Goal: Task Accomplishment & Management: Manage account settings

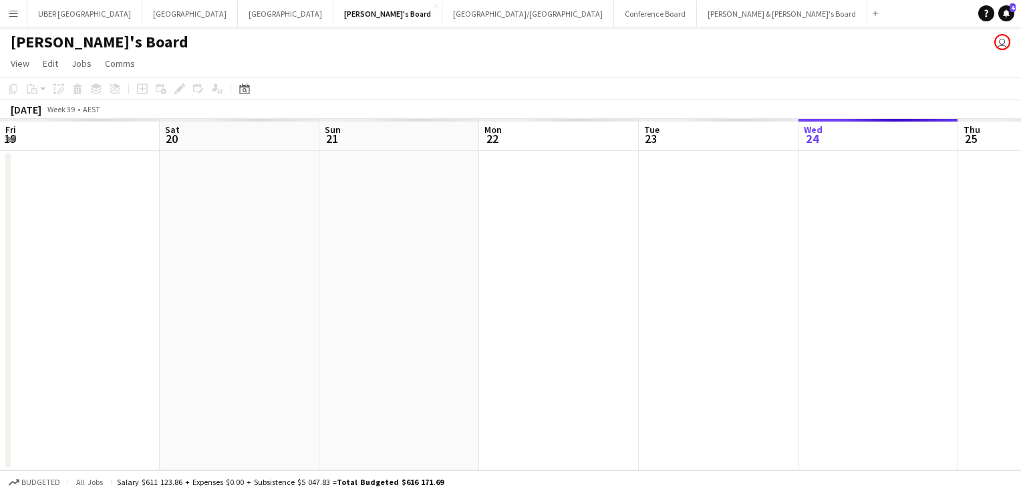
scroll to position [0, 623]
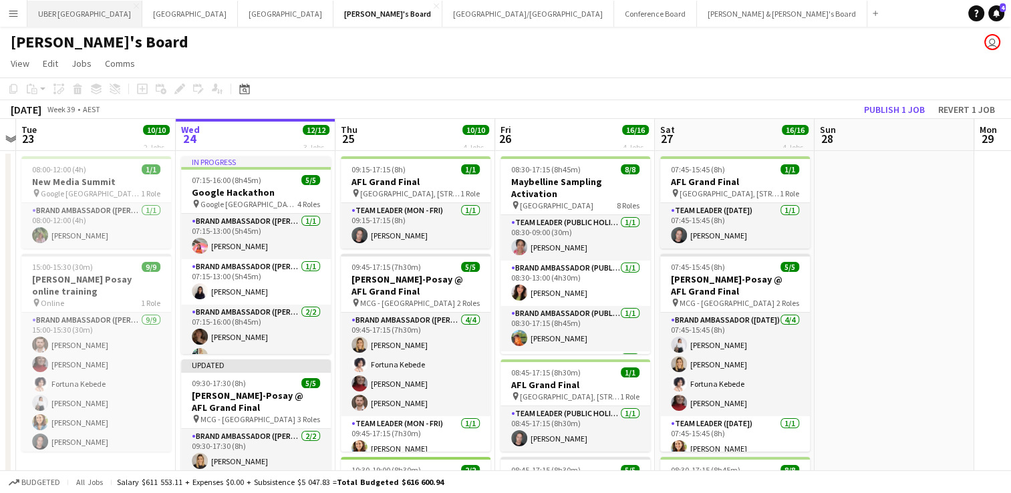
click at [59, 11] on button "UBER [GEOGRAPHIC_DATA] Close" at bounding box center [84, 14] width 115 height 26
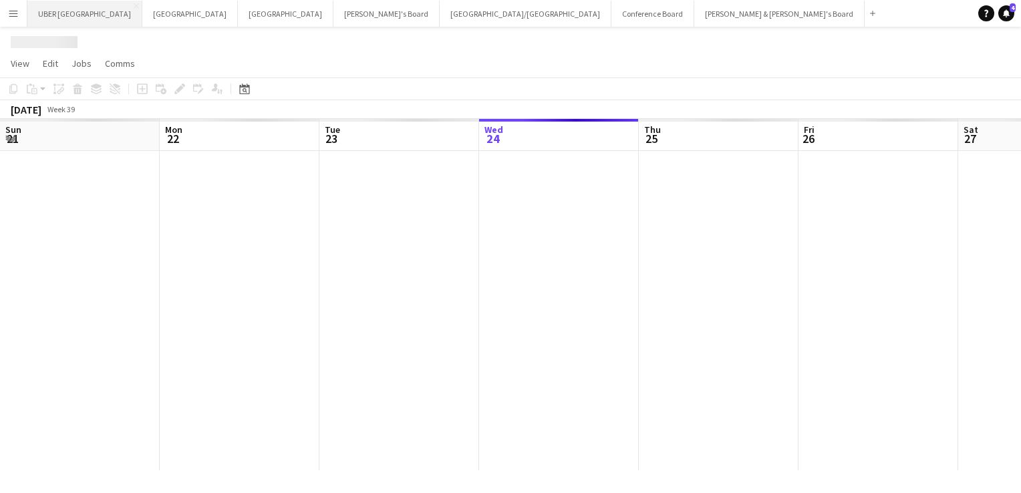
scroll to position [0, 319]
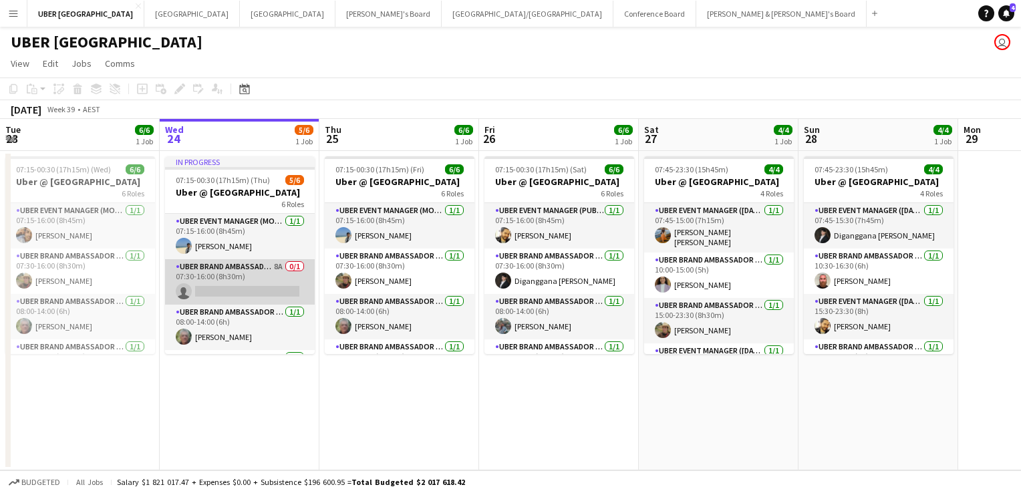
click at [226, 293] on app-card-role "UBER Brand Ambassador (Mon - Fri) 8A 0/1 07:30-16:00 (8h30m) single-neutral-act…" at bounding box center [240, 281] width 150 height 45
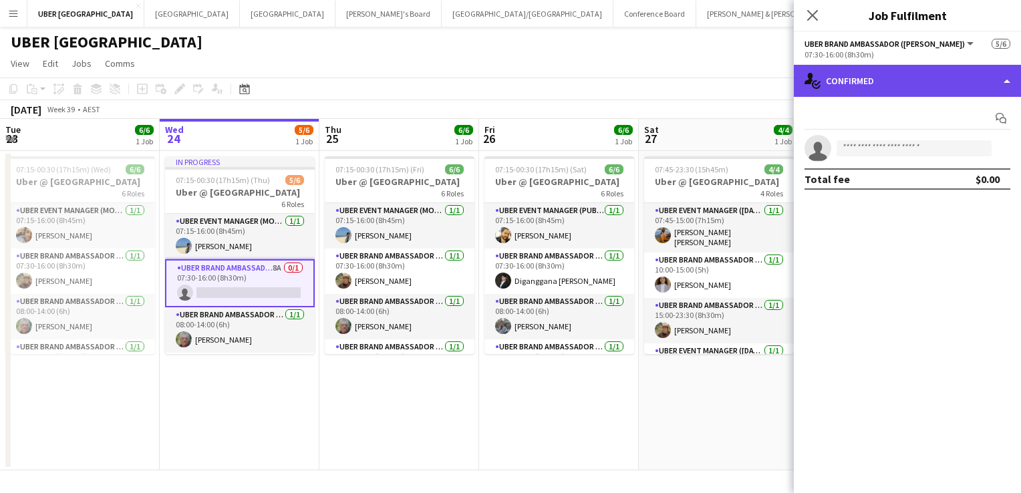
click at [876, 81] on div "single-neutral-actions-check-2 Confirmed" at bounding box center [907, 81] width 227 height 32
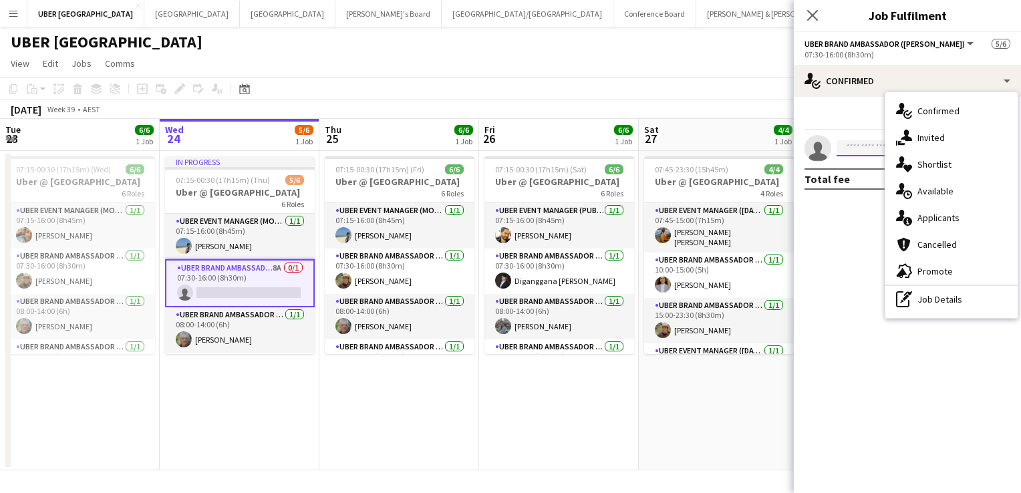
click at [858, 152] on input at bounding box center [913, 148] width 155 height 16
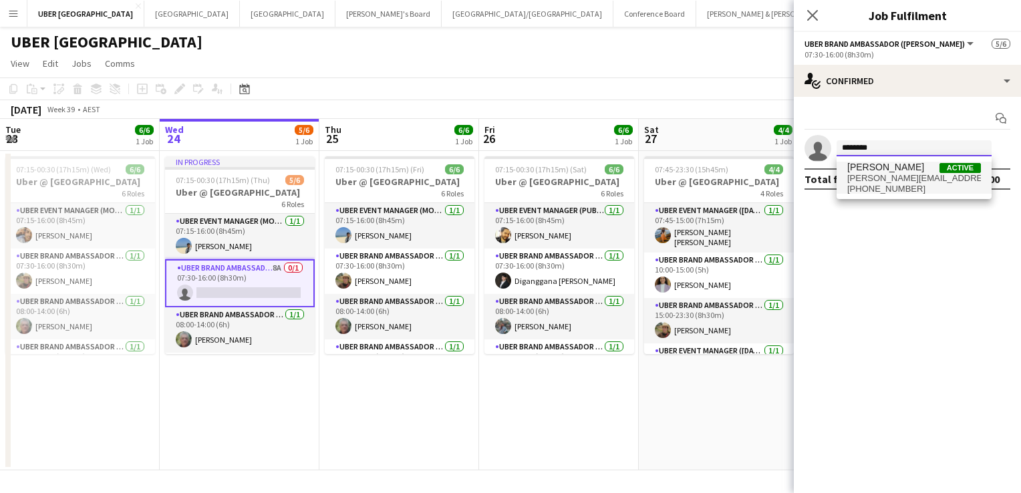
type input "********"
click at [856, 174] on span "[PERSON_NAME][EMAIL_ADDRESS][DOMAIN_NAME]" at bounding box center [914, 178] width 134 height 11
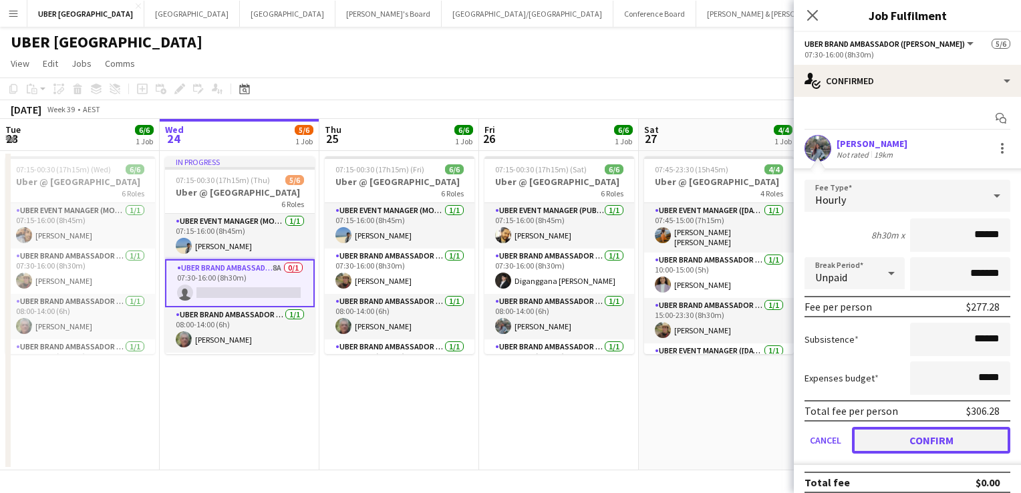
click at [879, 434] on button "Confirm" at bounding box center [931, 440] width 158 height 27
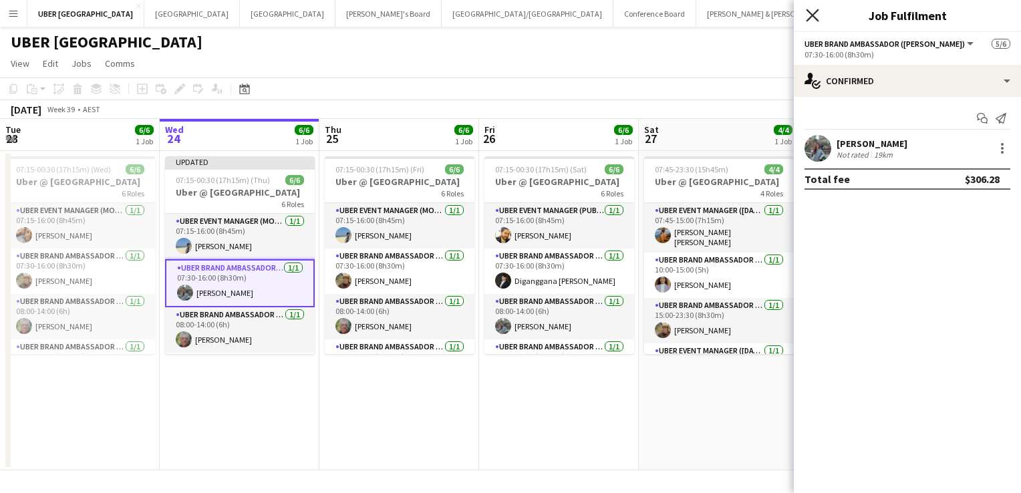
click at [807, 14] on icon "Close pop-in" at bounding box center [812, 15] width 13 height 13
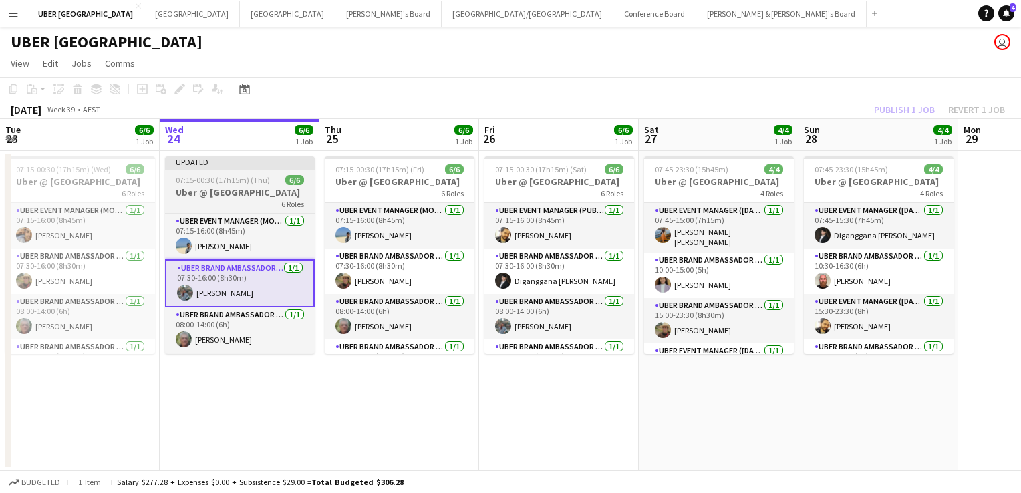
click at [227, 172] on app-job-card "Updated 07:15-00:30 (17h15m) (Thu) 6/6 Uber @ [GEOGRAPHIC_DATA] 6 Roles UBER Ev…" at bounding box center [240, 255] width 150 height 198
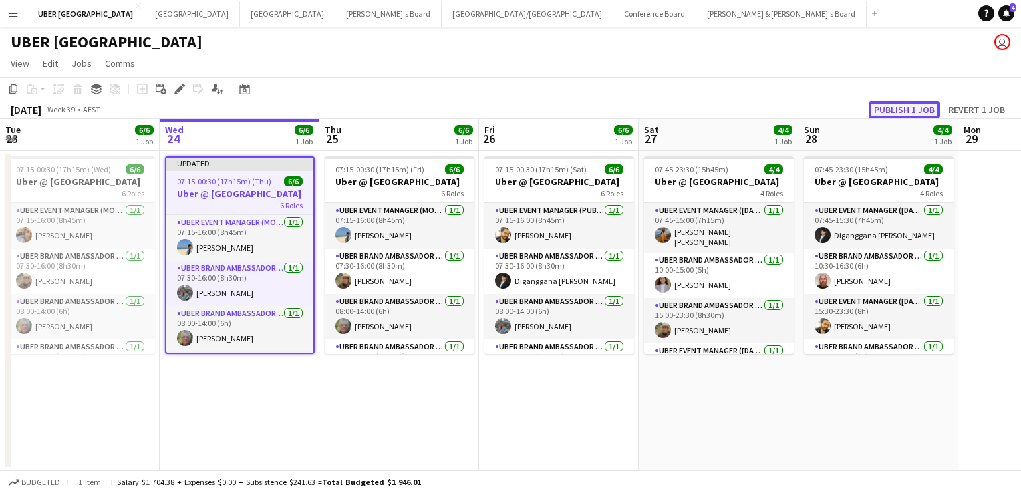
click at [913, 109] on button "Publish 1 job" at bounding box center [904, 109] width 71 height 17
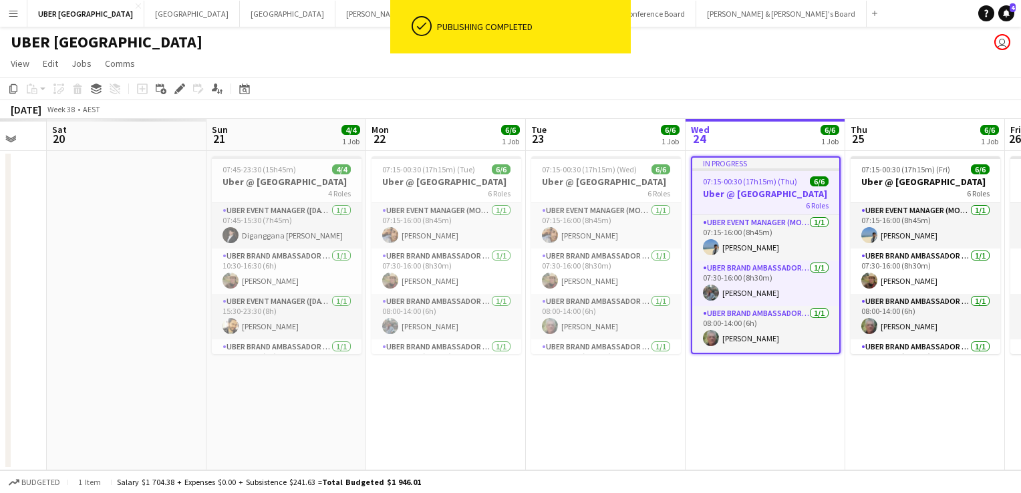
scroll to position [0, 273]
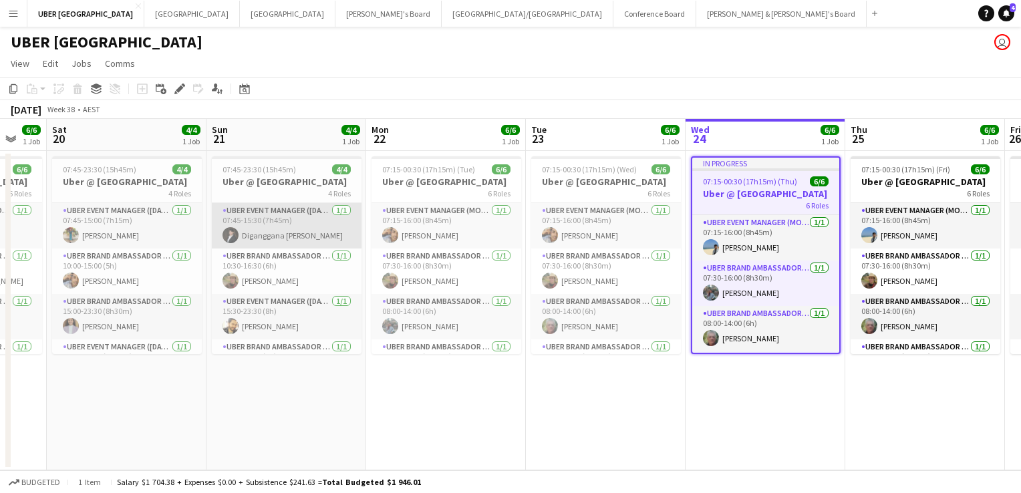
click at [278, 237] on app-card-role "UBER Event Manager ([DATE]) [DATE] 07:45-15:30 (7h45m) [PERSON_NAME]" at bounding box center [287, 225] width 150 height 45
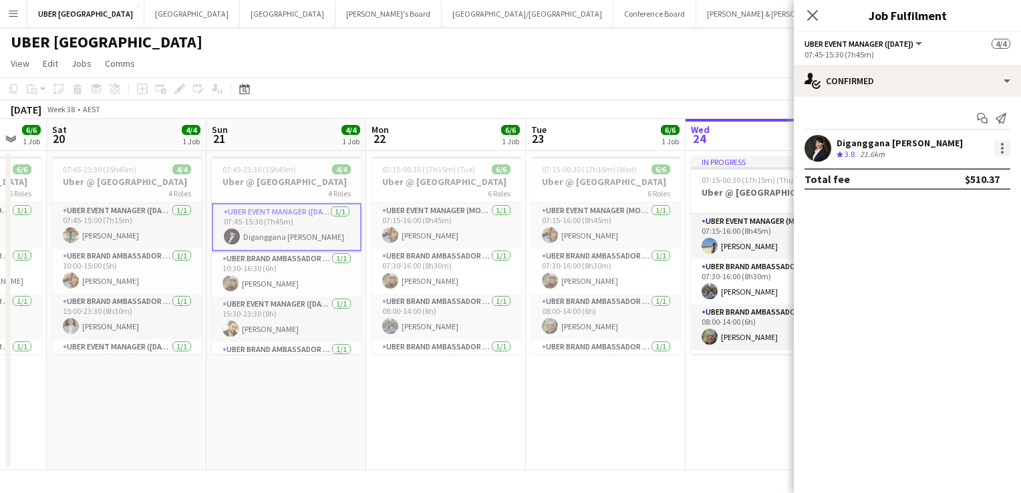
click at [998, 148] on div at bounding box center [1002, 148] width 16 height 16
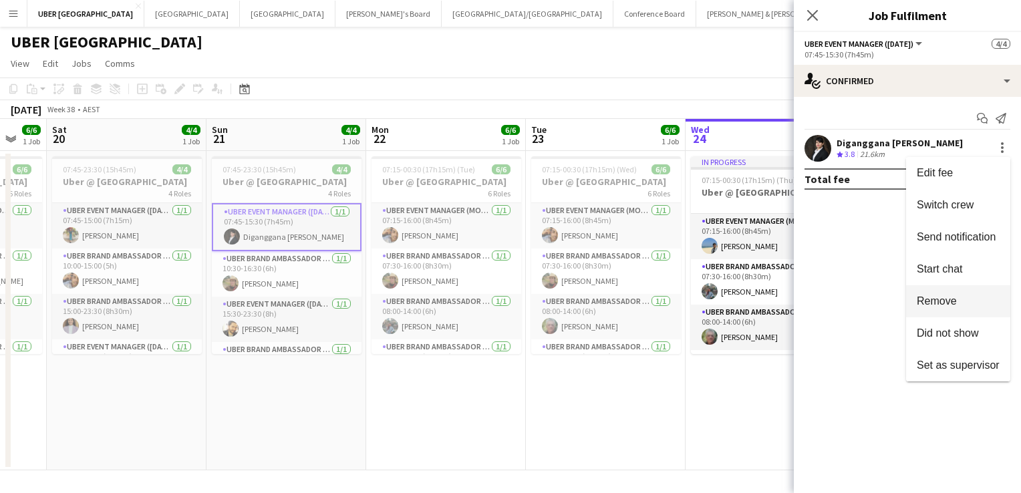
click at [930, 299] on span "Remove" at bounding box center [937, 300] width 40 height 11
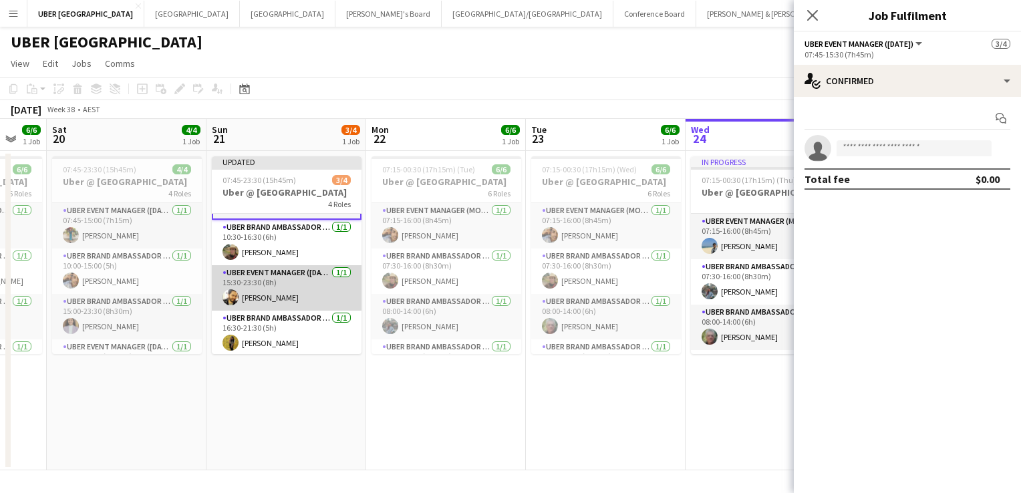
click at [284, 303] on app-card-role "UBER Event Manager ([DATE]) [DATE] 15:30-23:30 (8h) [PERSON_NAME]" at bounding box center [287, 287] width 150 height 45
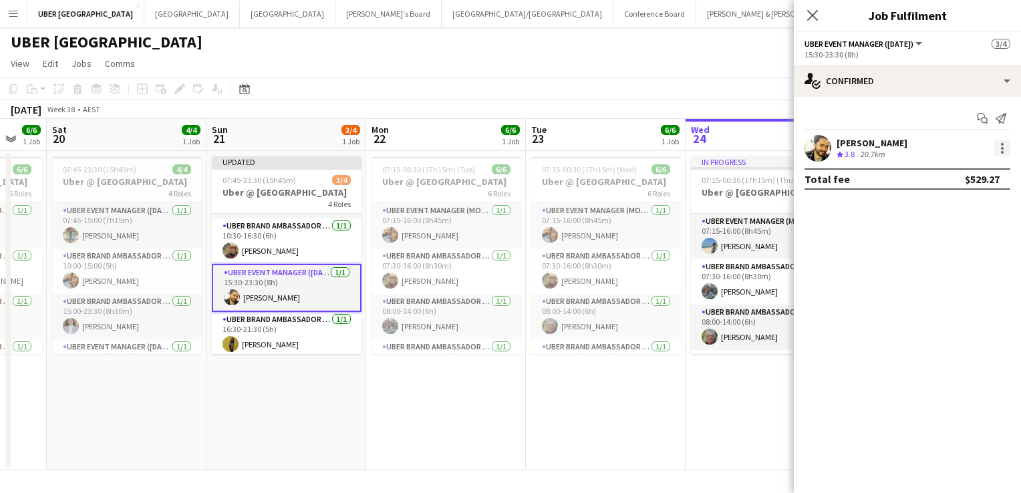
click at [1006, 148] on div at bounding box center [1002, 148] width 16 height 16
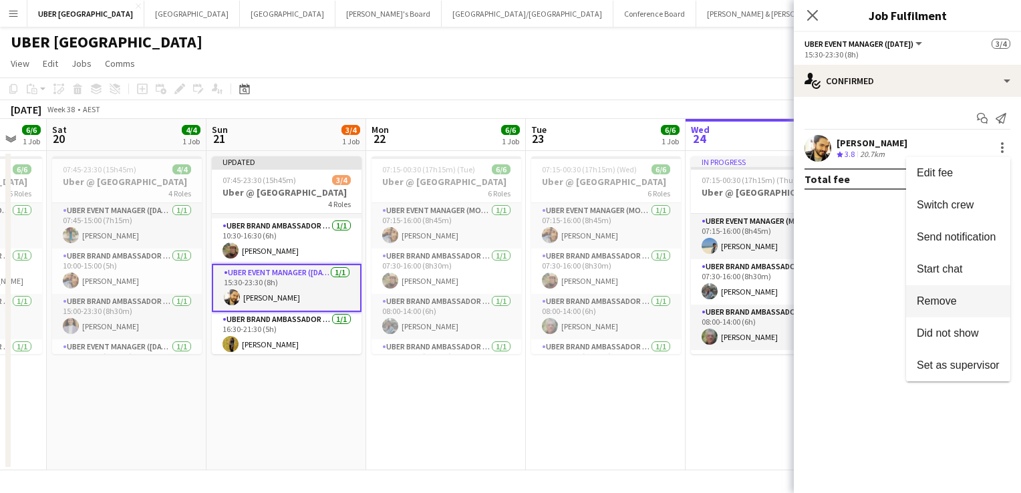
click at [933, 298] on span "Remove" at bounding box center [937, 300] width 40 height 11
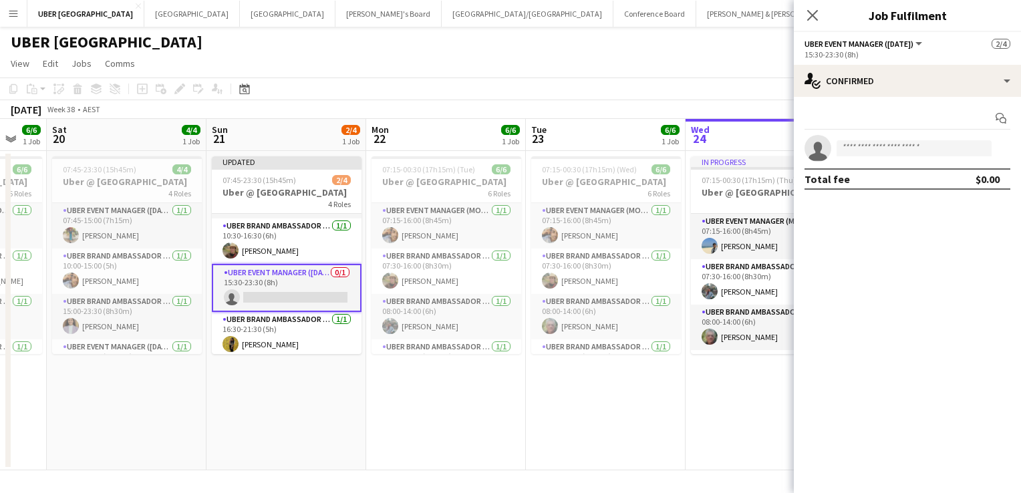
click at [816, 25] on div "Close pop-in" at bounding box center [812, 15] width 37 height 31
click at [814, 12] on icon "Close pop-in" at bounding box center [812, 15] width 13 height 13
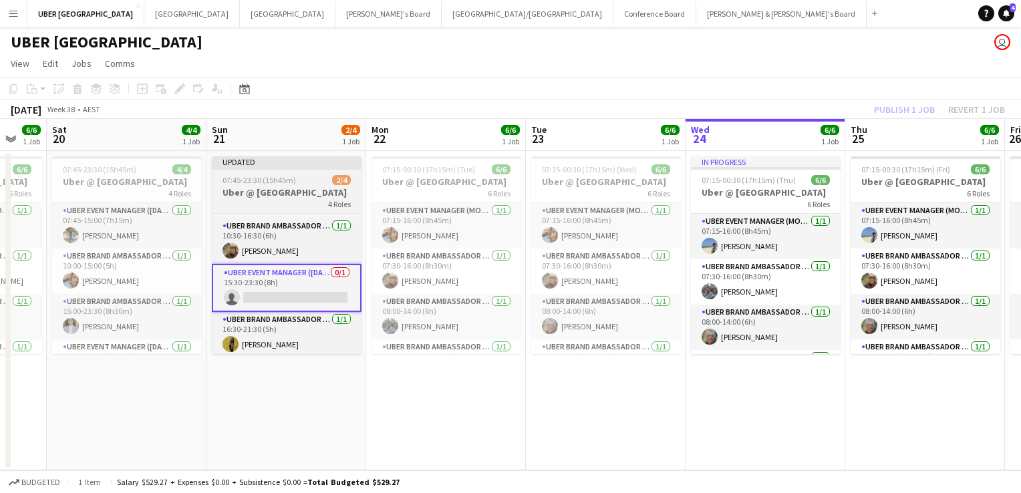
click at [298, 167] on div "Updated" at bounding box center [287, 161] width 150 height 11
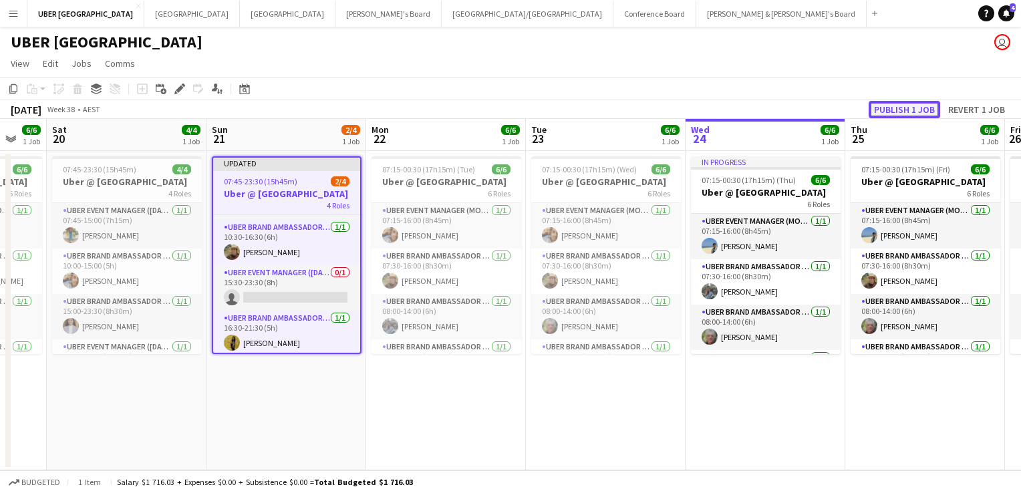
click at [893, 111] on button "Publish 1 job" at bounding box center [904, 109] width 71 height 17
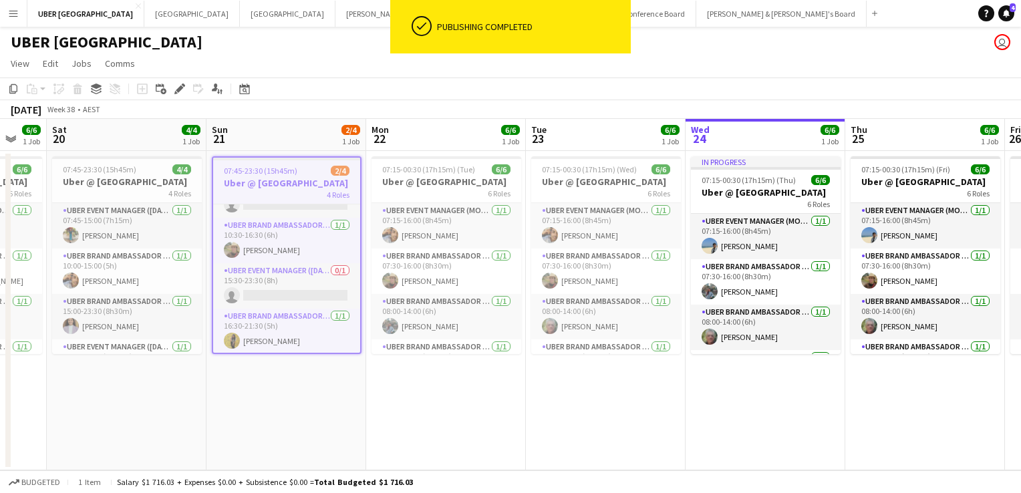
scroll to position [0, 0]
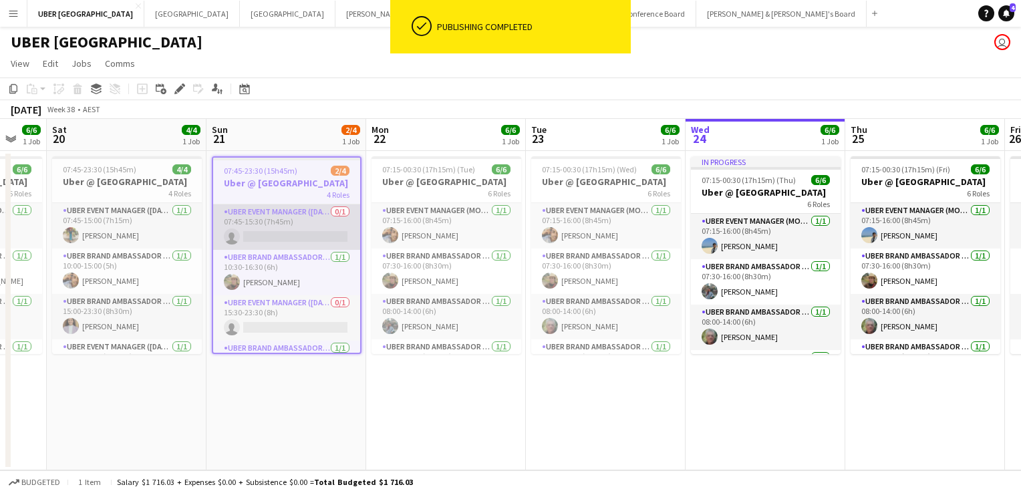
click at [310, 235] on app-card-role "UBER Event Manager ([DATE]) 0/1 07:45-15:30 (7h45m) single-neutral-actions" at bounding box center [286, 226] width 147 height 45
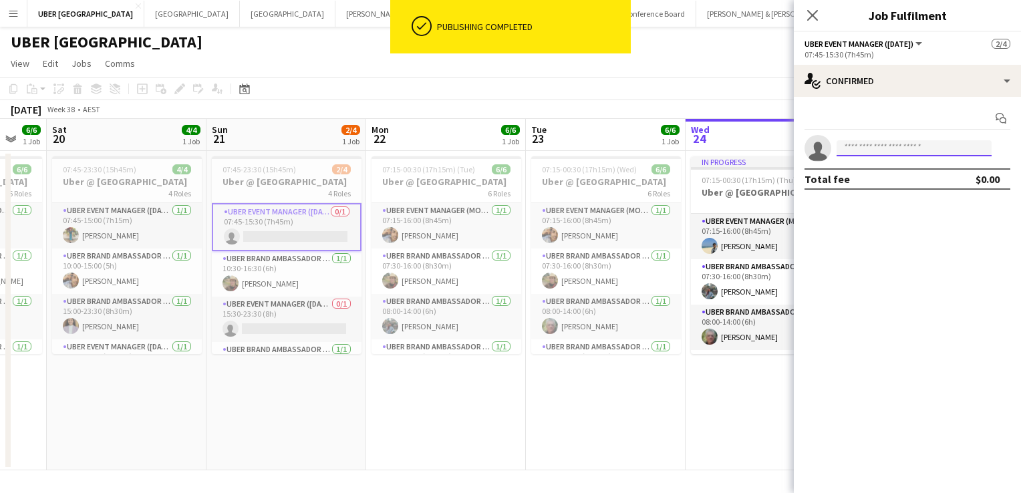
click at [890, 147] on input at bounding box center [913, 148] width 155 height 16
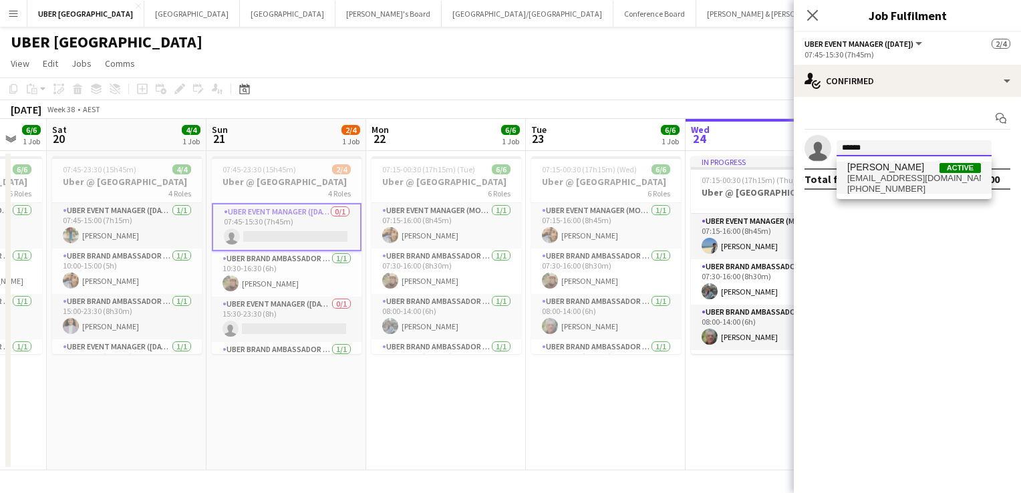
type input "******"
click at [879, 177] on span "[EMAIL_ADDRESS][DOMAIN_NAME]" at bounding box center [914, 178] width 134 height 11
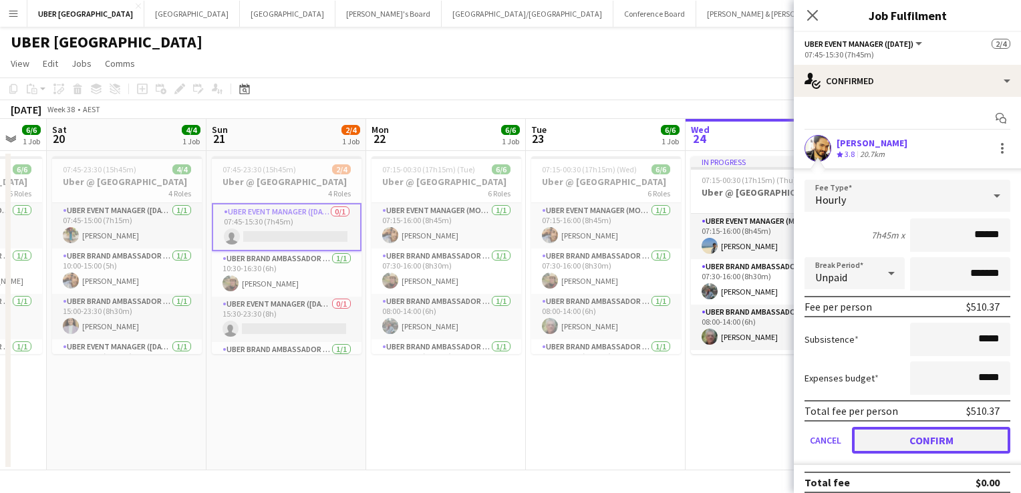
click at [883, 440] on button "Confirm" at bounding box center [931, 440] width 158 height 27
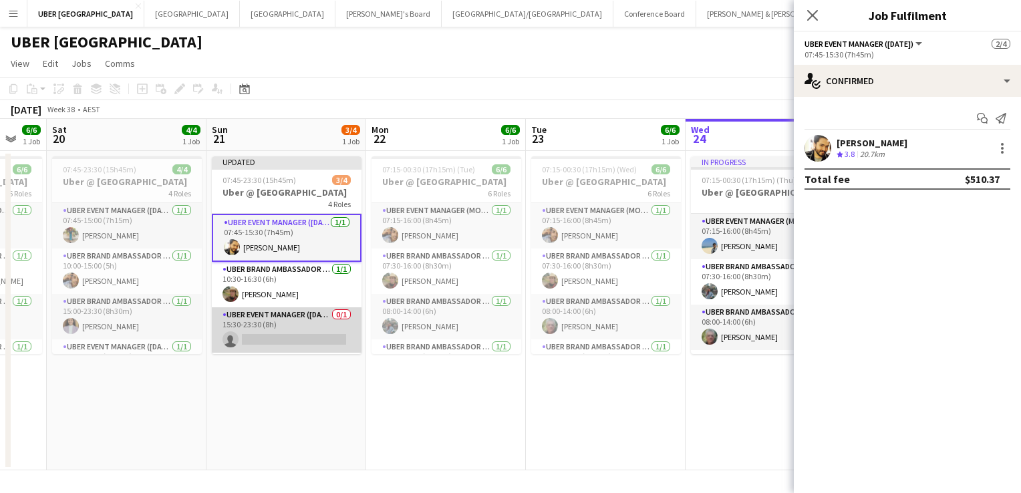
click at [284, 341] on app-card-role "UBER Event Manager ([DATE]) 0/1 15:30-23:30 (8h) single-neutral-actions" at bounding box center [287, 329] width 150 height 45
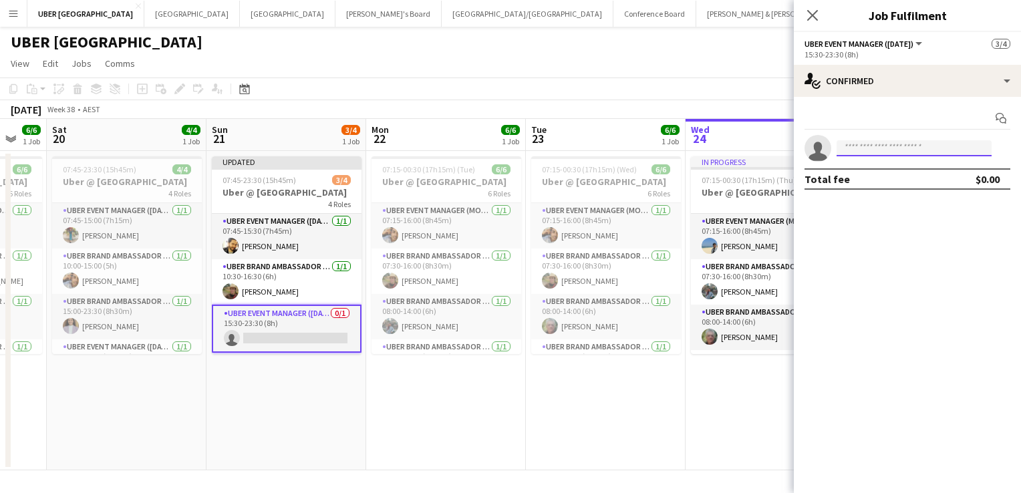
click at [897, 148] on input at bounding box center [913, 148] width 155 height 16
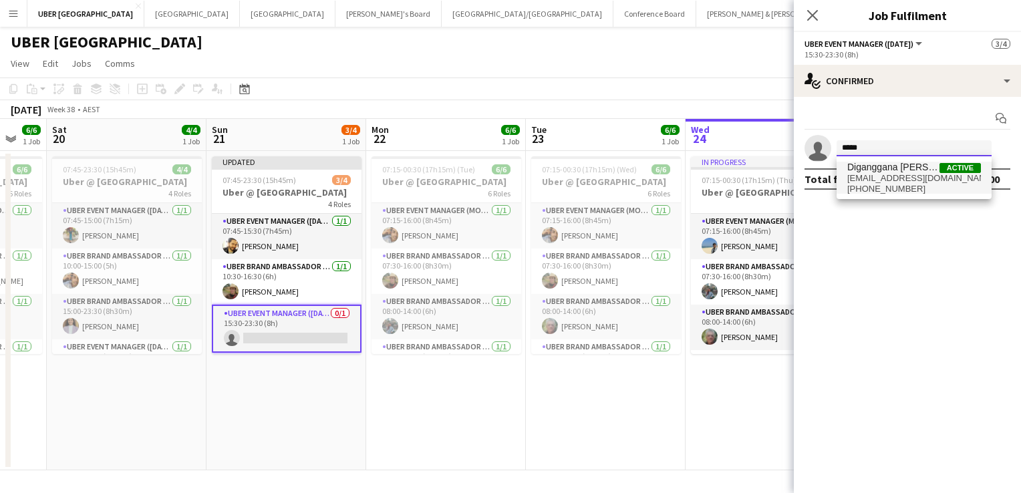
type input "*****"
click at [877, 178] on span "[EMAIL_ADDRESS][DOMAIN_NAME]" at bounding box center [914, 178] width 134 height 11
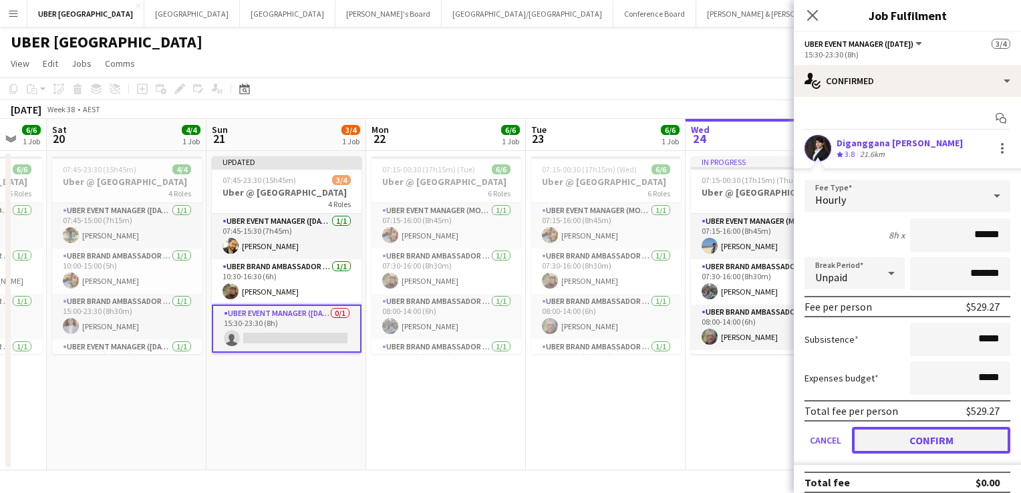
click at [886, 434] on button "Confirm" at bounding box center [931, 440] width 158 height 27
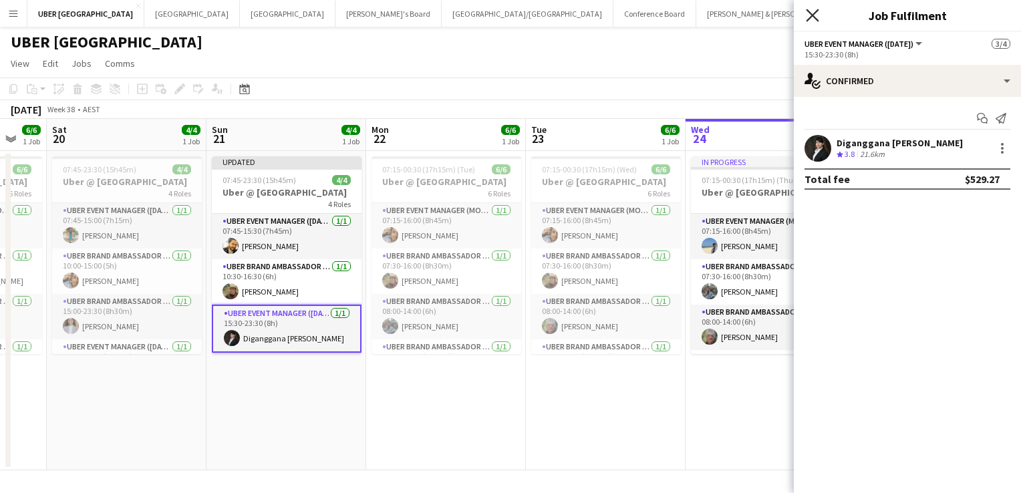
click at [810, 14] on icon at bounding box center [812, 15] width 13 height 13
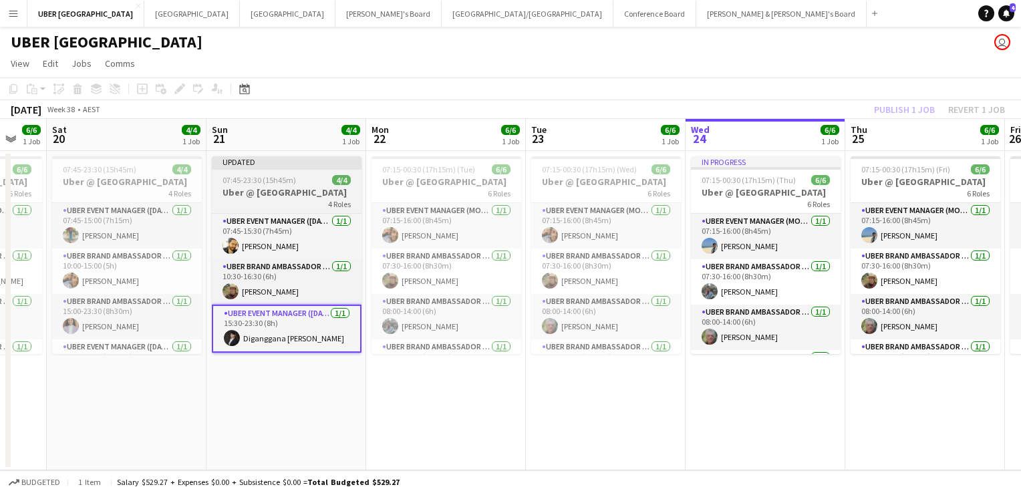
click at [257, 188] on h3 "Uber @ [GEOGRAPHIC_DATA]" at bounding box center [287, 192] width 150 height 12
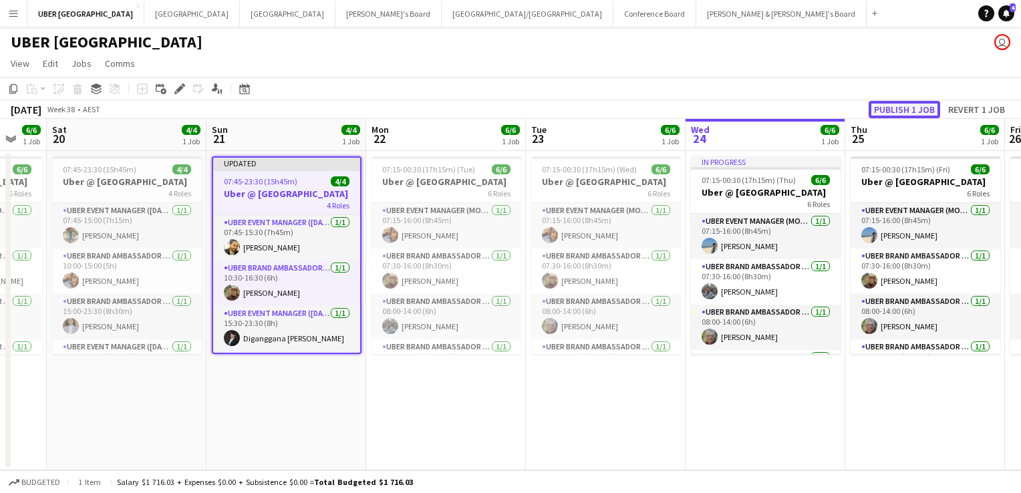
click at [913, 105] on button "Publish 1 job" at bounding box center [904, 109] width 71 height 17
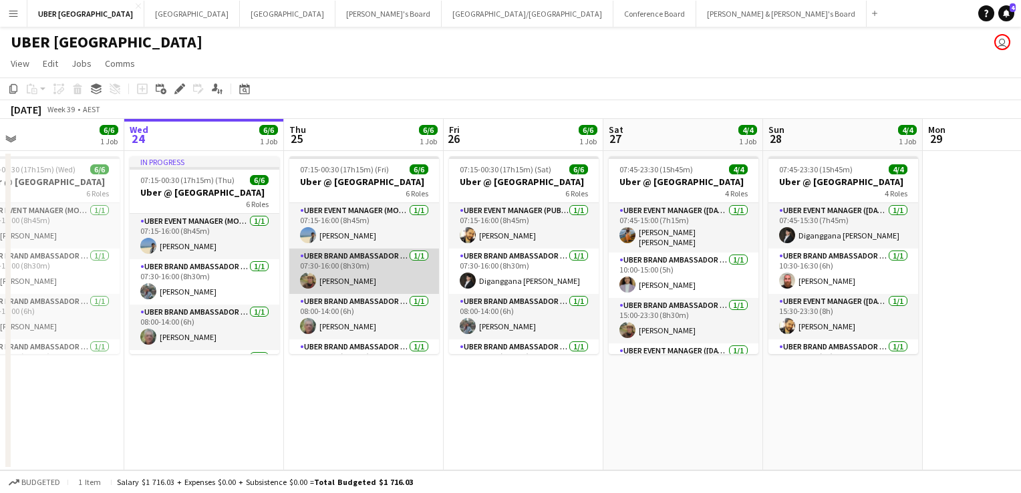
scroll to position [121, 0]
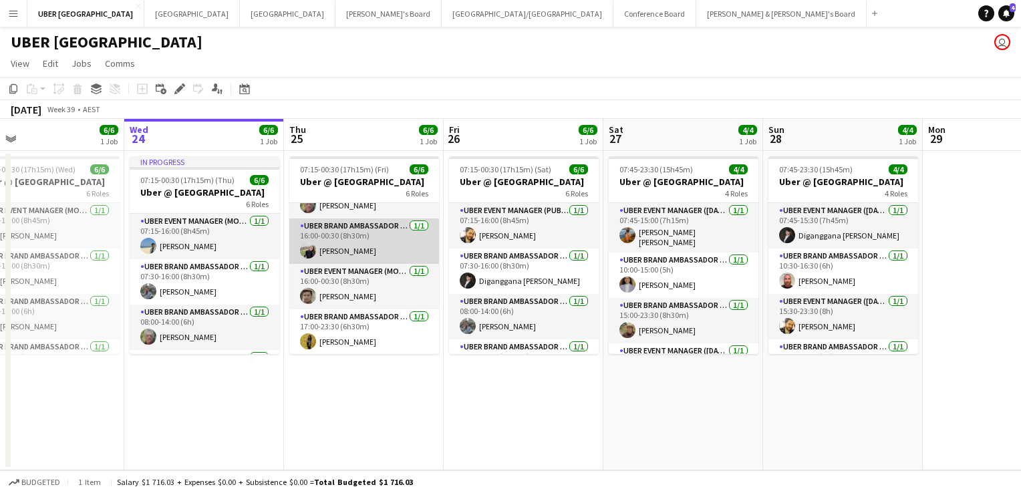
click at [346, 256] on app-card-role "UBER Brand Ambassador (Mon - Fri) [DATE] 16:00-00:30 (8h30m) [PERSON_NAME]" at bounding box center [364, 240] width 150 height 45
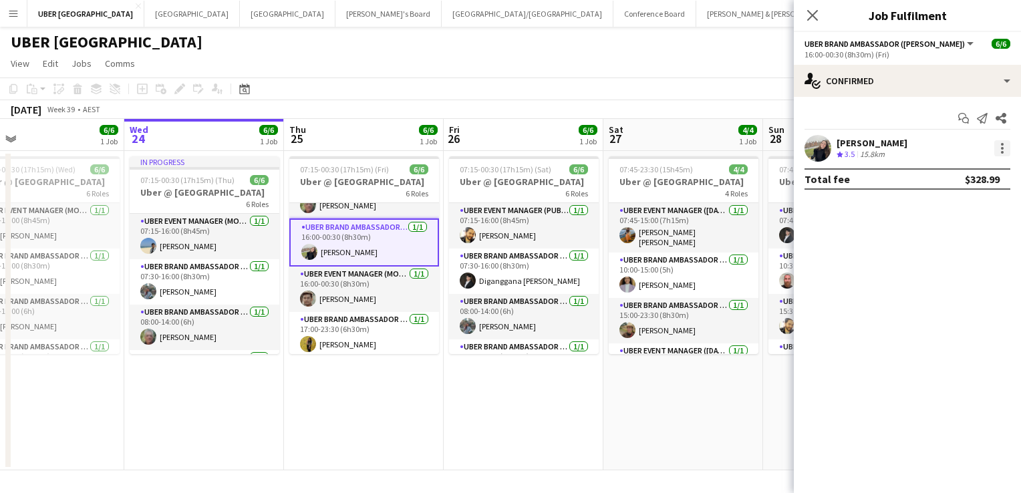
click at [1001, 146] on div at bounding box center [1002, 148] width 16 height 16
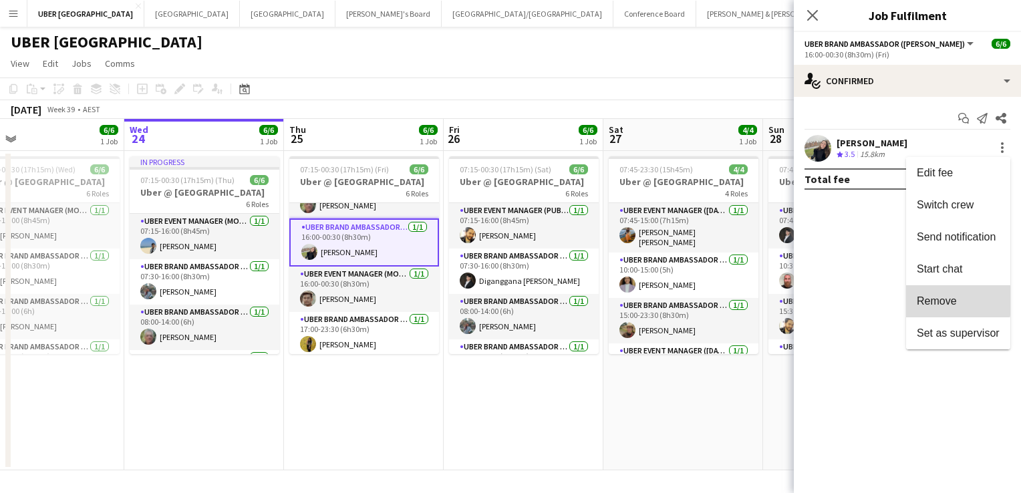
click at [957, 301] on span "Remove" at bounding box center [958, 301] width 83 height 12
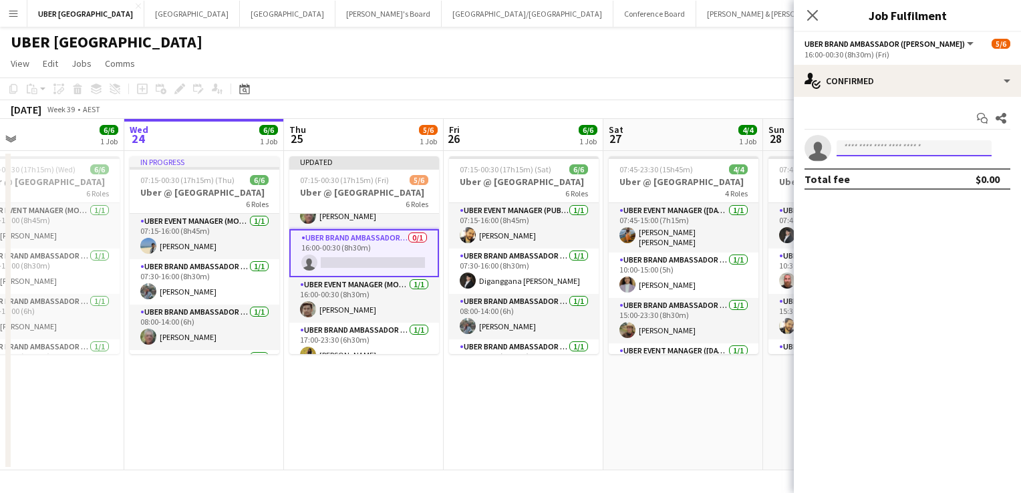
click at [855, 150] on input at bounding box center [913, 148] width 155 height 16
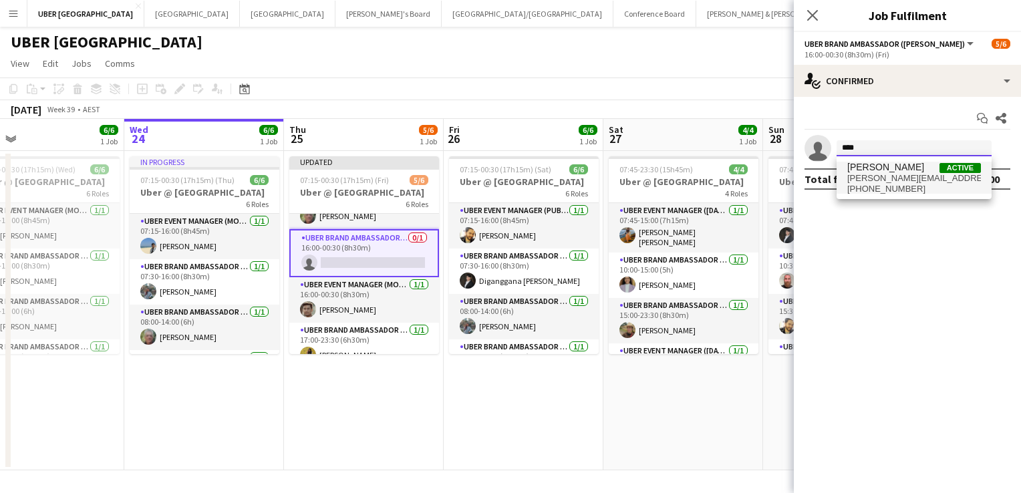
type input "****"
click at [867, 184] on span "[PHONE_NUMBER]" at bounding box center [914, 189] width 134 height 11
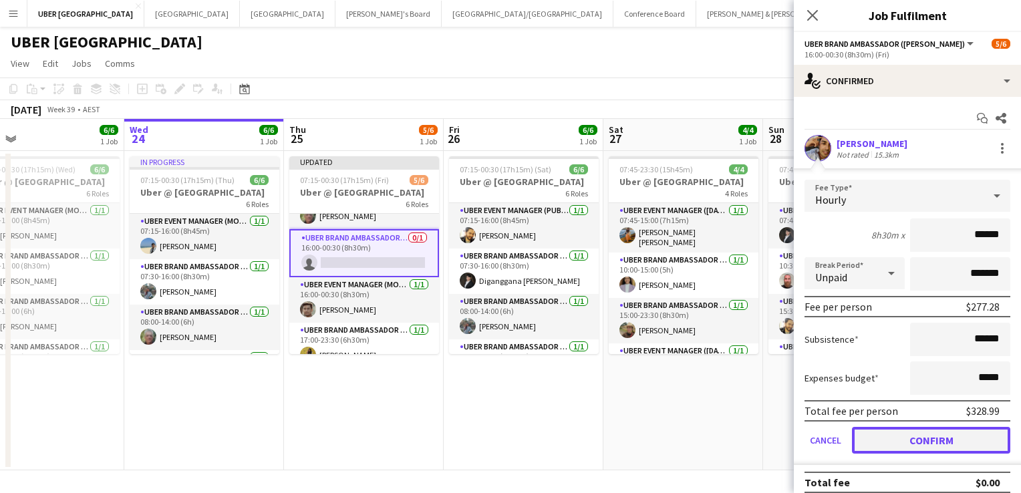
click at [911, 432] on button "Confirm" at bounding box center [931, 440] width 158 height 27
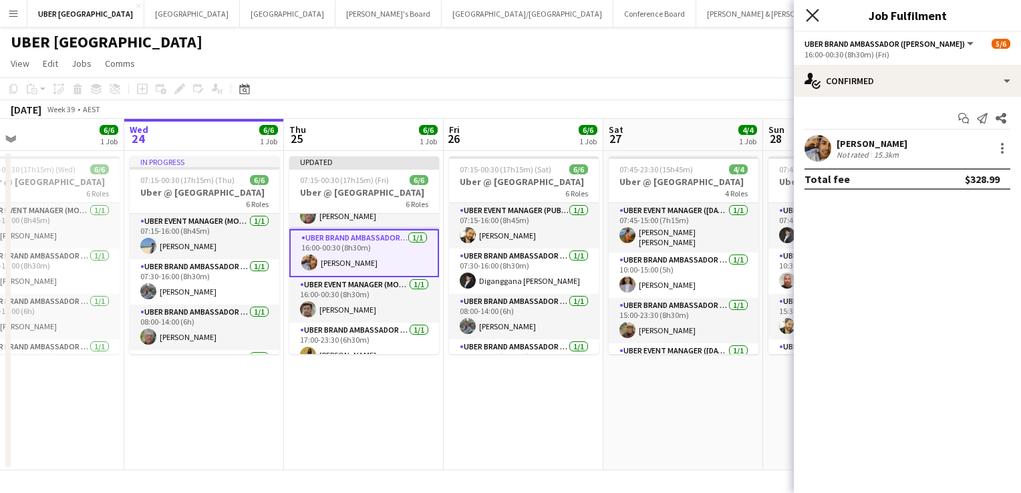
click at [810, 17] on icon at bounding box center [812, 15] width 13 height 13
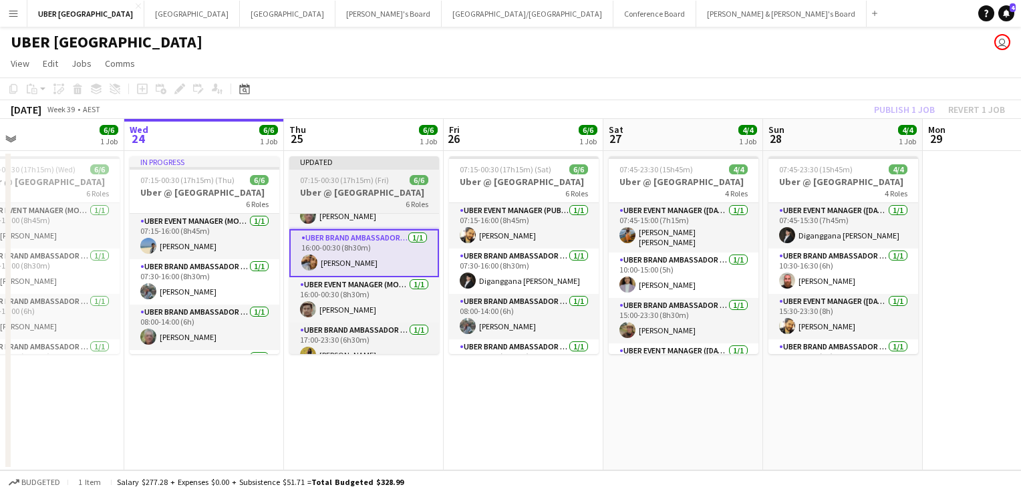
click at [327, 193] on h3 "Uber @ [GEOGRAPHIC_DATA]" at bounding box center [364, 192] width 150 height 12
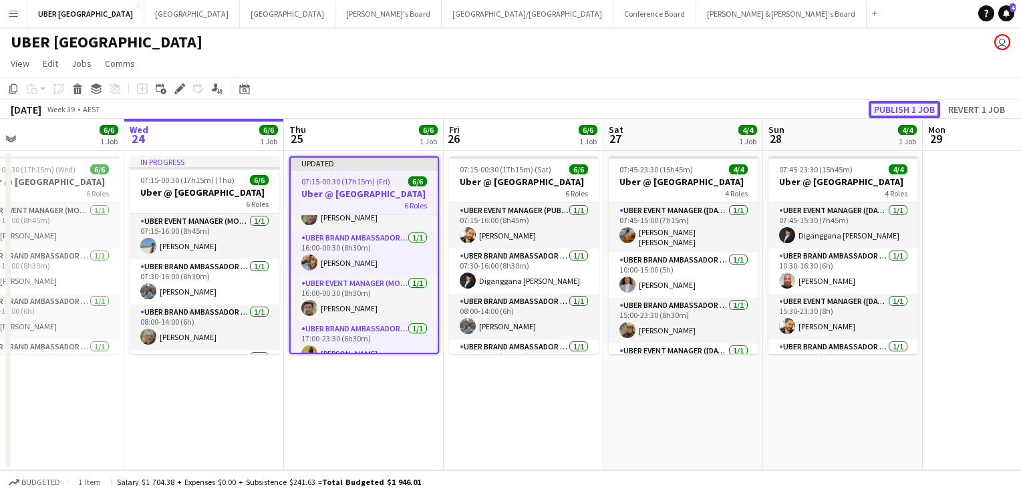
click at [905, 107] on button "Publish 1 job" at bounding box center [904, 109] width 71 height 17
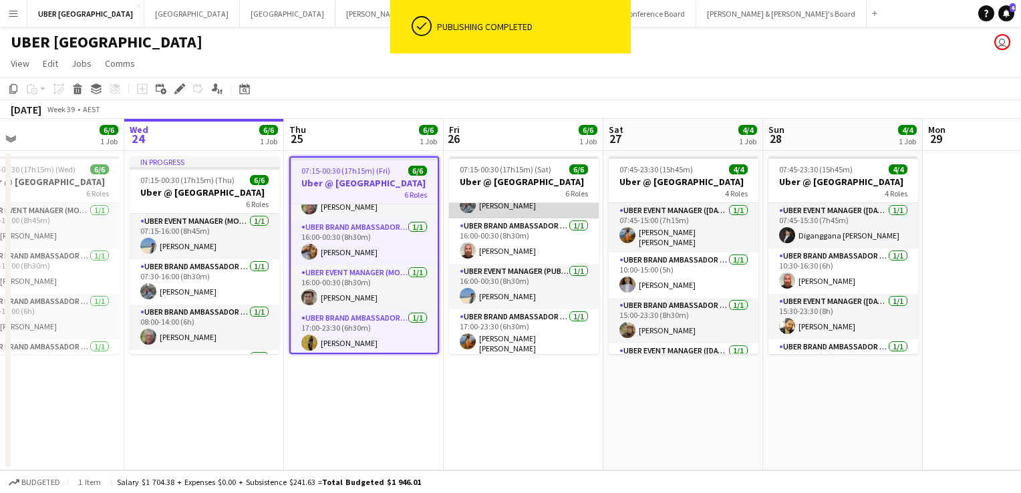
scroll to position [0, 0]
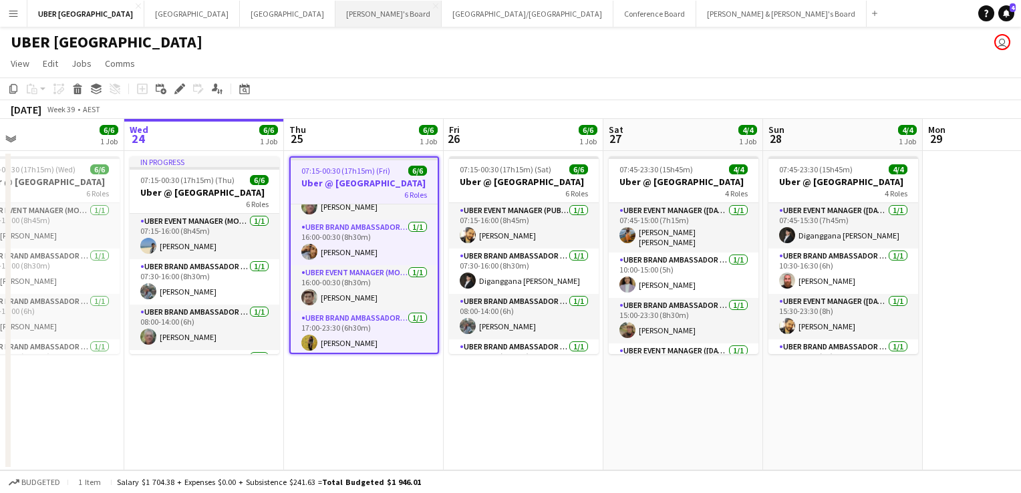
click at [335, 19] on button "Tennille's Board Close" at bounding box center [388, 14] width 106 height 26
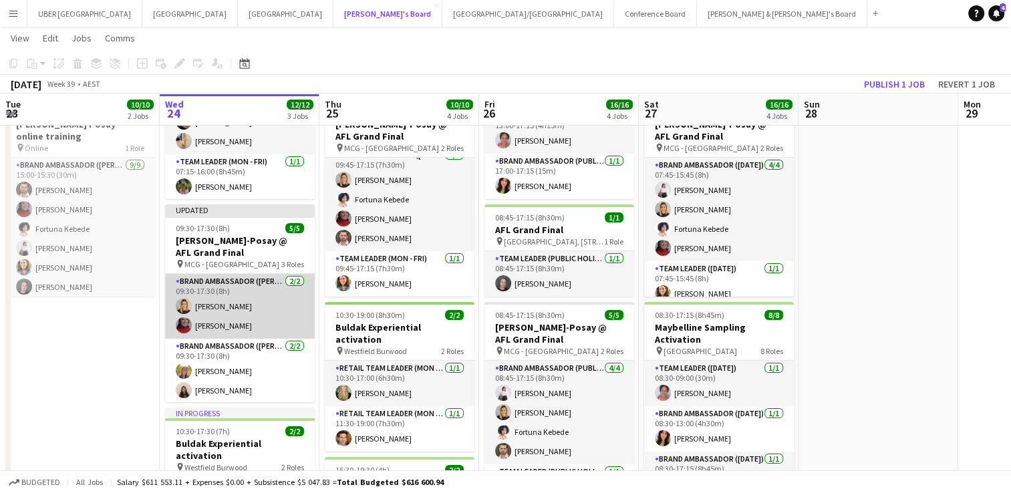
scroll to position [46, 0]
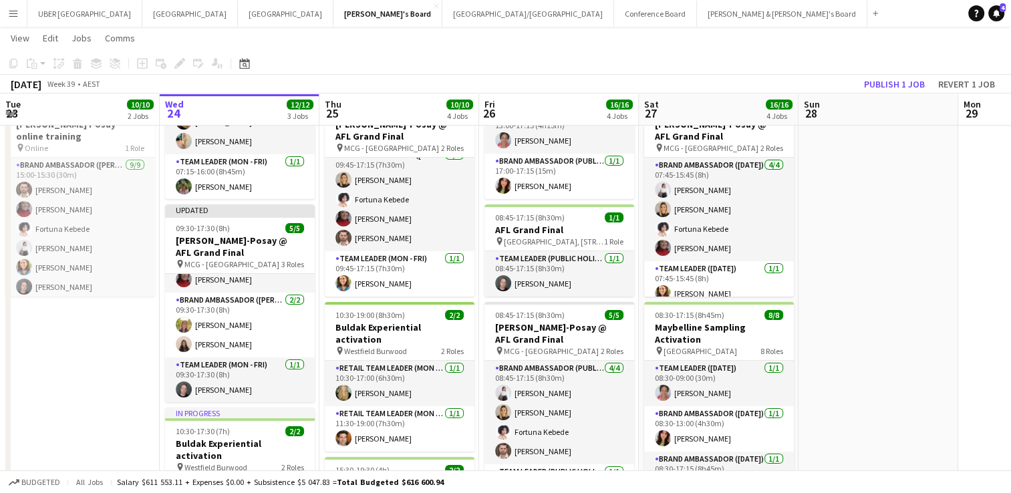
click at [95, 400] on app-date-cell "08:00-12:00 (4h) 1/1 New Media Summit pin Google [GEOGRAPHIC_DATA] - [GEOGRAPHI…" at bounding box center [80, 339] width 160 height 687
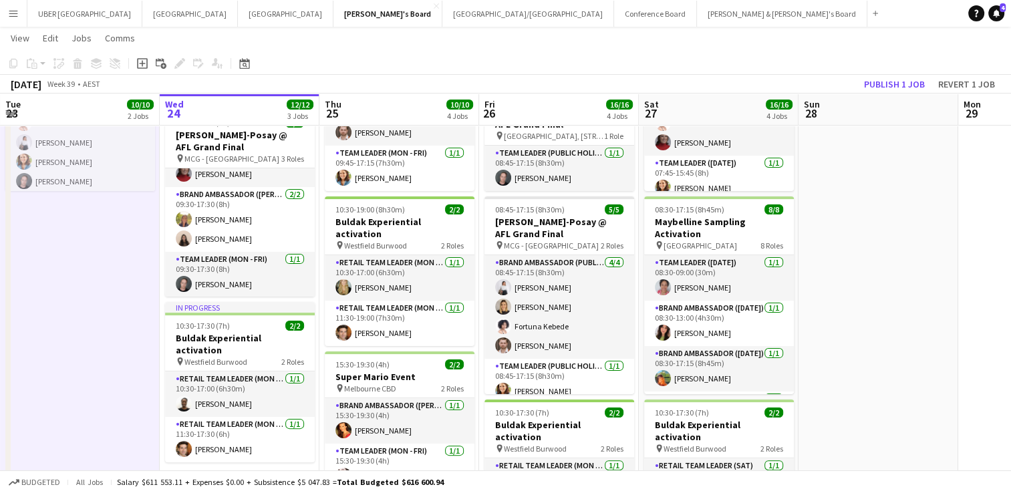
scroll to position [259, 0]
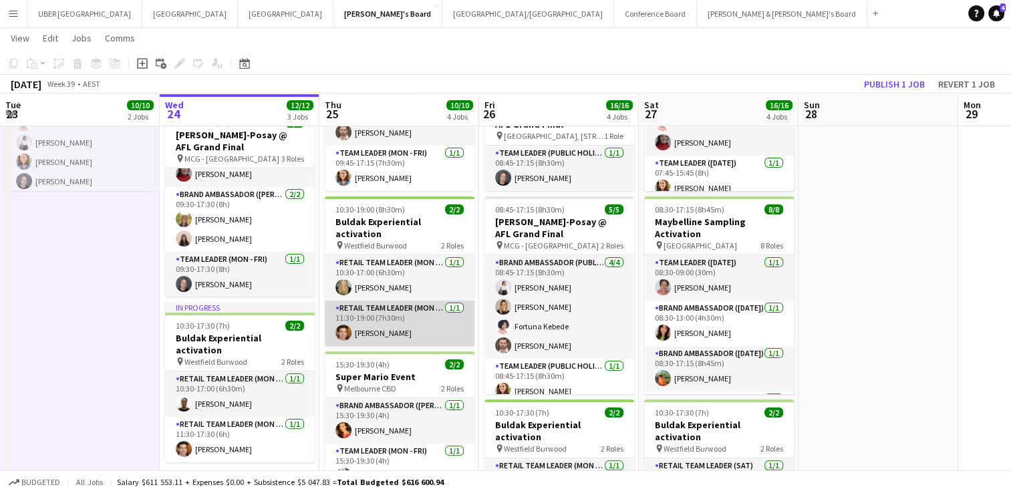
click at [389, 311] on app-card-role "RETAIL Team Leader (Mon - Fri) [DATE] 11:30-19:00 (7h30m) [PERSON_NAME]" at bounding box center [400, 323] width 150 height 45
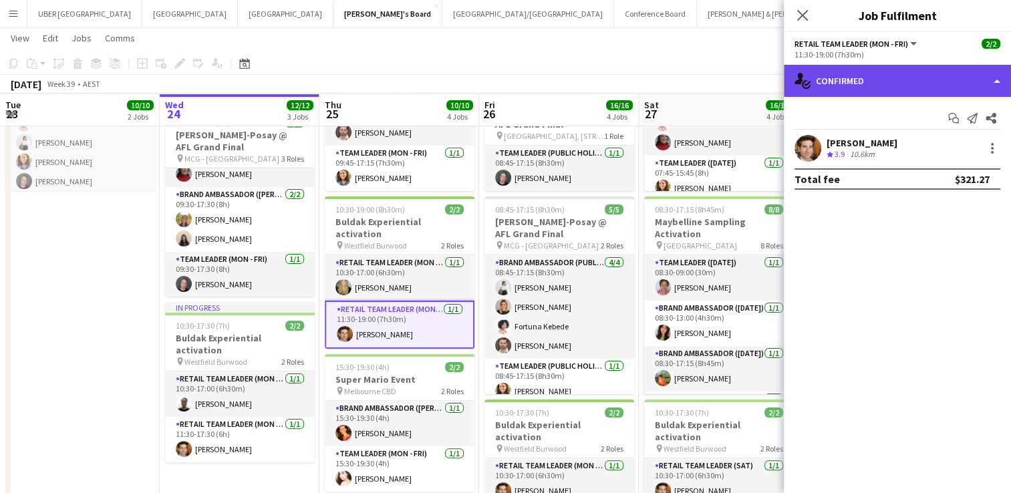
click at [869, 78] on div "single-neutral-actions-check-2 Confirmed" at bounding box center [897, 81] width 227 height 32
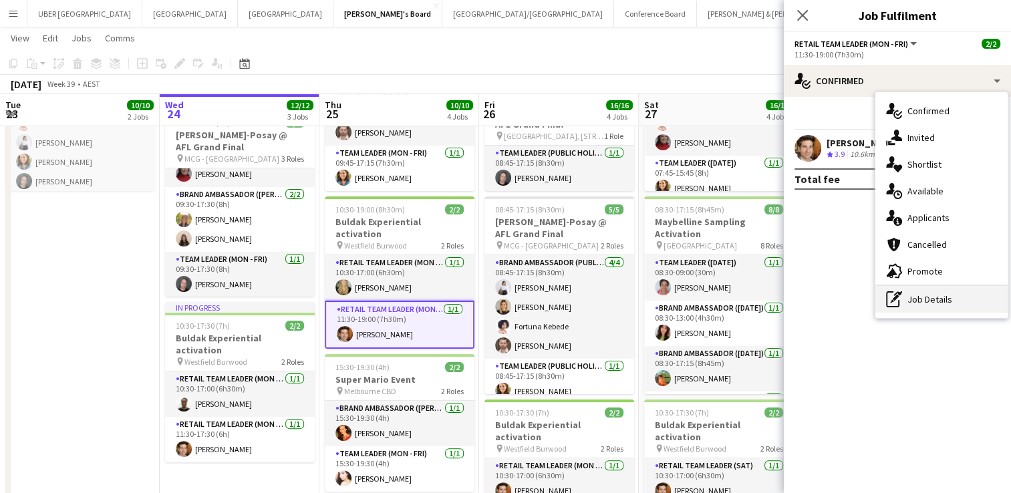
click at [921, 295] on div "pen-write Job Details" at bounding box center [941, 299] width 132 height 27
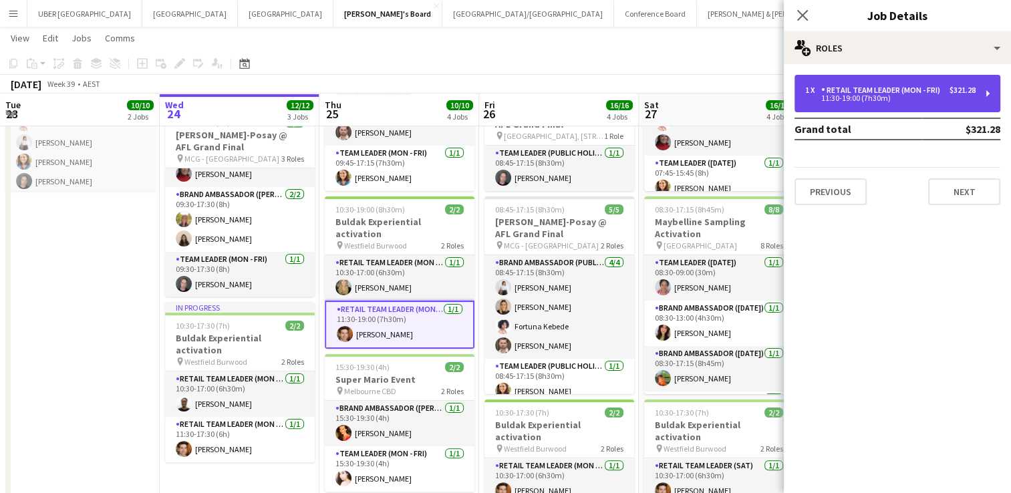
click at [883, 92] on div "RETAIL Team Leader (Mon - Fri)" at bounding box center [883, 90] width 124 height 9
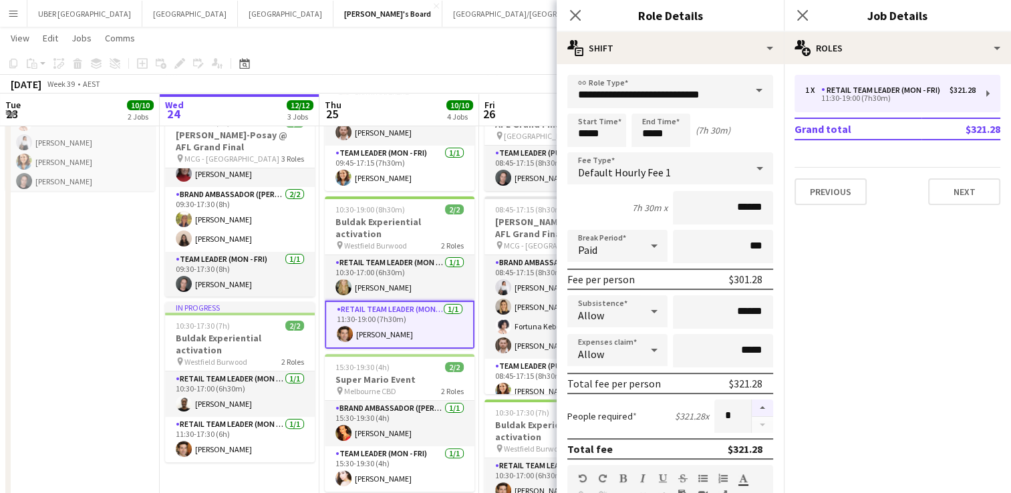
click at [754, 400] on button "button" at bounding box center [762, 408] width 21 height 17
type input "*"
click at [804, 7] on app-icon "Close pop-in" at bounding box center [802, 15] width 19 height 19
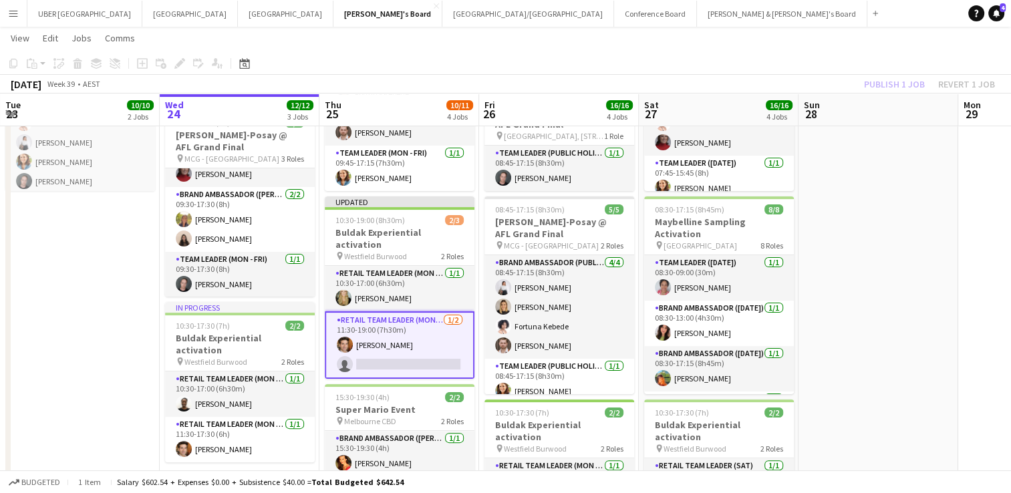
click at [379, 354] on app-card-role "RETAIL Team Leader (Mon - Fri) [DATE] 11:30-19:00 (7h30m) [PERSON_NAME] single-…" at bounding box center [400, 344] width 150 height 67
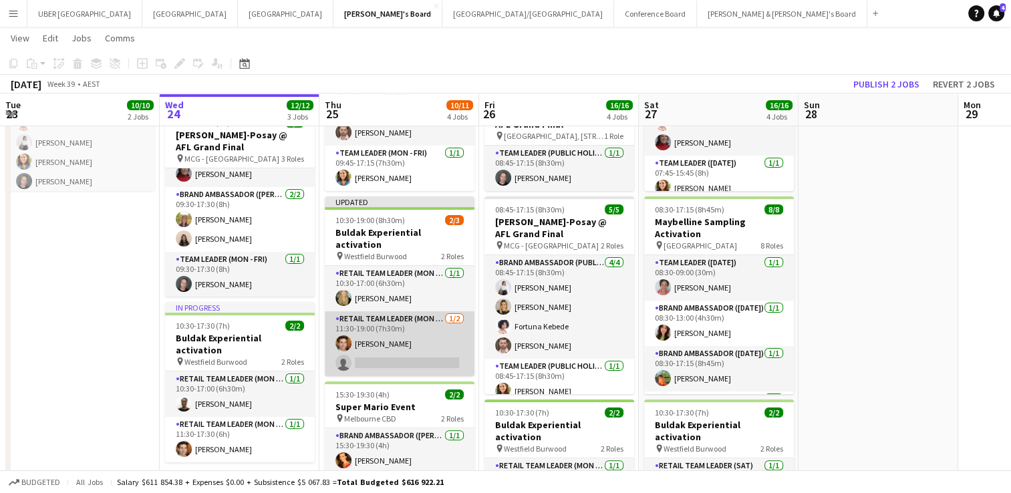
click at [383, 357] on app-card-role "RETAIL Team Leader (Mon - Fri) [DATE] 11:30-19:00 (7h30m) [PERSON_NAME] single-…" at bounding box center [400, 343] width 150 height 65
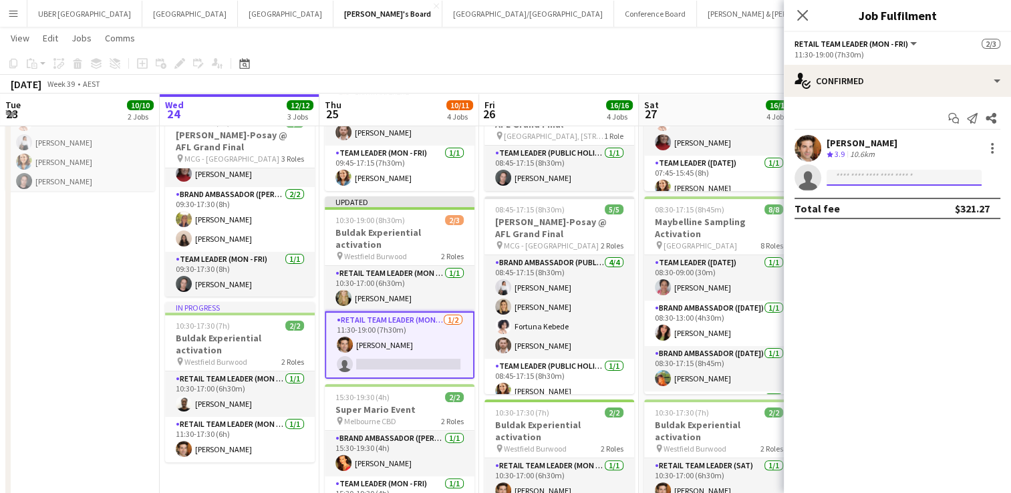
click at [875, 179] on input at bounding box center [903, 178] width 155 height 16
click at [875, 180] on input at bounding box center [903, 178] width 155 height 16
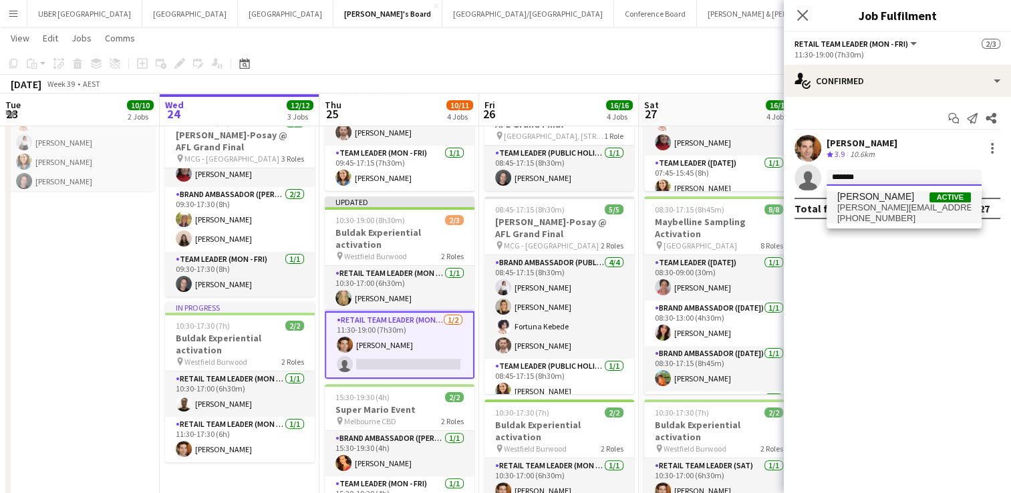
type input "*******"
click at [867, 208] on span "[PERSON_NAME][EMAIL_ADDRESS][DOMAIN_NAME]" at bounding box center [904, 207] width 134 height 11
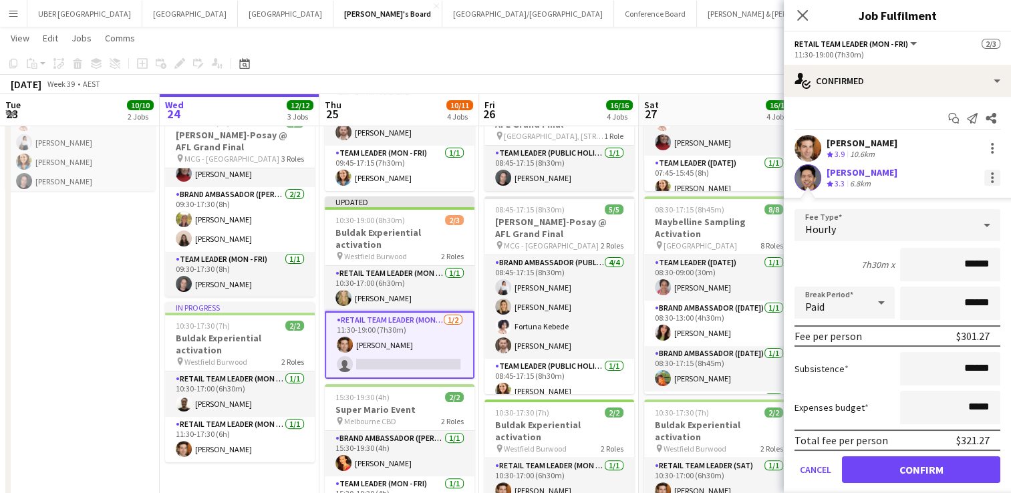
click at [984, 177] on div at bounding box center [992, 178] width 16 height 16
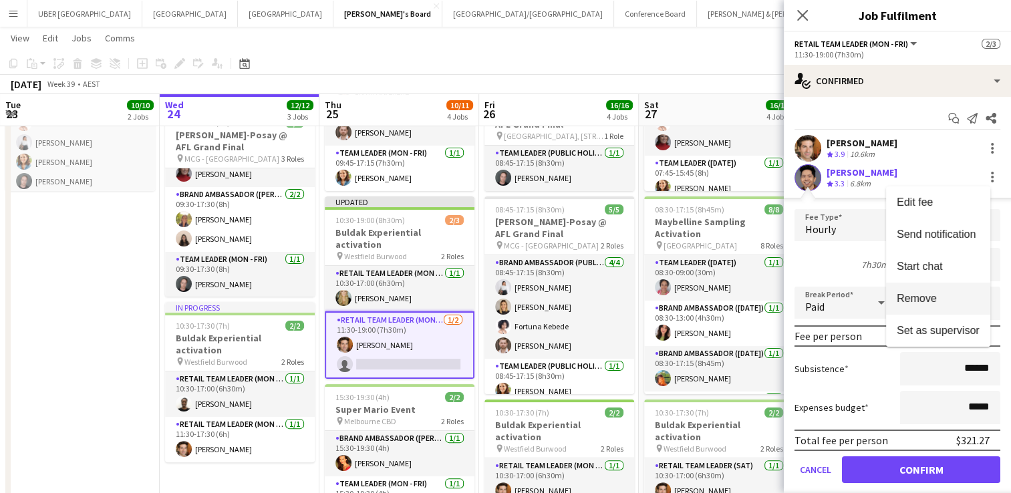
click at [921, 296] on span "Remove" at bounding box center [917, 298] width 40 height 11
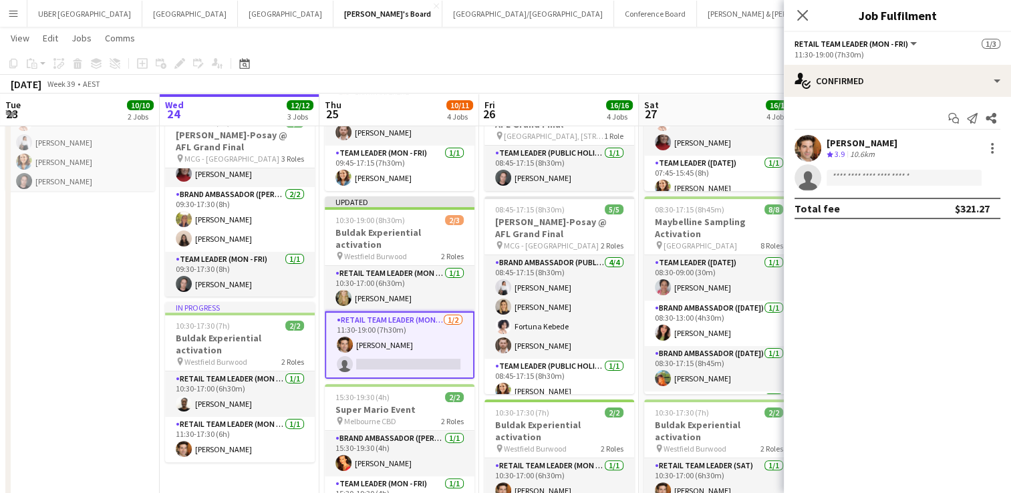
click at [850, 98] on div "Start chat Send notification Share [PERSON_NAME] Crew rating 3.9 10.6km single-…" at bounding box center [897, 163] width 227 height 133
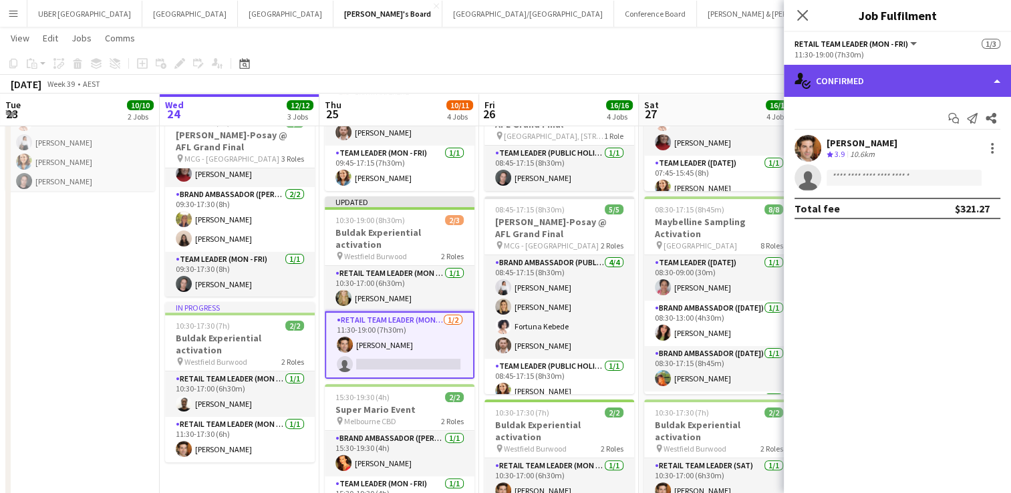
click at [848, 84] on div "single-neutral-actions-check-2 Confirmed" at bounding box center [897, 81] width 227 height 32
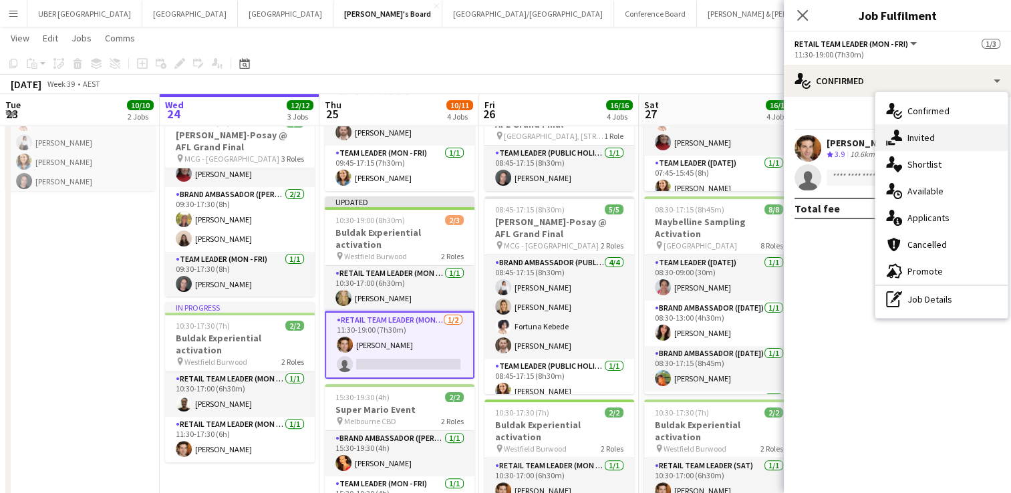
click at [909, 134] on span "Invited" at bounding box center [920, 138] width 27 height 12
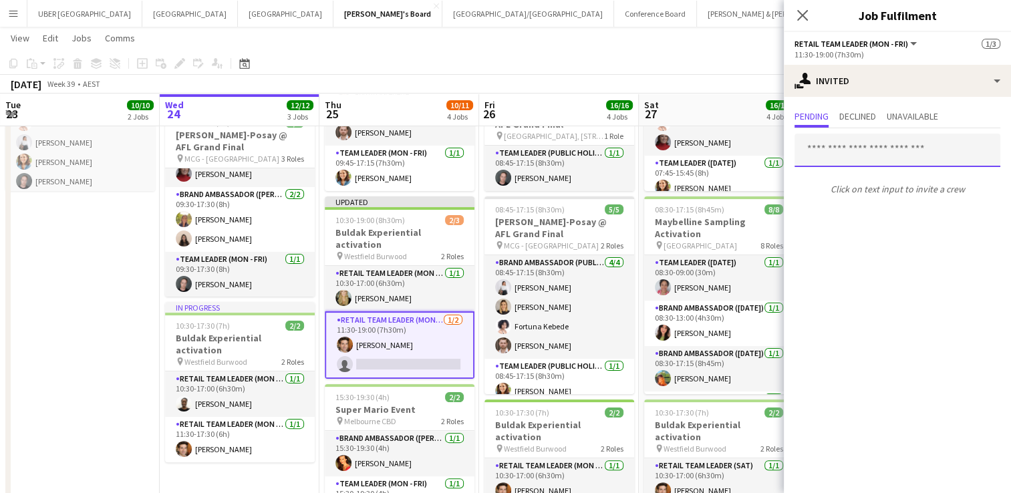
click at [848, 156] on input "text" at bounding box center [897, 150] width 206 height 33
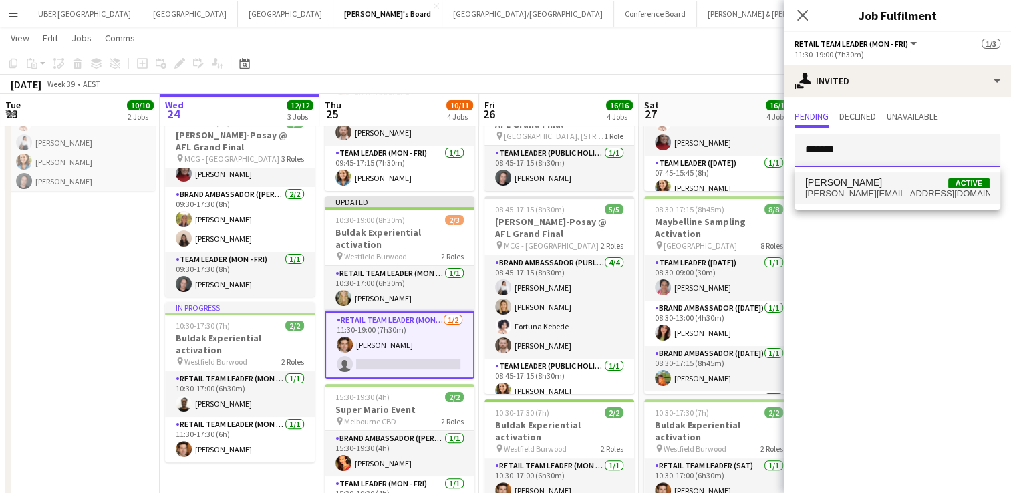
type input "*******"
click at [838, 191] on span "[PERSON_NAME][EMAIL_ADDRESS][DOMAIN_NAME]" at bounding box center [897, 193] width 184 height 11
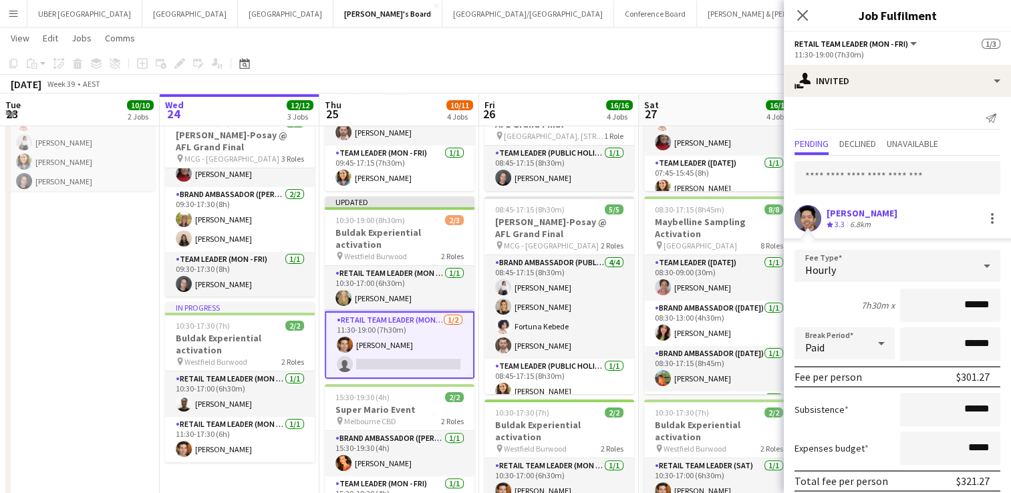
scroll to position [53, 0]
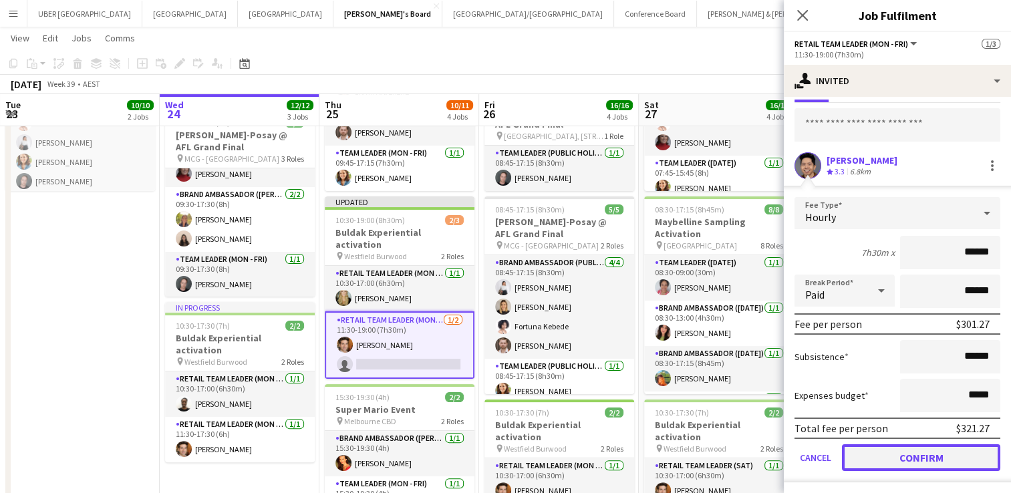
click at [912, 458] on button "Confirm" at bounding box center [921, 457] width 158 height 27
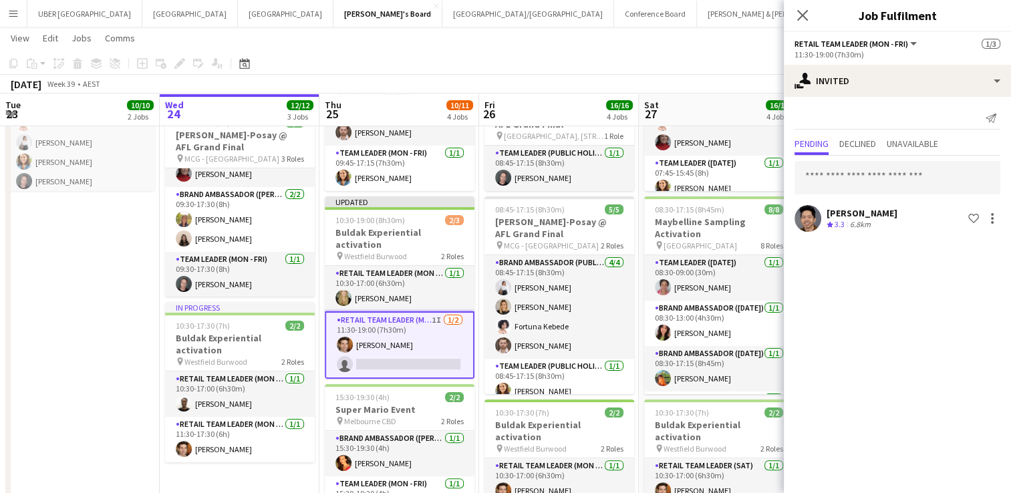
scroll to position [0, 0]
click at [799, 13] on icon "Close pop-in" at bounding box center [802, 15] width 13 height 13
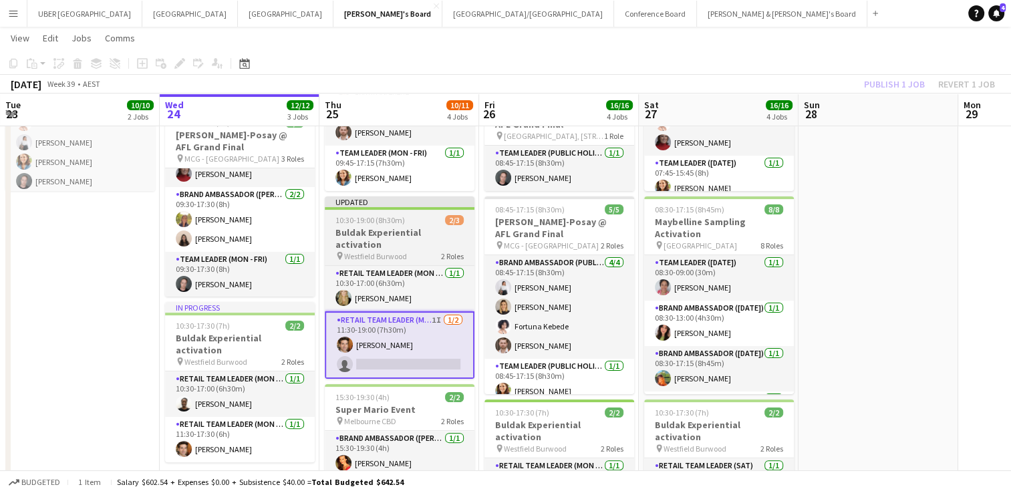
click at [405, 219] on div "10:30-19:00 (8h30m) 2/3" at bounding box center [400, 220] width 150 height 10
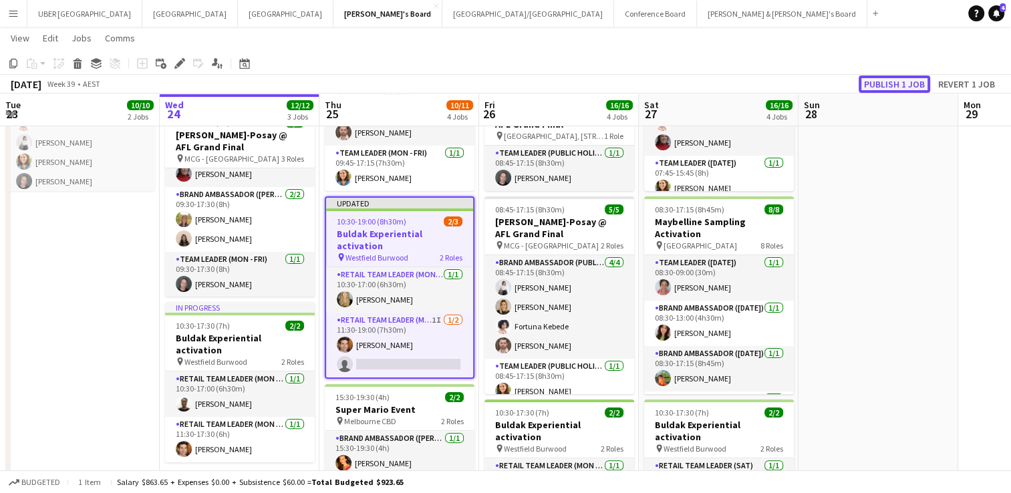
click at [895, 84] on button "Publish 1 job" at bounding box center [893, 83] width 71 height 17
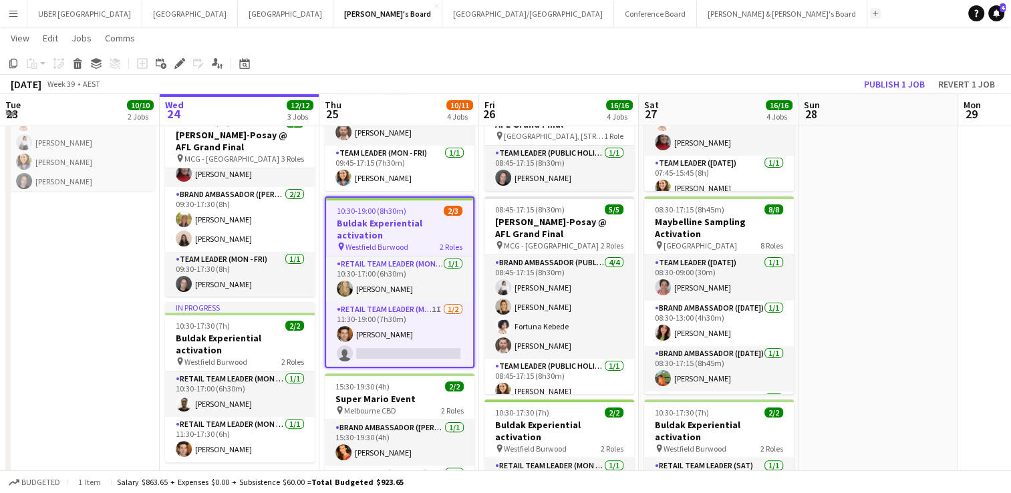
click at [873, 15] on app-icon "Add" at bounding box center [875, 13] width 5 height 5
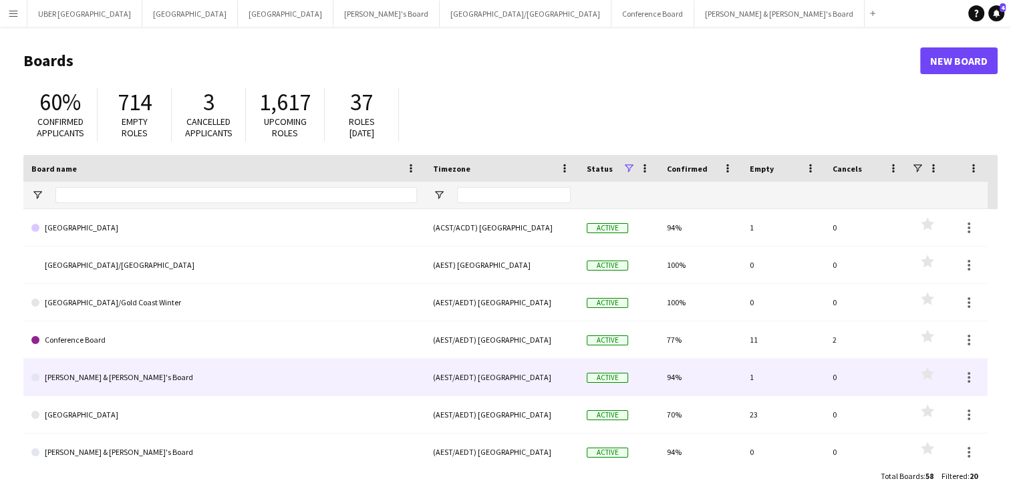
click at [76, 369] on link "[PERSON_NAME] & [PERSON_NAME]'s Board" at bounding box center [223, 377] width 385 height 37
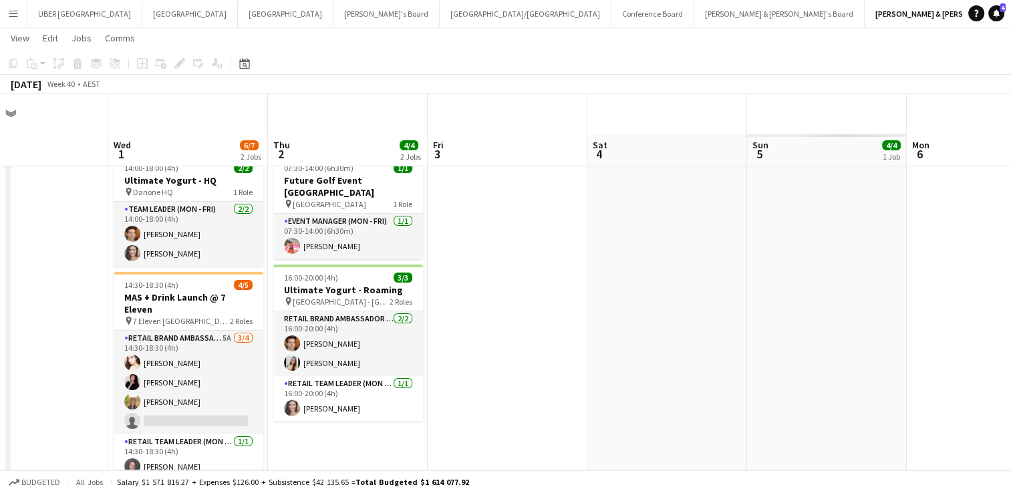
scroll to position [176, 0]
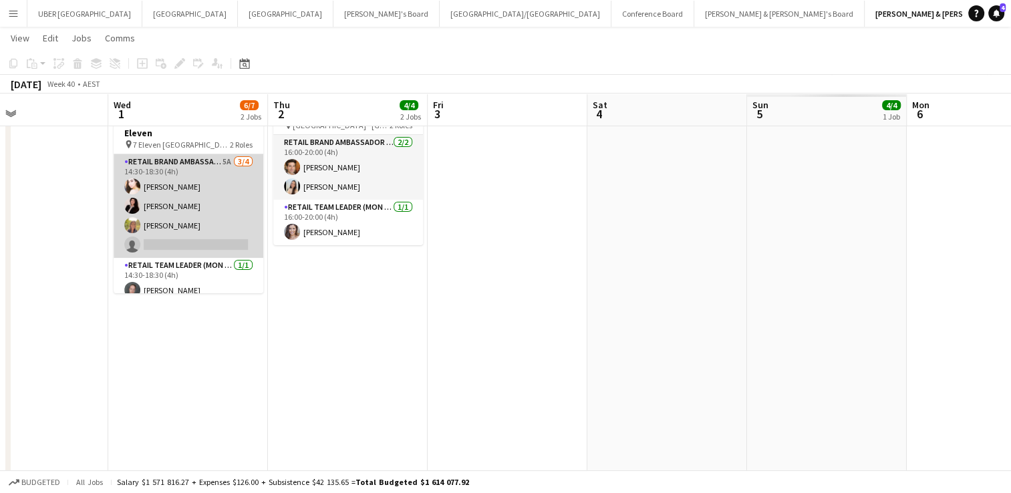
click at [160, 228] on app-card-role "RETAIL Brand Ambassador (Mon - Fri) 5A [DATE] 14:30-18:30 (4h) [PERSON_NAME] [P…" at bounding box center [189, 206] width 150 height 104
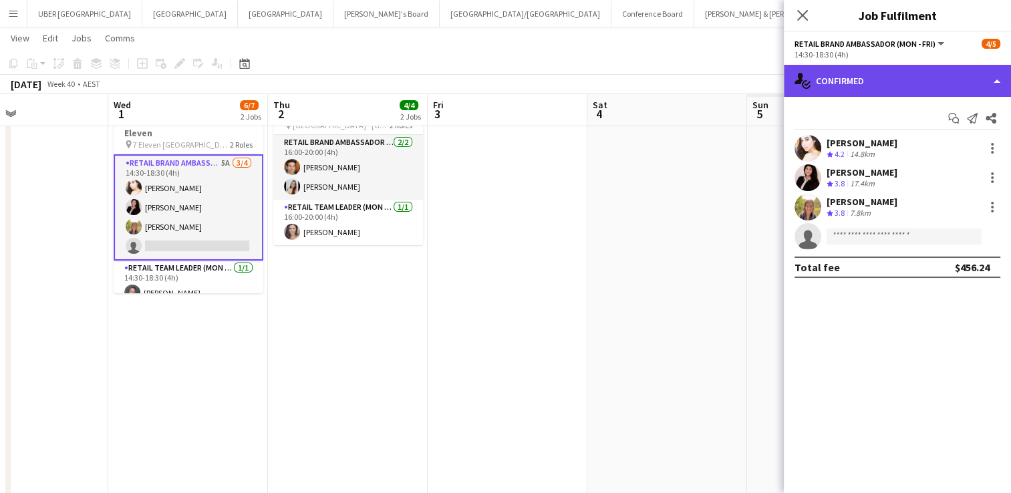
click at [869, 79] on div "single-neutral-actions-check-2 Confirmed" at bounding box center [897, 81] width 227 height 32
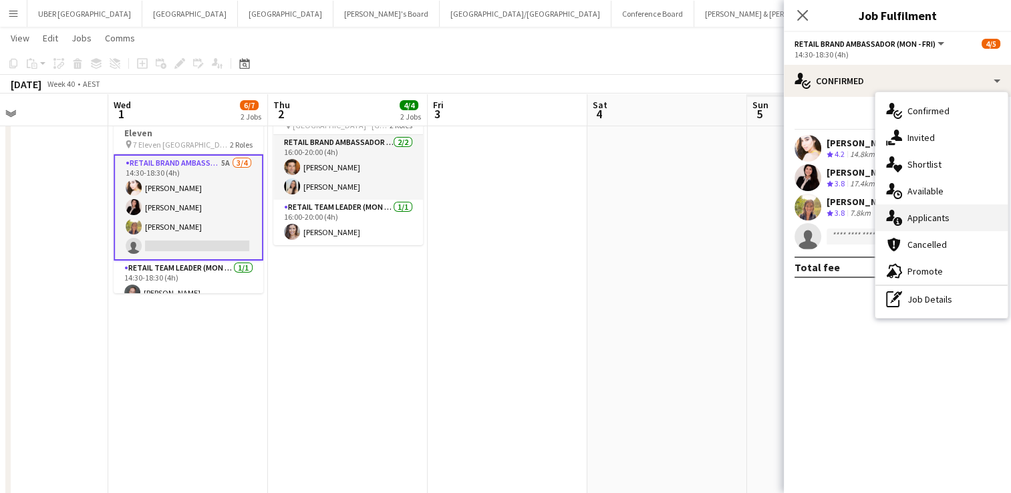
click at [933, 220] on span "Applicants" at bounding box center [928, 218] width 42 height 12
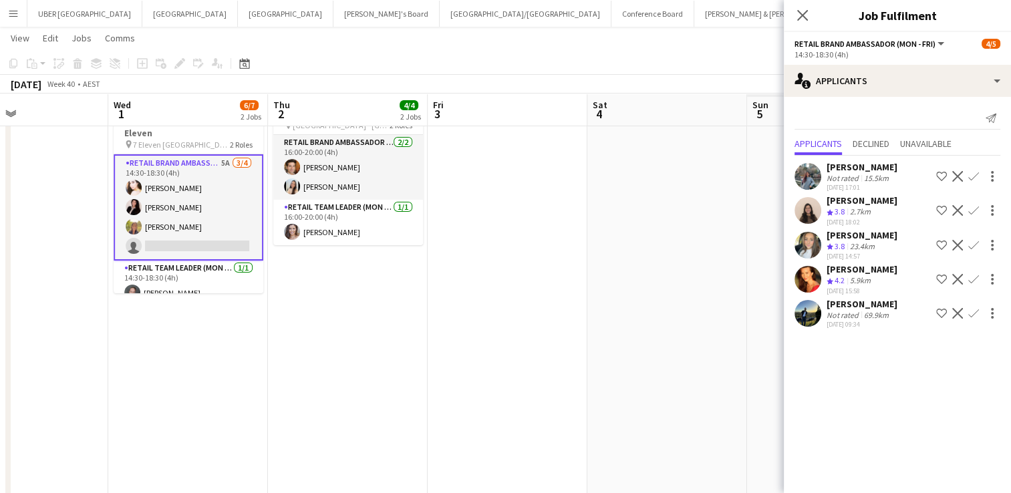
click at [975, 277] on app-icon "Confirm" at bounding box center [973, 279] width 11 height 11
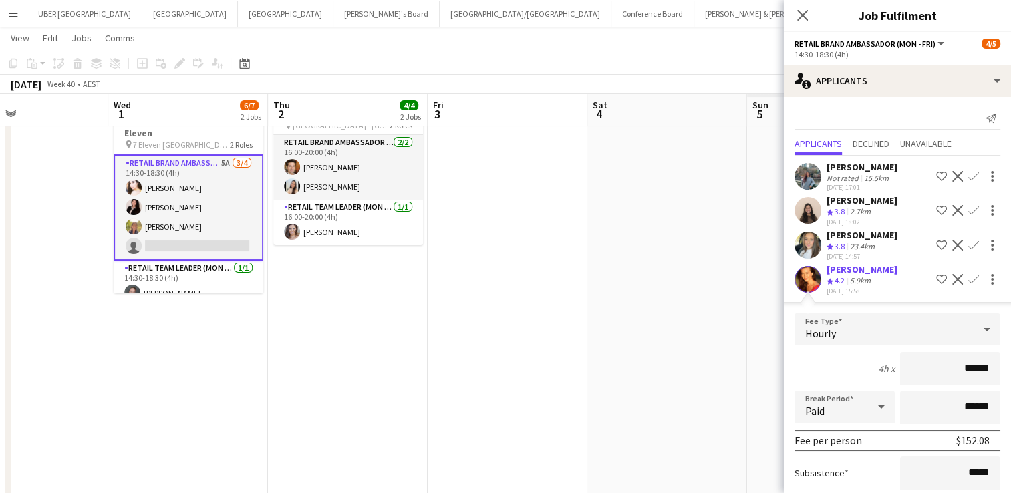
scroll to position [148, 0]
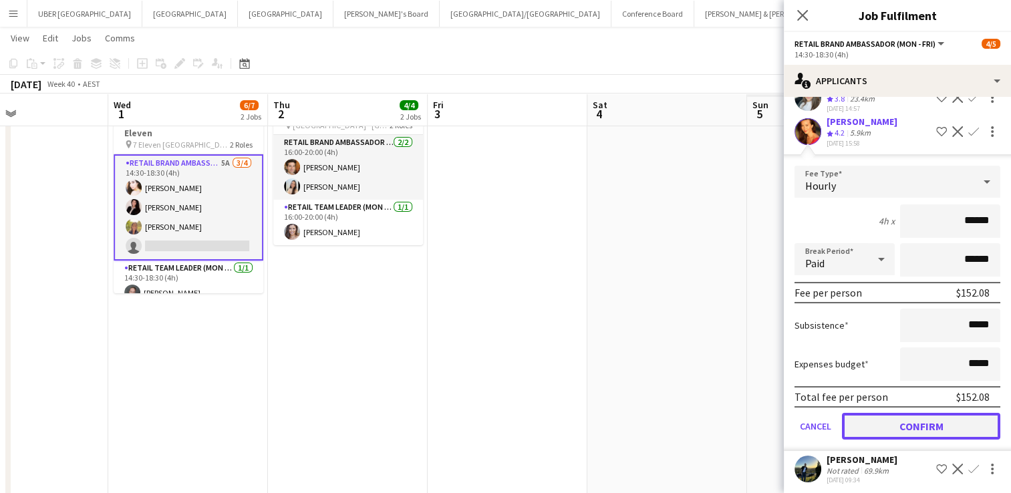
click at [885, 426] on button "Confirm" at bounding box center [921, 426] width 158 height 27
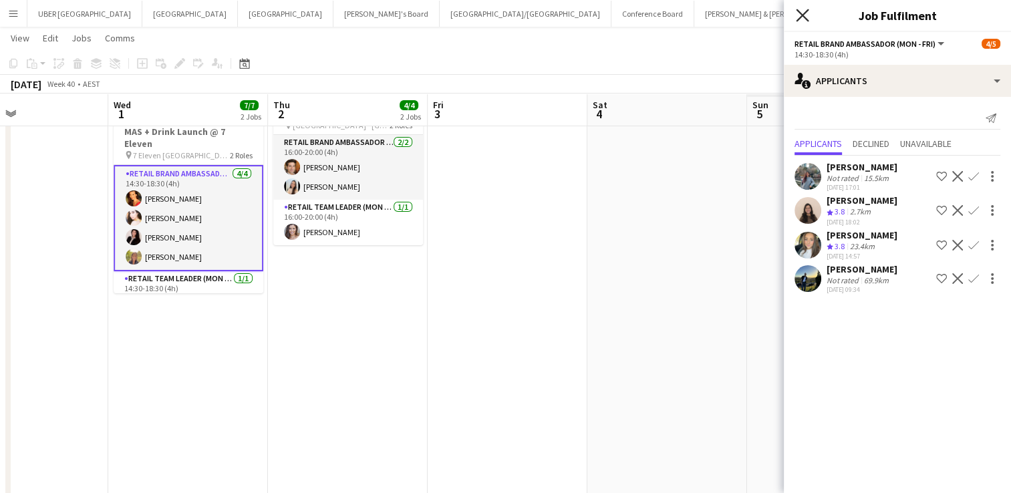
click at [800, 20] on icon "Close pop-in" at bounding box center [802, 15] width 13 height 13
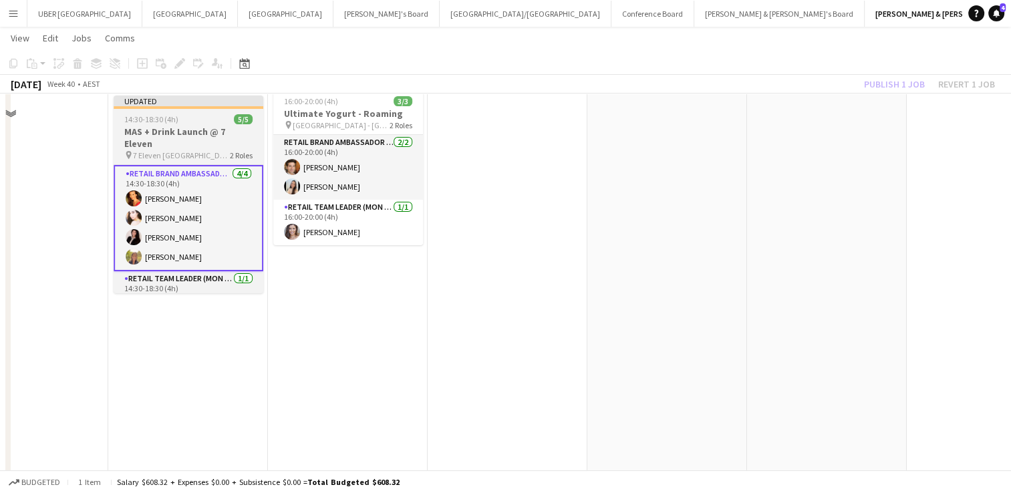
scroll to position [64, 0]
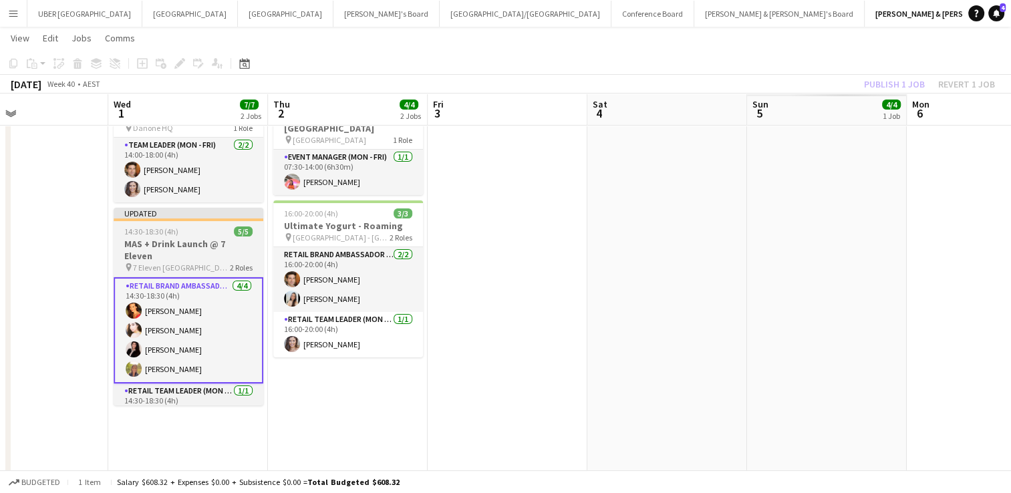
click at [204, 232] on div "14:30-18:30 (4h) 5/5" at bounding box center [189, 231] width 150 height 10
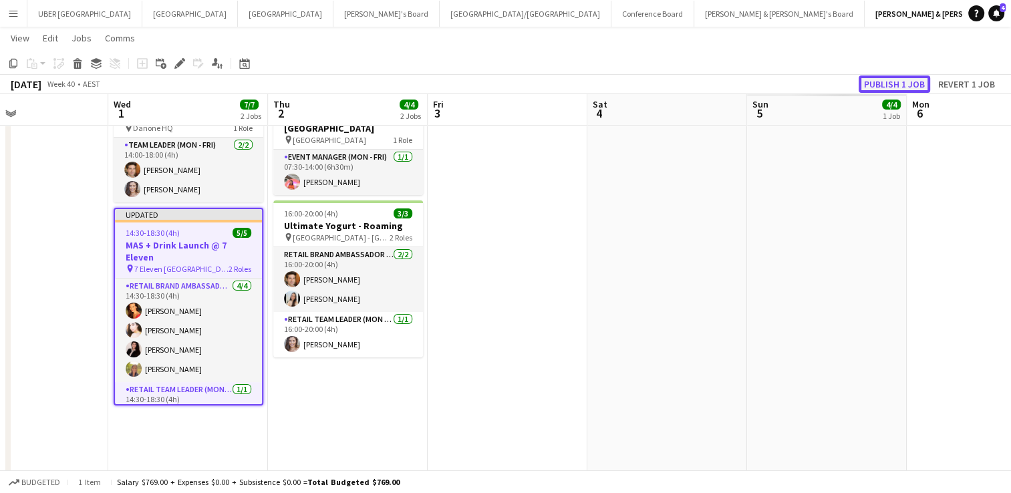
click at [882, 89] on button "Publish 1 job" at bounding box center [893, 83] width 71 height 17
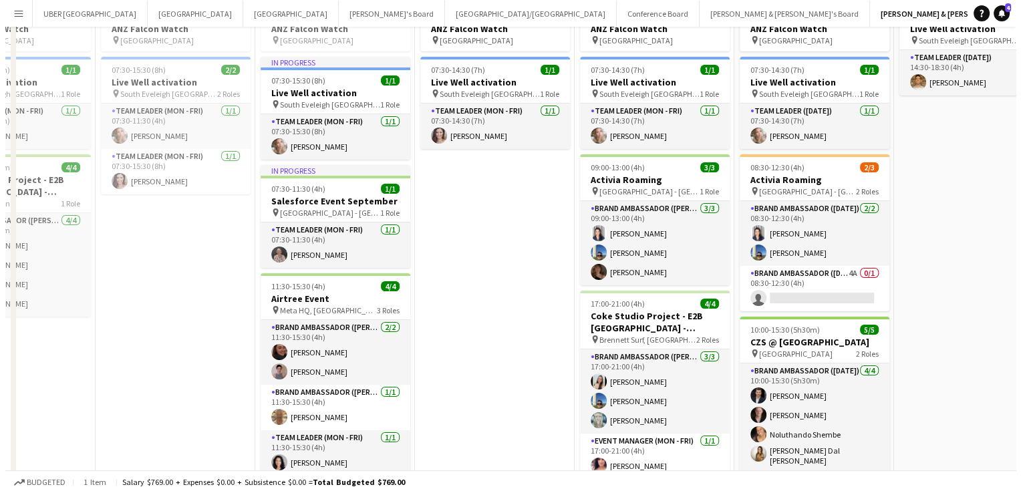
scroll to position [0, 0]
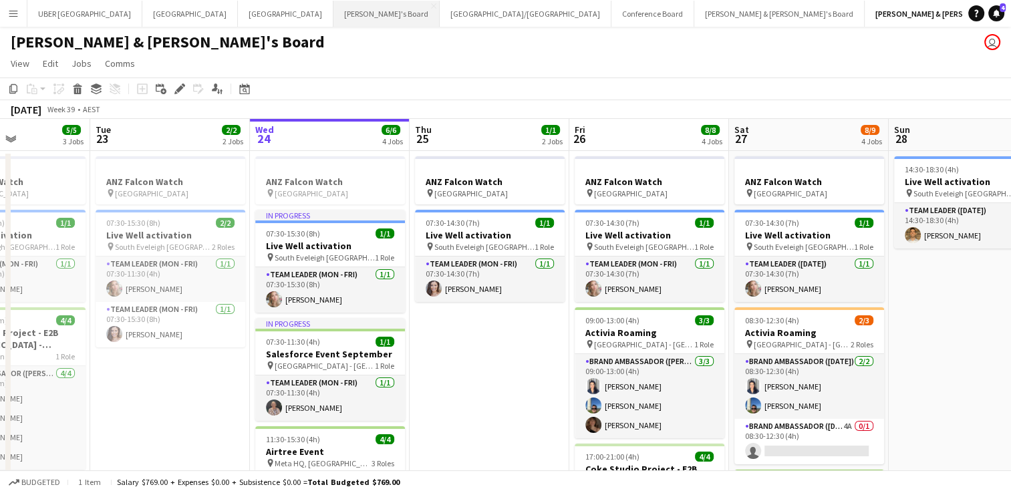
click at [333, 15] on button "Tennille's Board Close" at bounding box center [386, 14] width 106 height 26
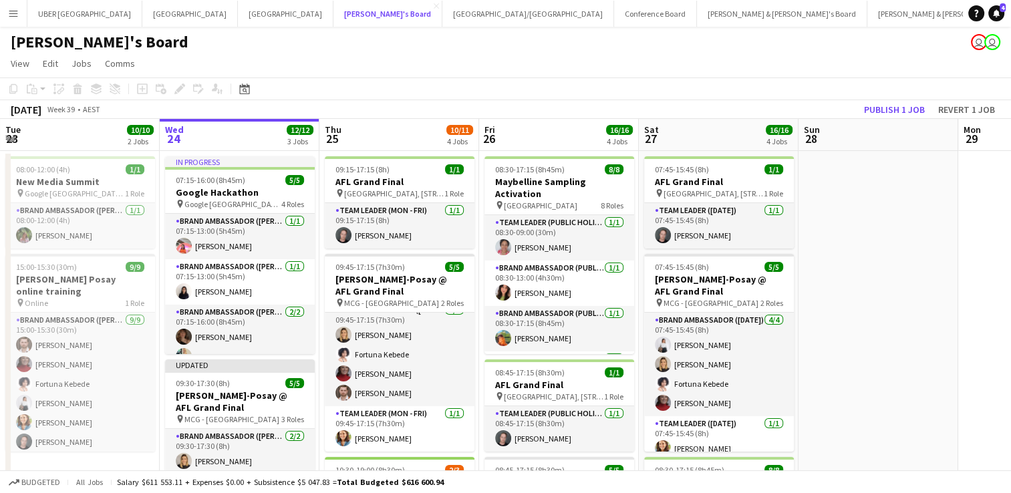
scroll to position [366, 0]
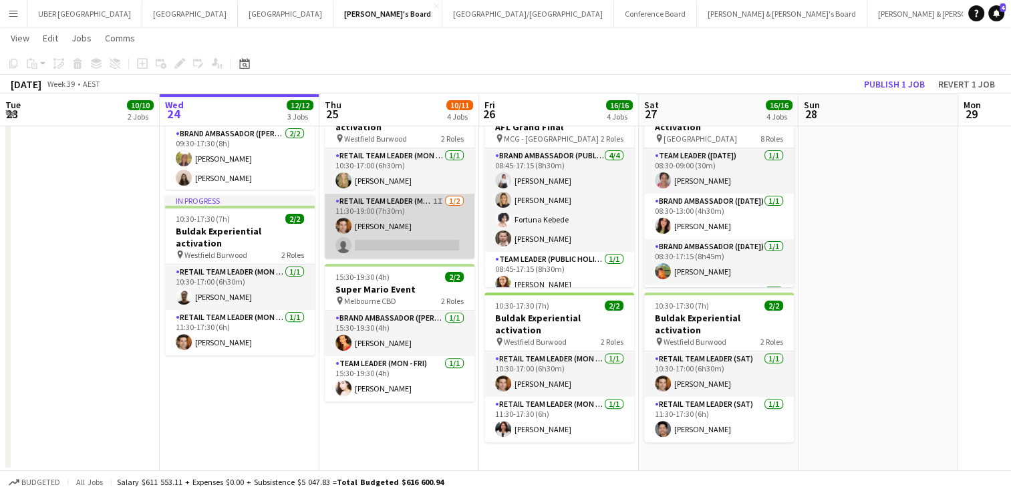
click at [418, 208] on app-card-role "RETAIL Team Leader (Mon - Fri) 1I [DATE] 11:30-19:00 (7h30m) [PERSON_NAME] sing…" at bounding box center [400, 226] width 150 height 65
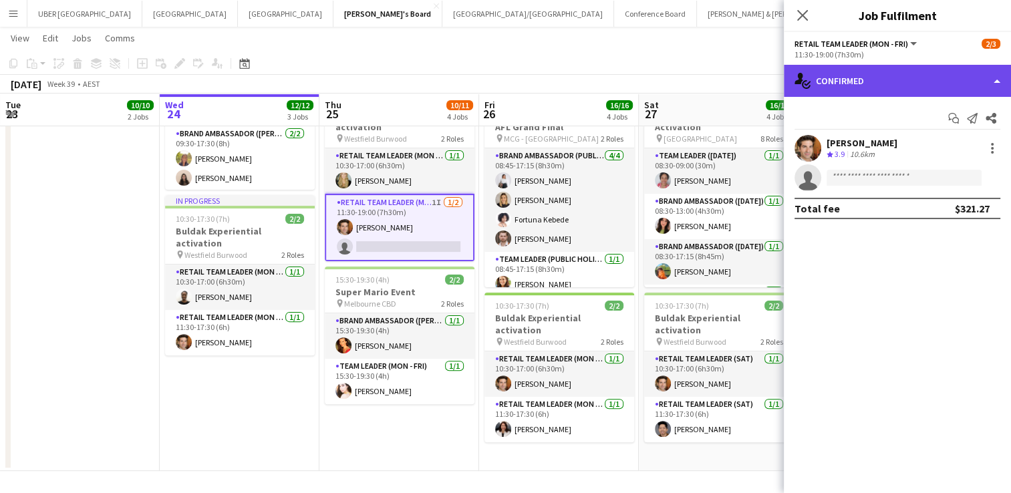
click at [878, 84] on div "single-neutral-actions-check-2 Confirmed" at bounding box center [897, 81] width 227 height 32
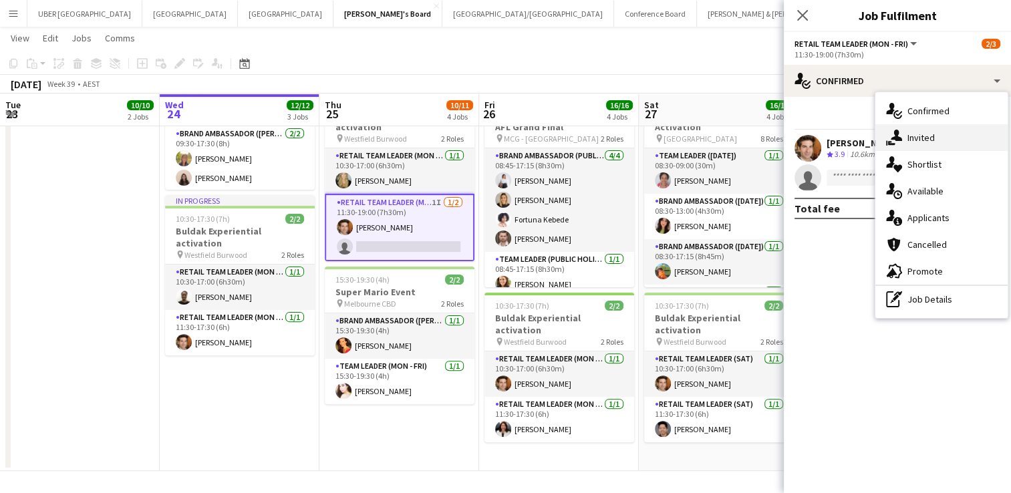
click at [900, 141] on icon "single-neutral-actions-share-1" at bounding box center [894, 138] width 16 height 16
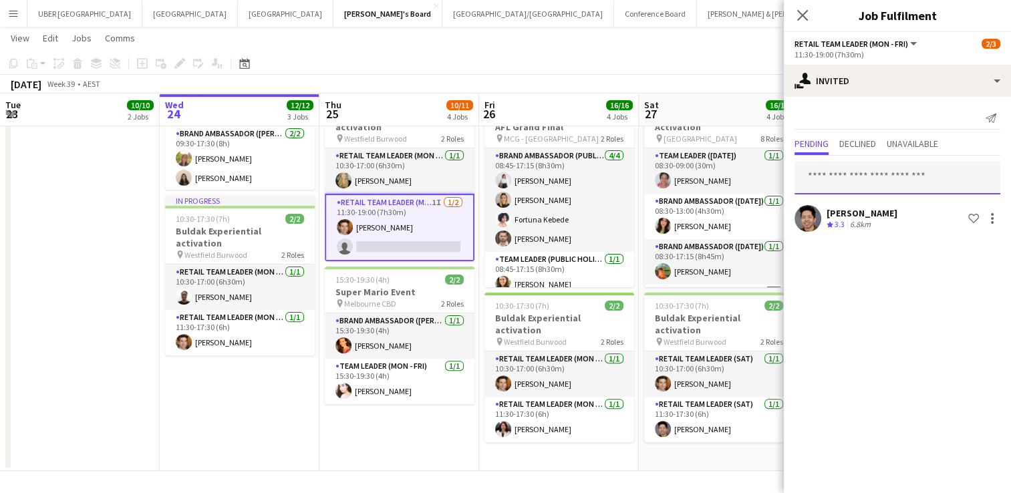
click at [852, 180] on input "text" at bounding box center [897, 177] width 206 height 33
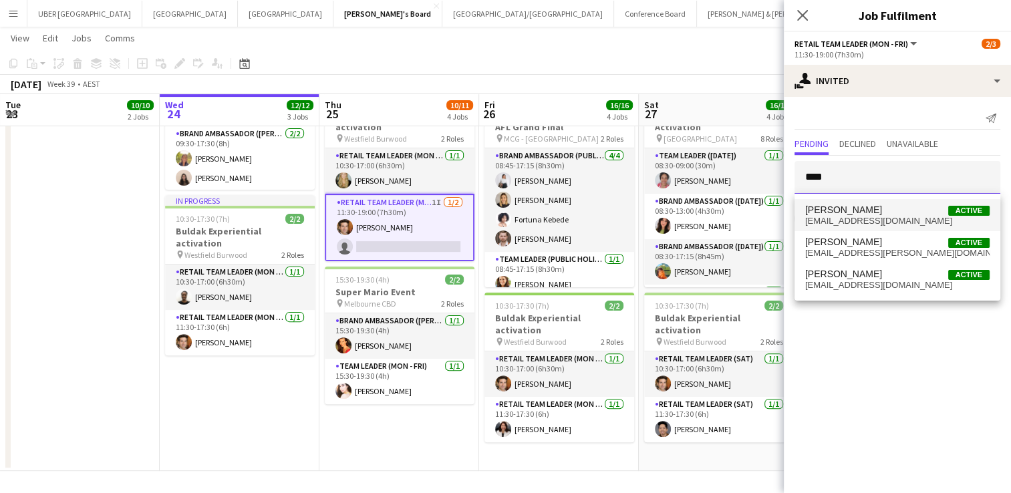
type input "****"
click at [863, 207] on span "[PERSON_NAME]" at bounding box center [843, 209] width 77 height 11
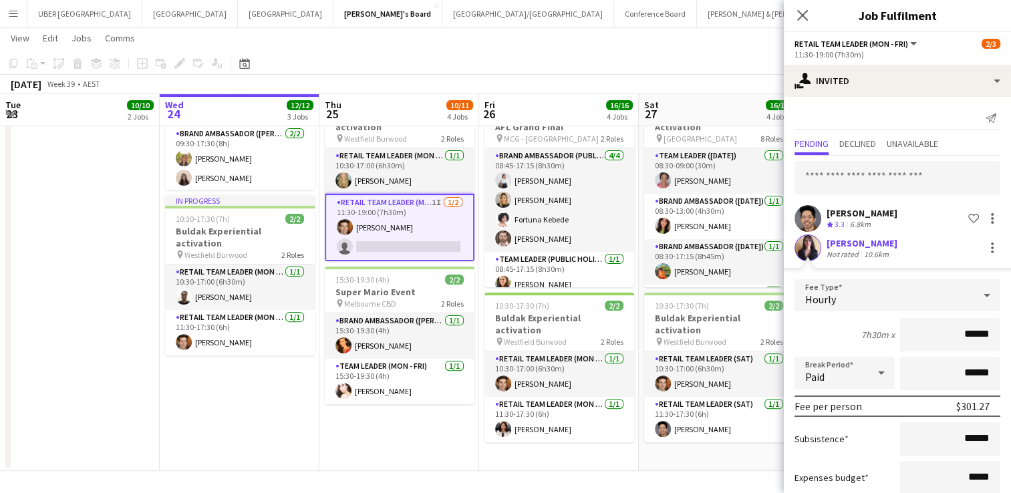
scroll to position [82, 0]
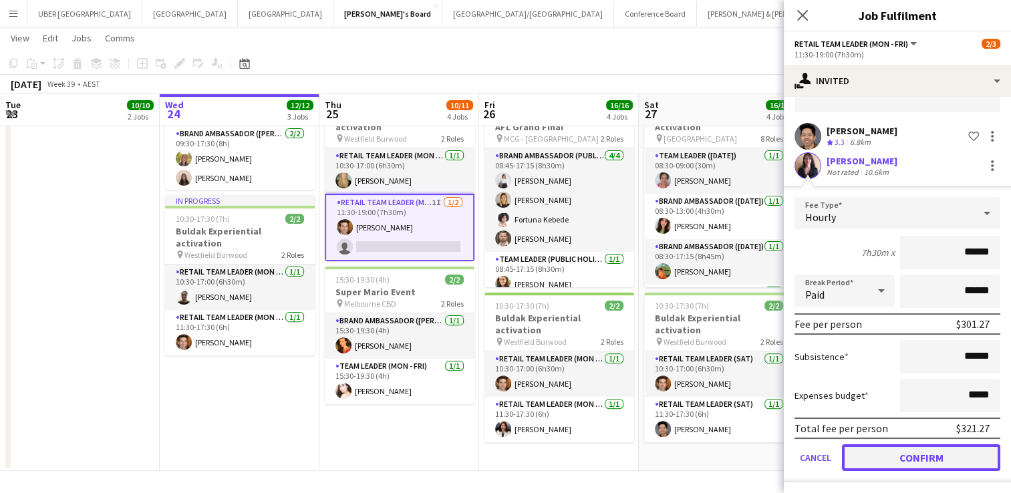
click at [894, 456] on button "Confirm" at bounding box center [921, 457] width 158 height 27
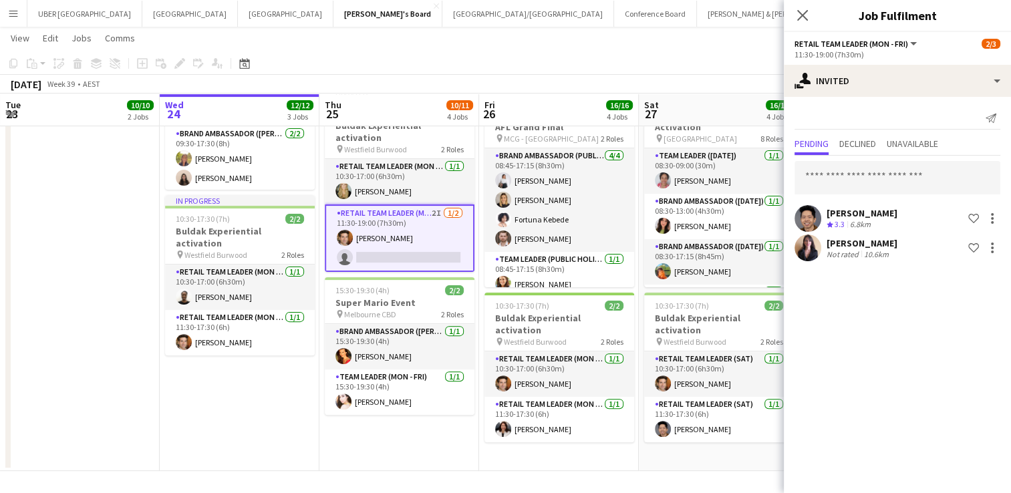
scroll to position [0, 0]
click at [799, 11] on icon "Close pop-in" at bounding box center [802, 15] width 13 height 13
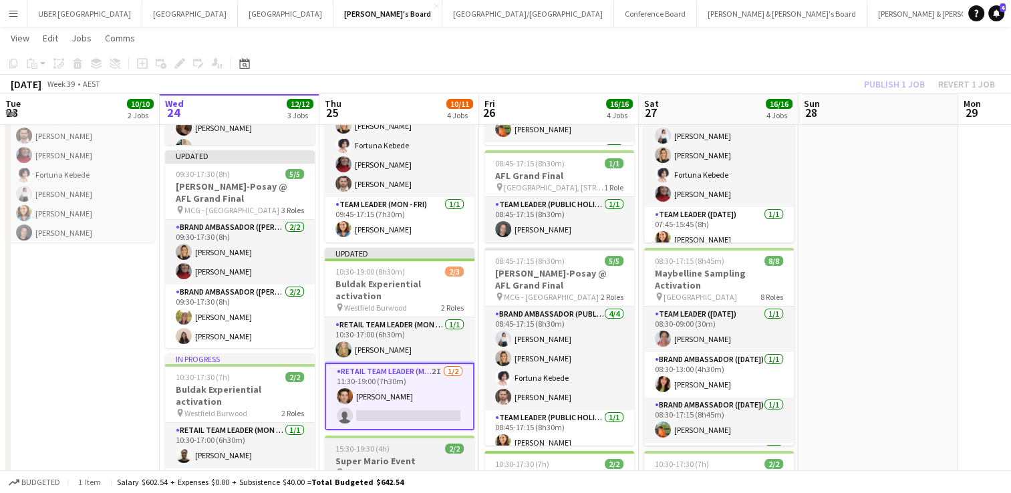
scroll to position [206, 0]
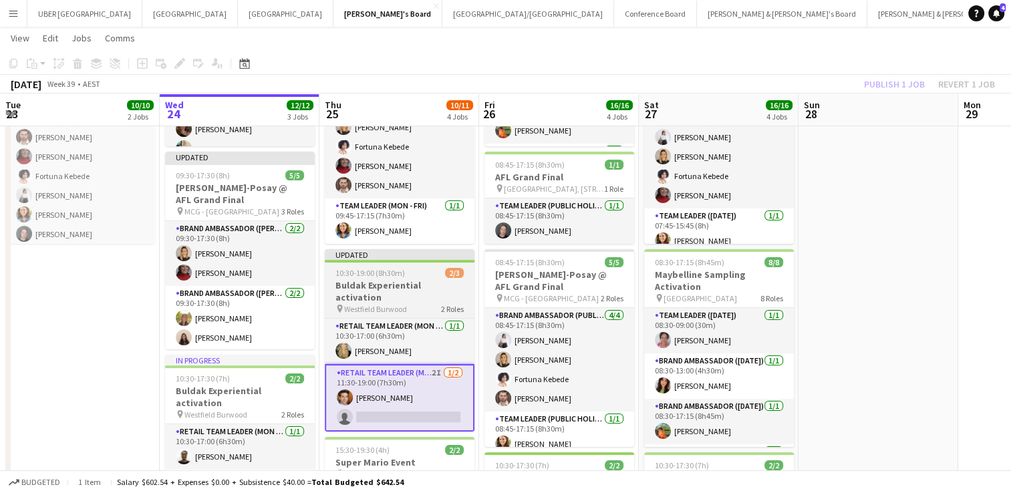
click at [418, 275] on div "10:30-19:00 (8h30m) 2/3" at bounding box center [400, 273] width 150 height 10
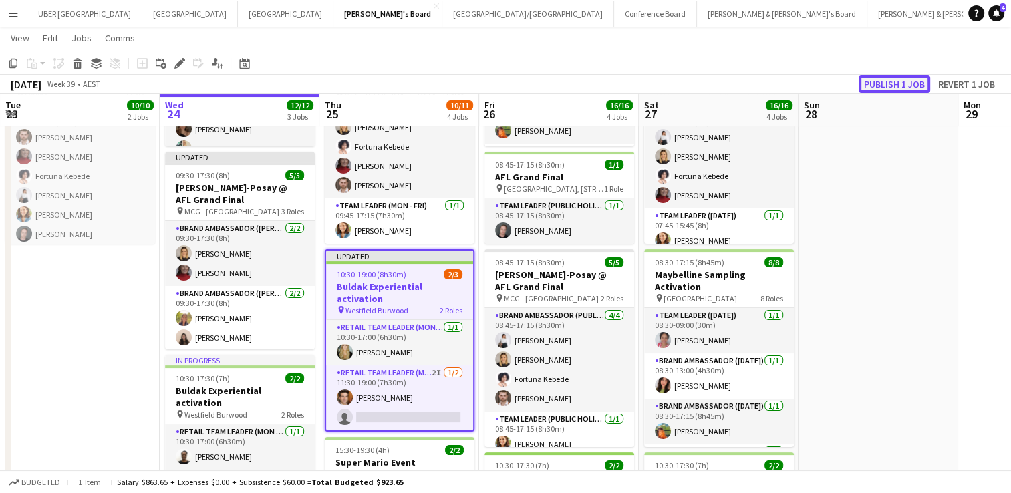
click at [887, 77] on button "Publish 1 job" at bounding box center [893, 83] width 71 height 17
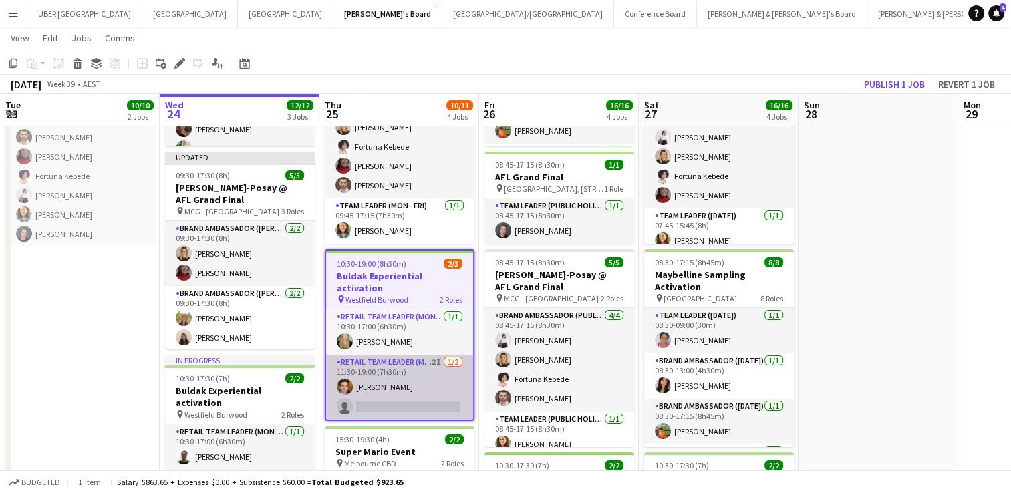
click at [394, 394] on app-card-role "RETAIL Team Leader (Mon - Fri) 2I [DATE] 11:30-19:00 (7h30m) [PERSON_NAME] sing…" at bounding box center [399, 387] width 147 height 65
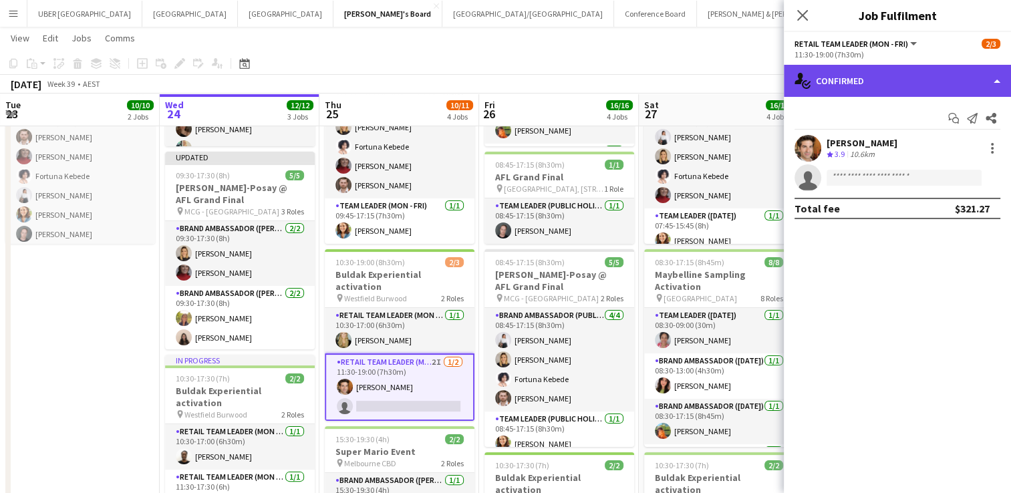
click at [895, 78] on div "single-neutral-actions-check-2 Confirmed" at bounding box center [897, 81] width 227 height 32
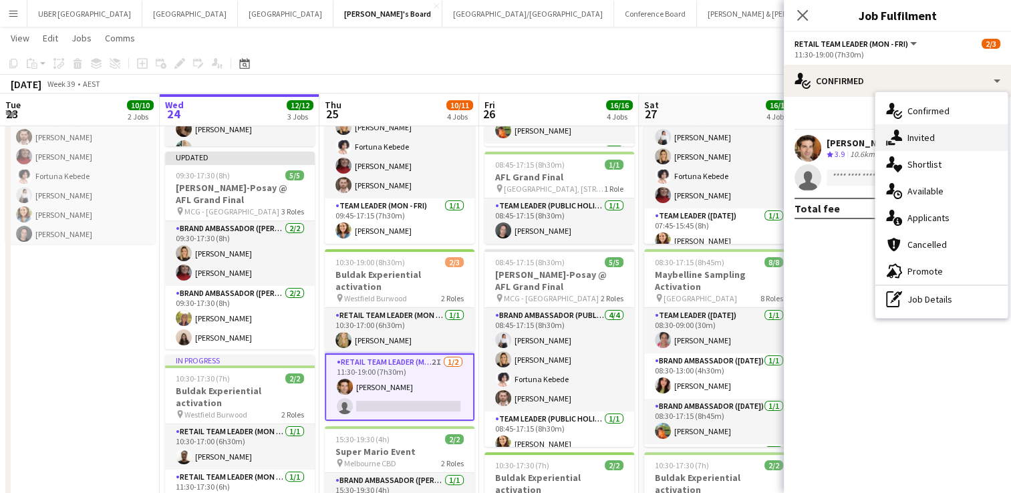
click at [933, 135] on span "Invited" at bounding box center [920, 138] width 27 height 12
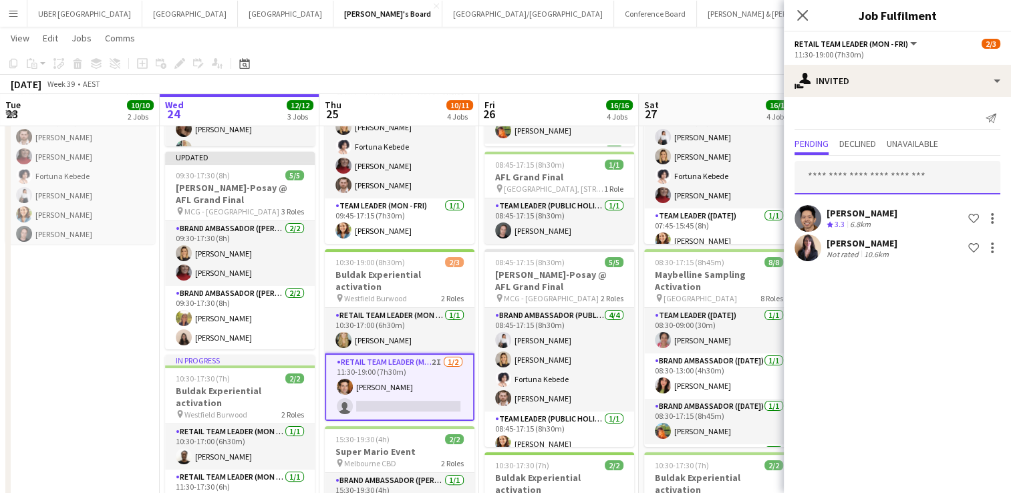
click at [879, 175] on input "text" at bounding box center [897, 177] width 206 height 33
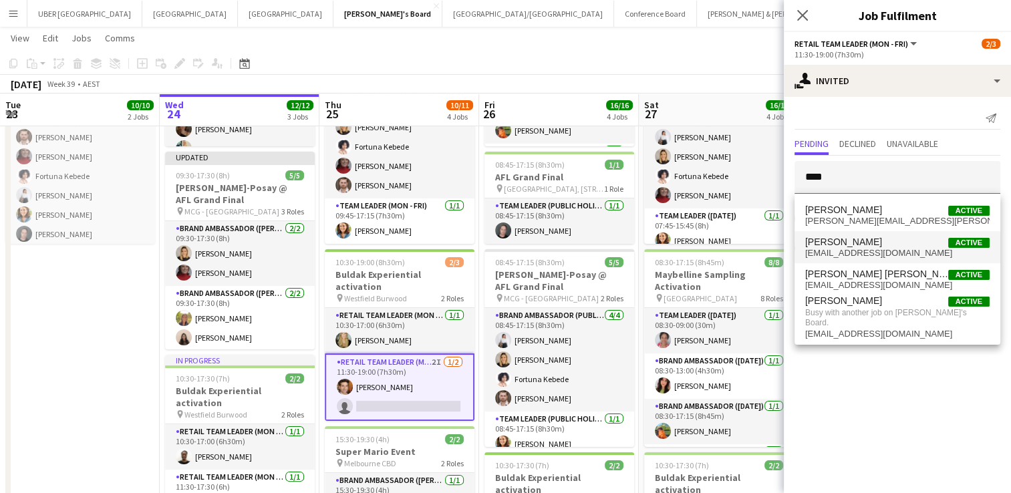
type input "****"
click at [859, 247] on span "[PERSON_NAME]" at bounding box center [843, 242] width 77 height 11
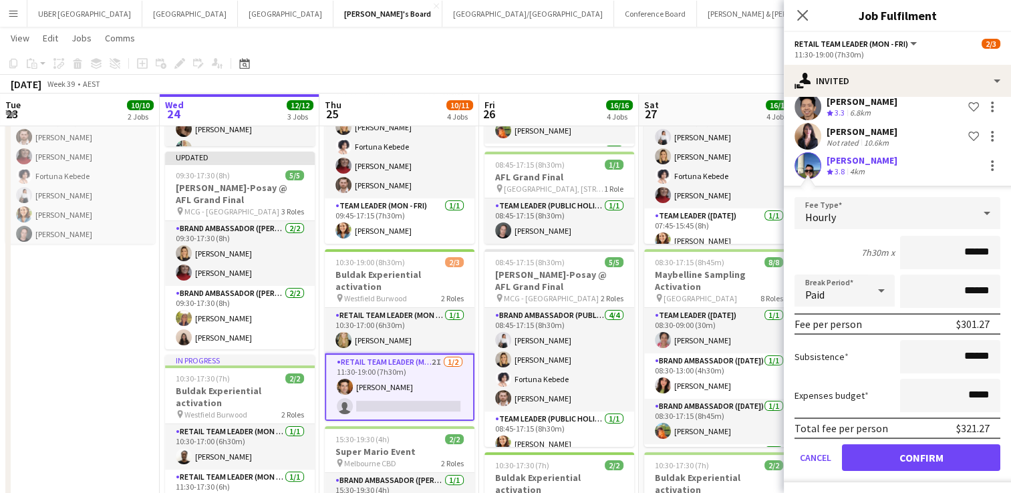
scroll to position [111, 0]
click at [874, 453] on button "Confirm" at bounding box center [921, 458] width 158 height 27
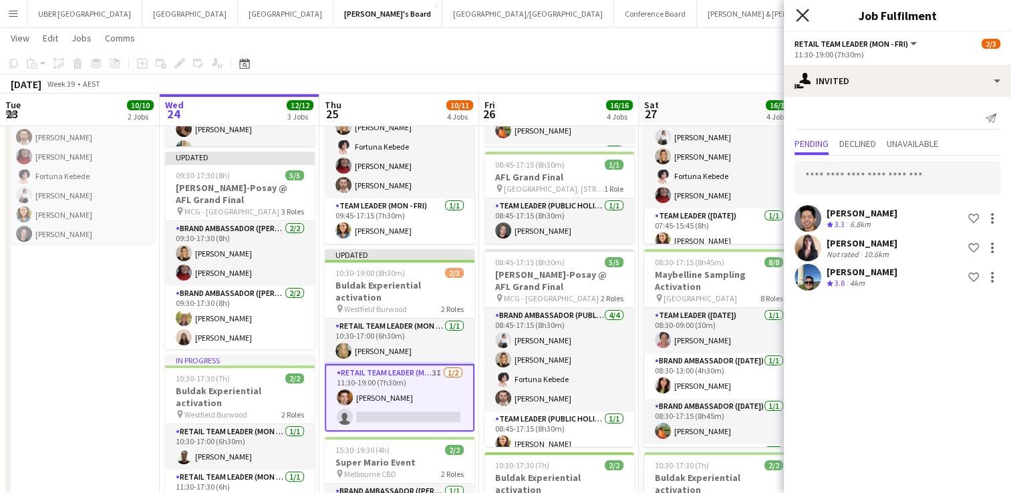
click at [799, 11] on icon "Close pop-in" at bounding box center [802, 15] width 13 height 13
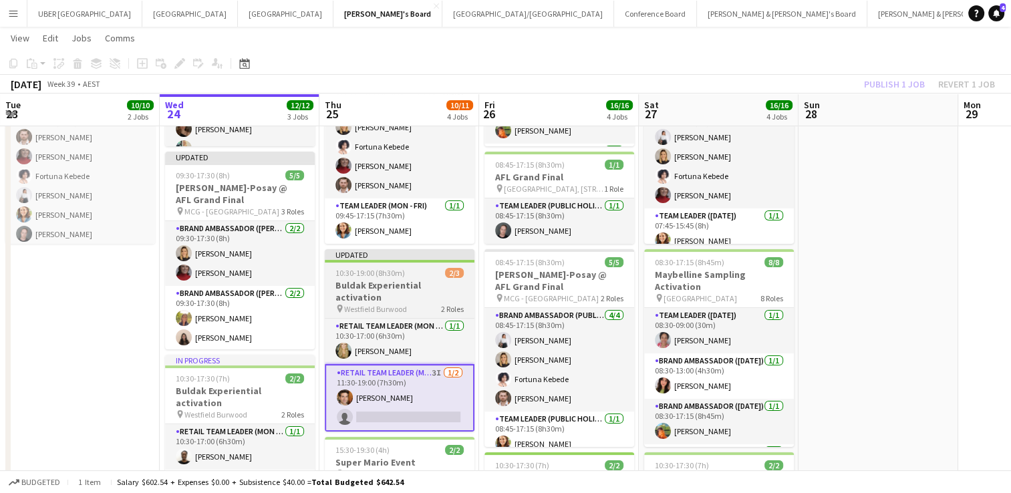
click at [377, 280] on h3 "Buldak Experiential activation" at bounding box center [400, 291] width 150 height 24
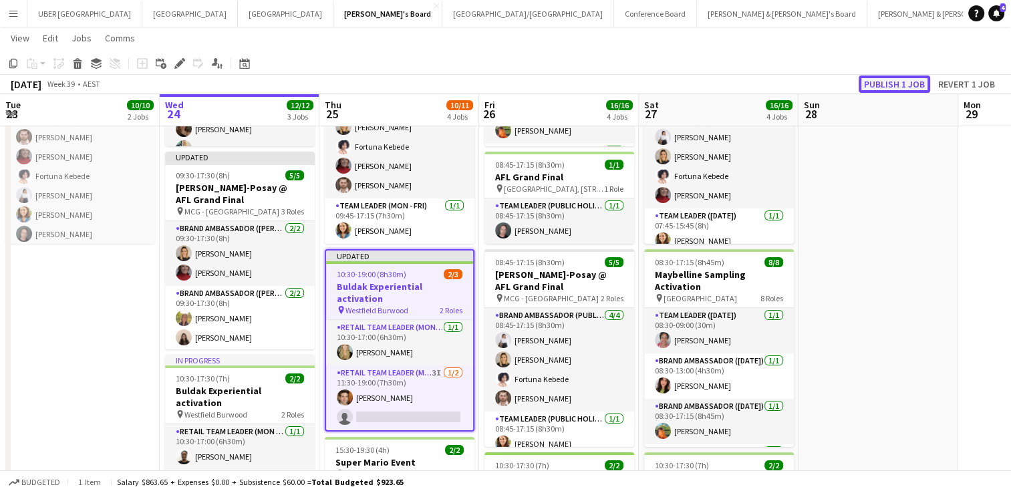
click at [889, 87] on button "Publish 1 job" at bounding box center [893, 83] width 71 height 17
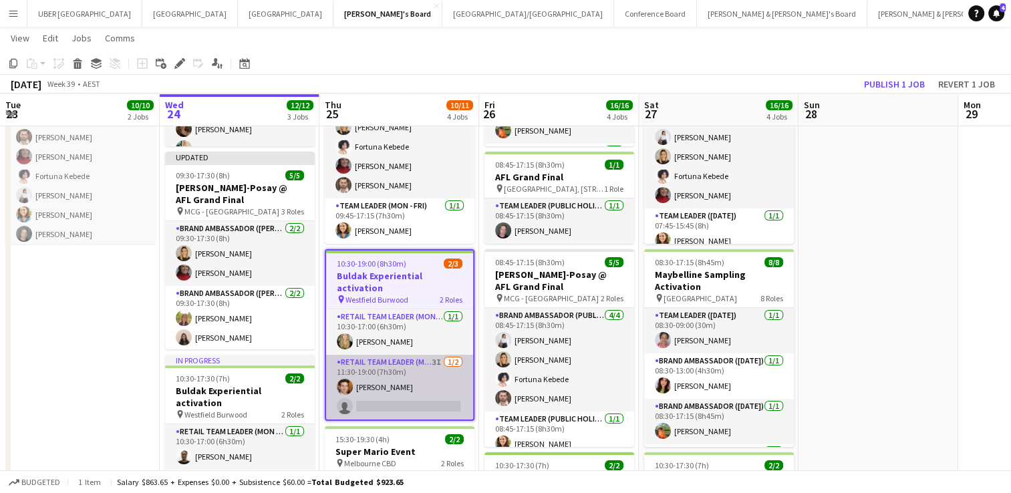
click at [430, 391] on app-card-role "RETAIL Team Leader (Mon - Fri) 3I [DATE] 11:30-19:00 (7h30m) [PERSON_NAME] sing…" at bounding box center [399, 387] width 147 height 65
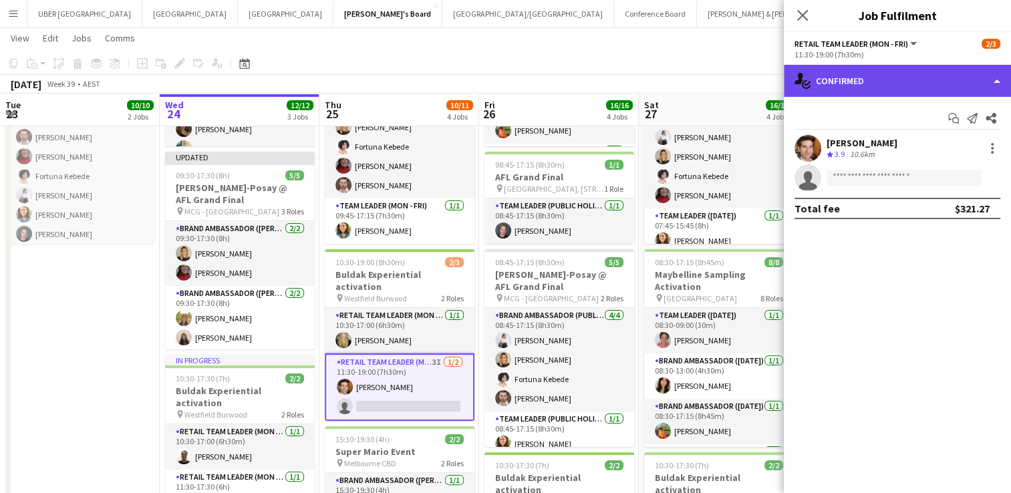
click at [897, 86] on div "single-neutral-actions-check-2 Confirmed" at bounding box center [897, 81] width 227 height 32
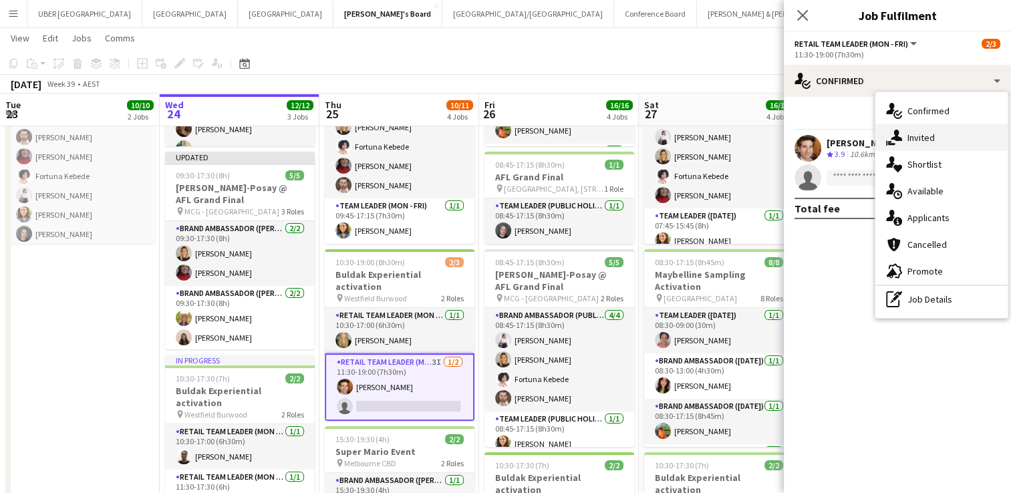
click at [931, 138] on span "Invited" at bounding box center [920, 138] width 27 height 12
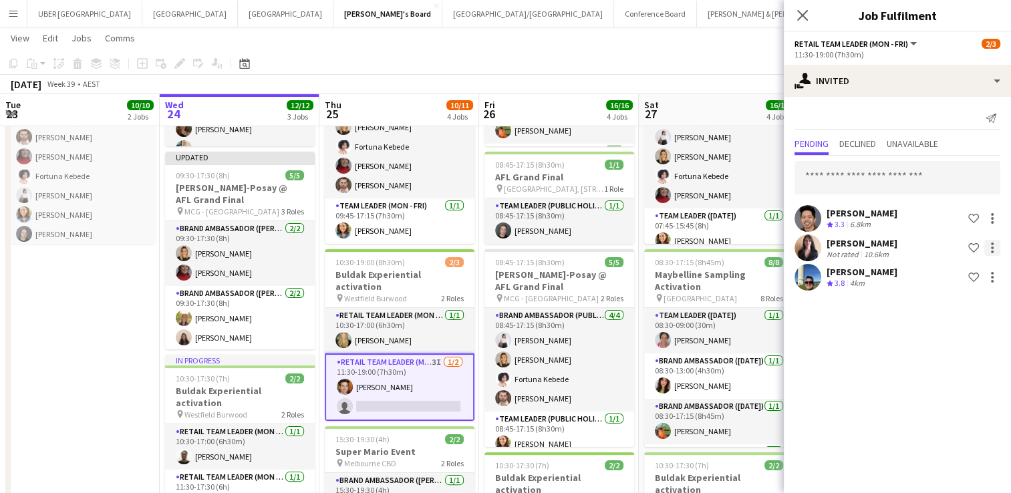
click at [996, 251] on div at bounding box center [992, 248] width 16 height 16
click at [931, 363] on span "Cancel invitation" at bounding box center [950, 367] width 78 height 11
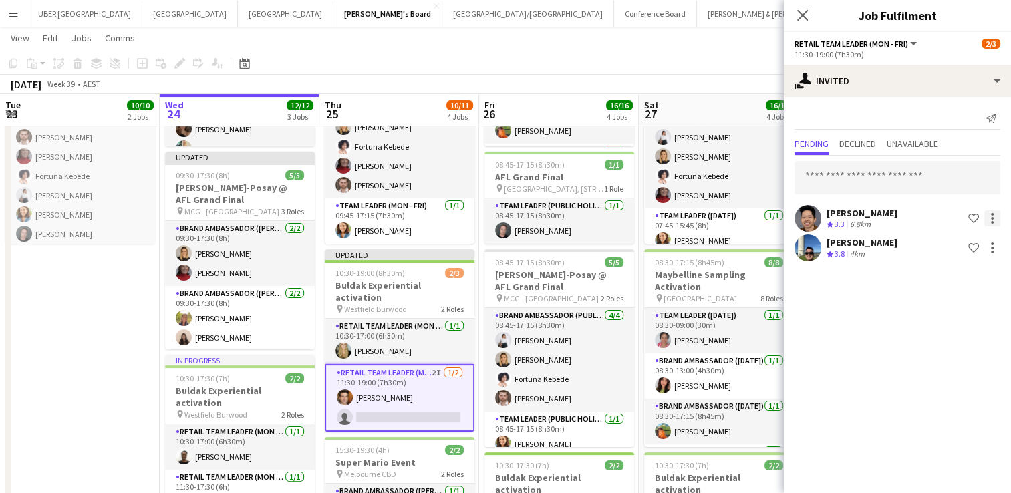
click at [989, 222] on div at bounding box center [992, 218] width 16 height 16
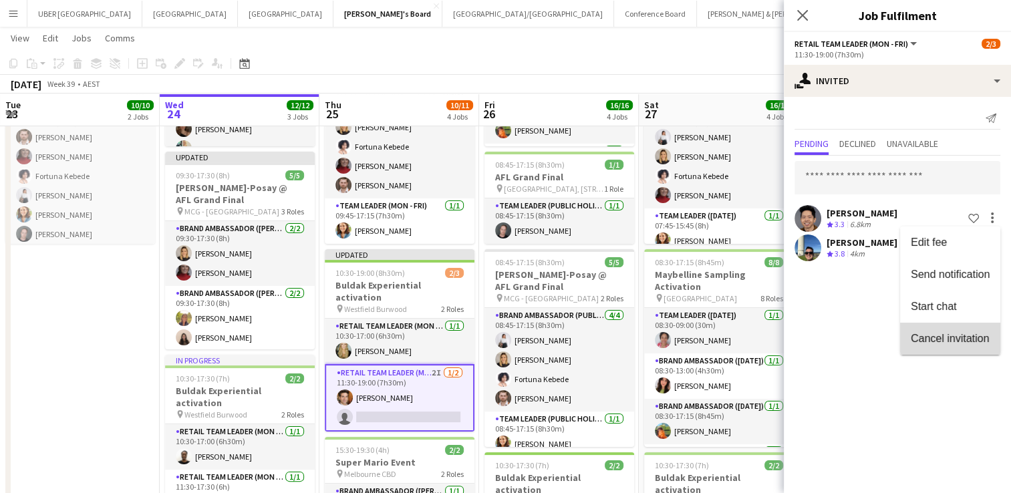
click at [957, 342] on span "Cancel invitation" at bounding box center [950, 338] width 78 height 11
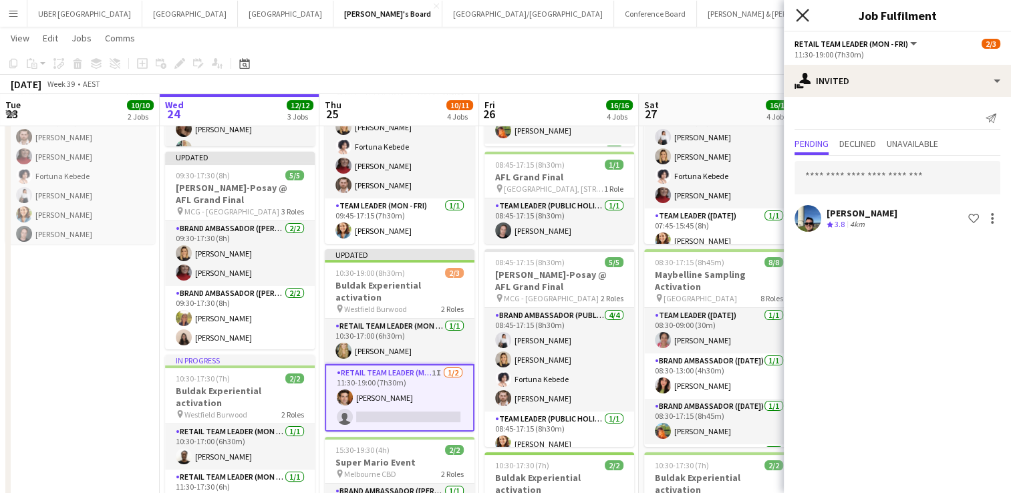
click at [802, 19] on icon "Close pop-in" at bounding box center [802, 15] width 13 height 13
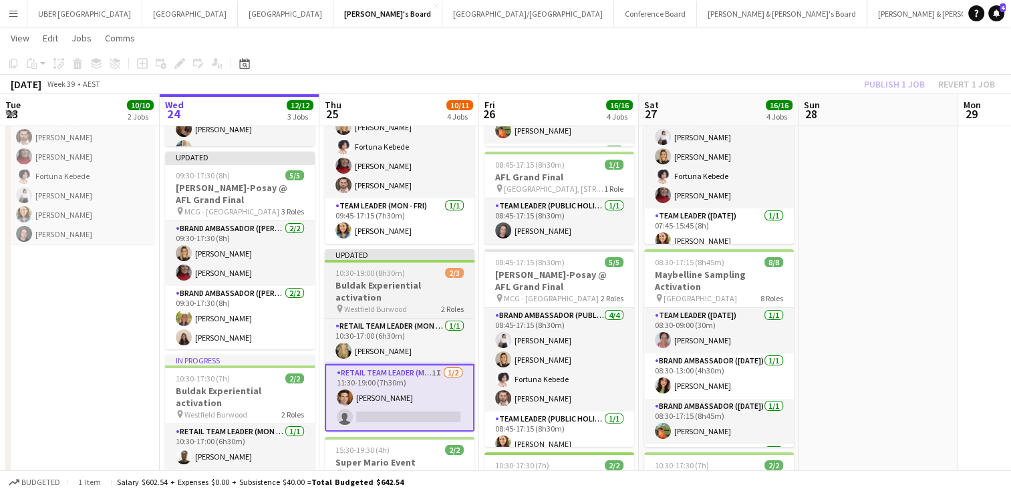
click at [385, 270] on span "10:30-19:00 (8h30m)" at bounding box center [369, 273] width 69 height 10
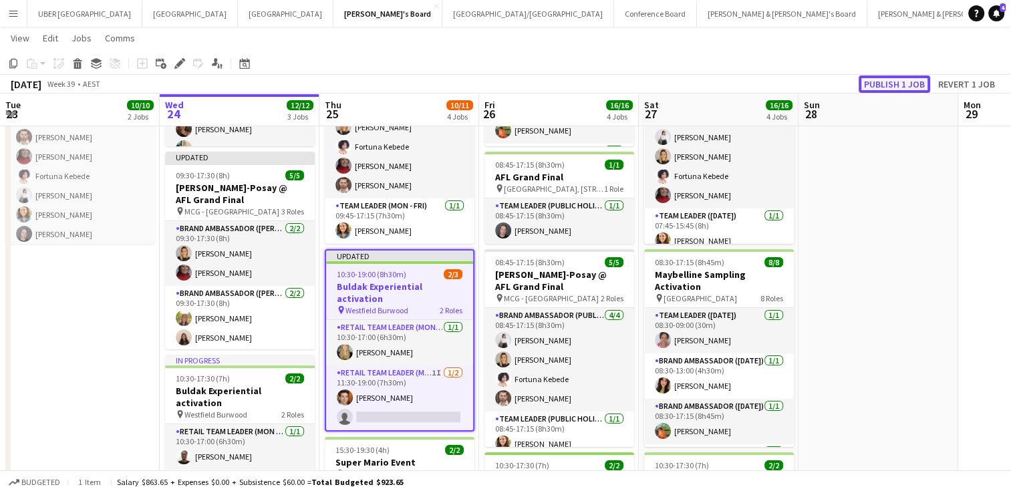
click at [900, 76] on button "Publish 1 job" at bounding box center [893, 83] width 71 height 17
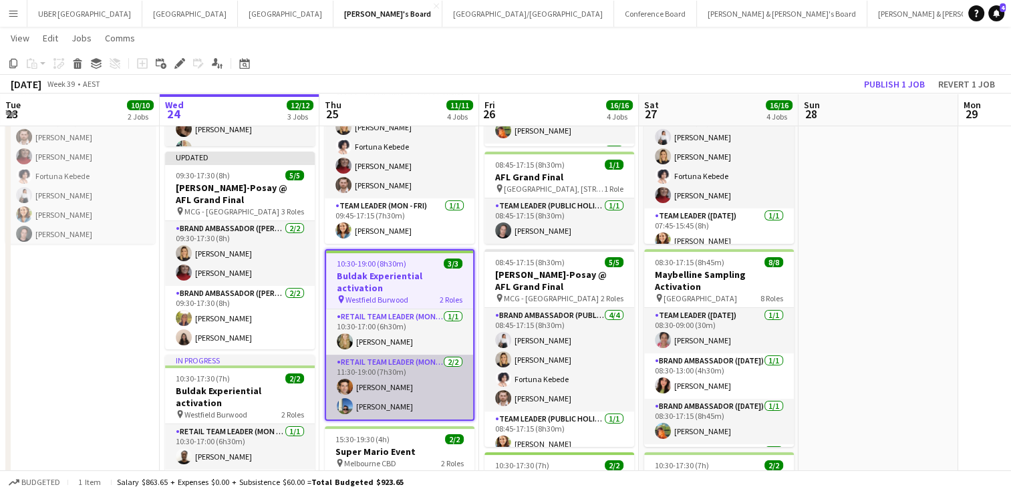
click at [361, 372] on app-card-role "RETAIL Team Leader (Mon - Fri) [DATE] 11:30-19:00 (7h30m) [PERSON_NAME] [PERSON…" at bounding box center [399, 387] width 147 height 65
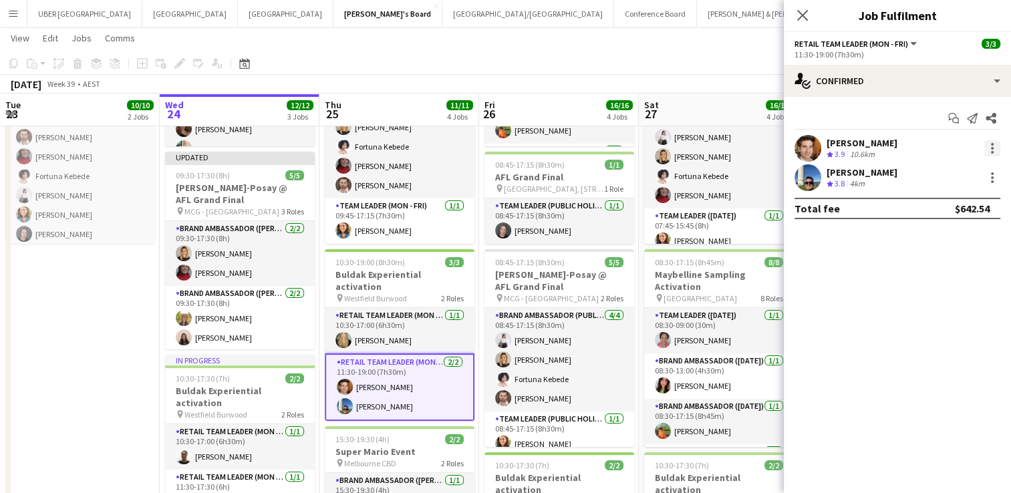
click at [993, 146] on div at bounding box center [992, 148] width 16 height 16
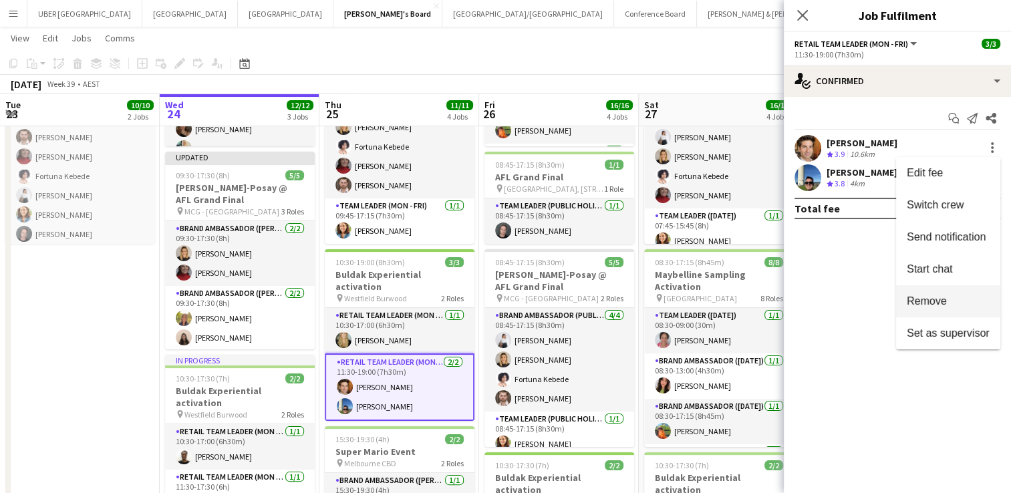
click at [924, 301] on span "Remove" at bounding box center [927, 300] width 40 height 11
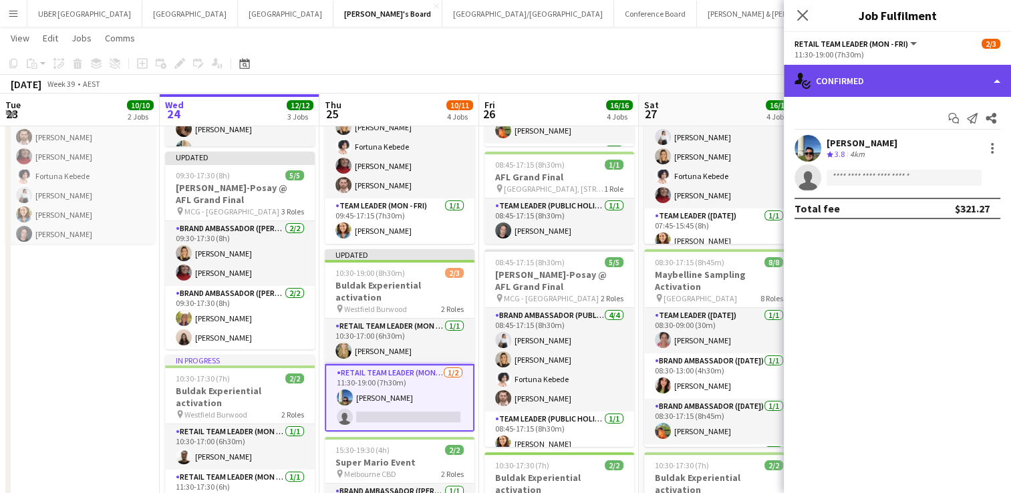
click at [883, 71] on div "single-neutral-actions-check-2 Confirmed" at bounding box center [897, 81] width 227 height 32
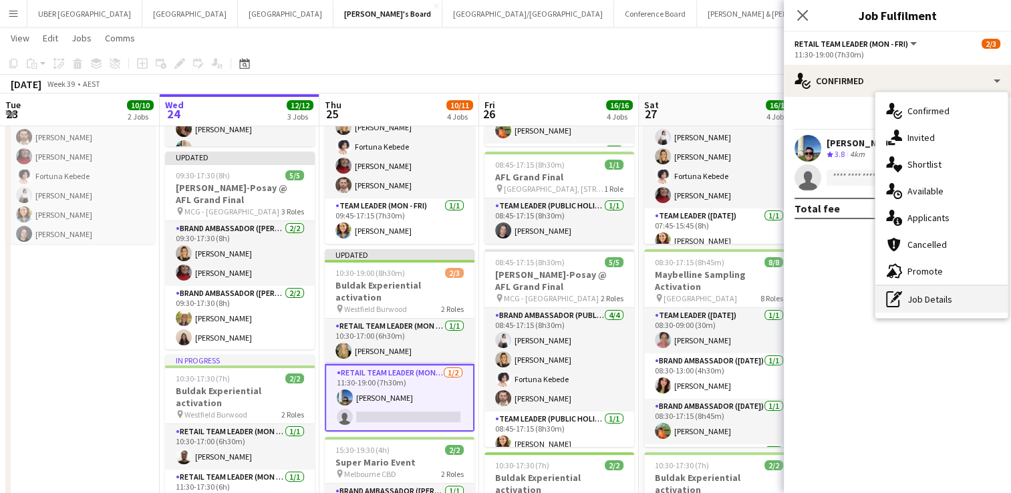
click at [911, 307] on div "pen-write Job Details" at bounding box center [941, 299] width 132 height 27
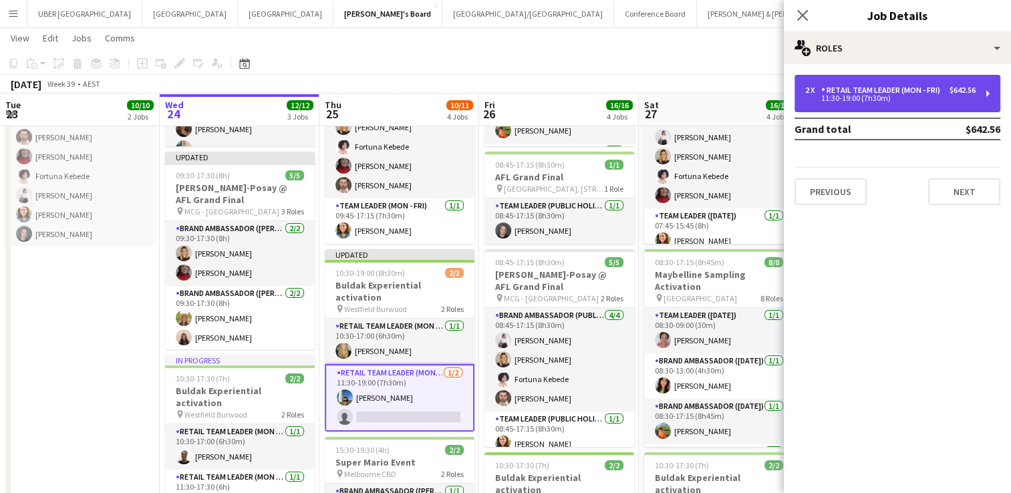
click at [898, 106] on div "2 x RETAIL Team Leader (Mon - Fri) $642.56 11:30-19:00 (7h30m)" at bounding box center [897, 93] width 206 height 37
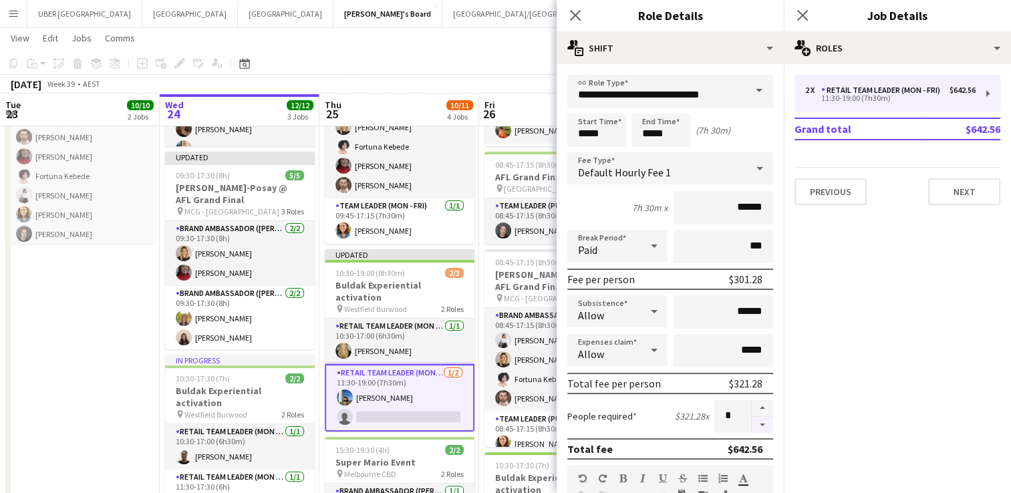
click at [755, 421] on button "button" at bounding box center [762, 425] width 21 height 17
type input "*"
click at [802, 15] on icon at bounding box center [802, 15] width 13 height 13
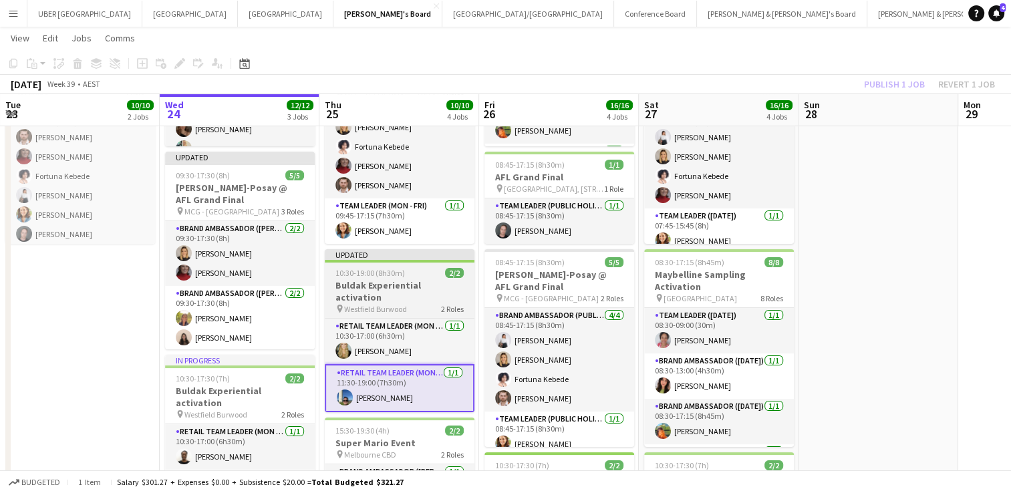
click at [418, 270] on div "10:30-19:00 (8h30m) 2/2" at bounding box center [400, 273] width 150 height 10
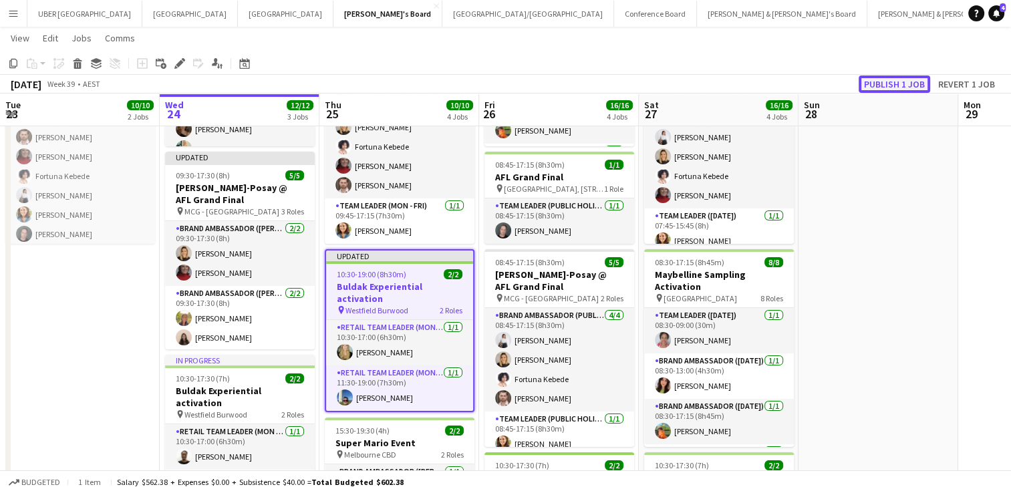
click at [906, 82] on button "Publish 1 job" at bounding box center [893, 83] width 71 height 17
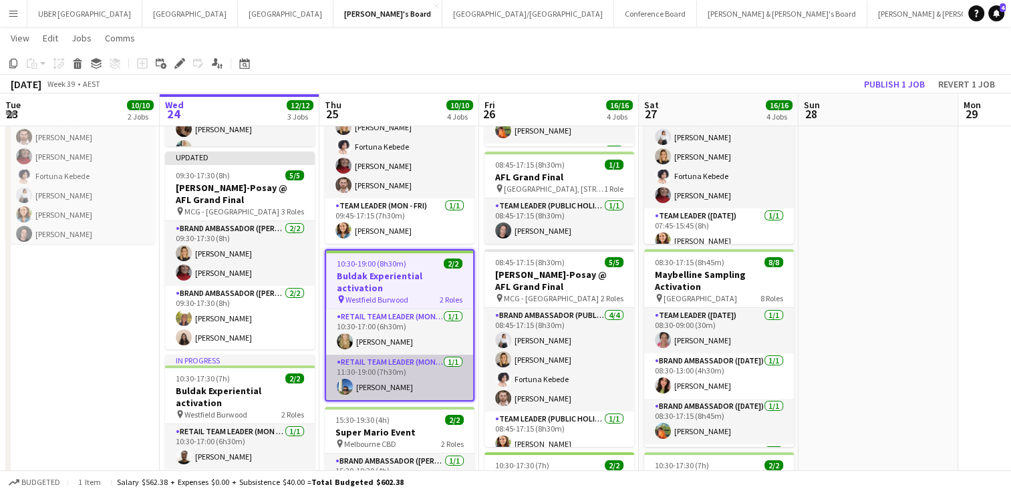
click at [366, 374] on app-card-role "RETAIL Team Leader (Mon - Fri) [DATE] 11:30-19:00 (7h30m) [PERSON_NAME]" at bounding box center [399, 377] width 147 height 45
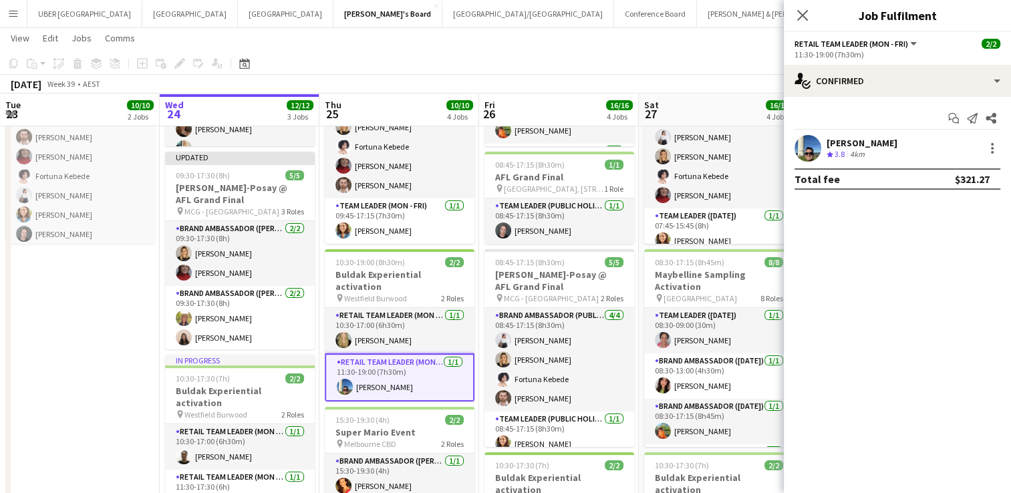
click at [863, 138] on div "[PERSON_NAME]" at bounding box center [861, 143] width 71 height 12
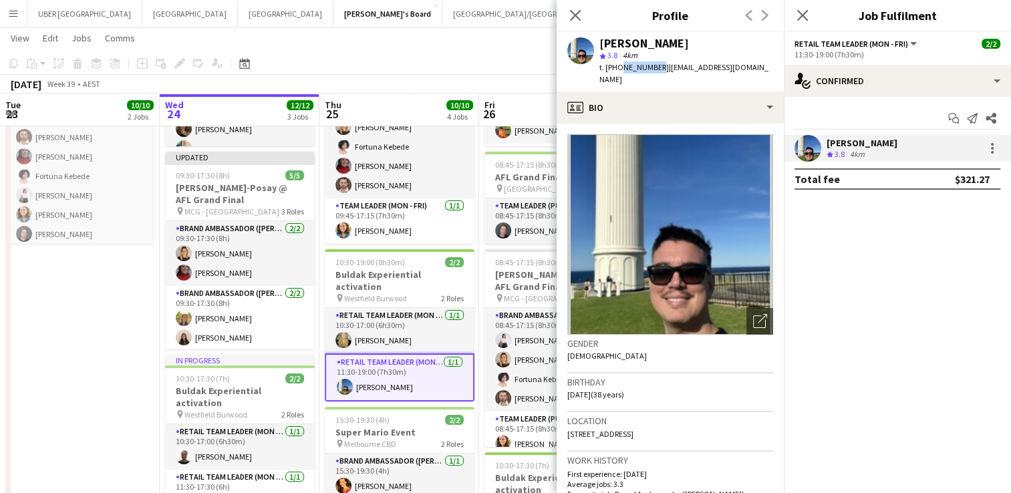
drag, startPoint x: 653, startPoint y: 69, endPoint x: 617, endPoint y: 73, distance: 36.4
click at [617, 73] on div "t. [PHONE_NUMBER] | [EMAIL_ADDRESS][DOMAIN_NAME]" at bounding box center [686, 73] width 174 height 24
copy span "475062608"
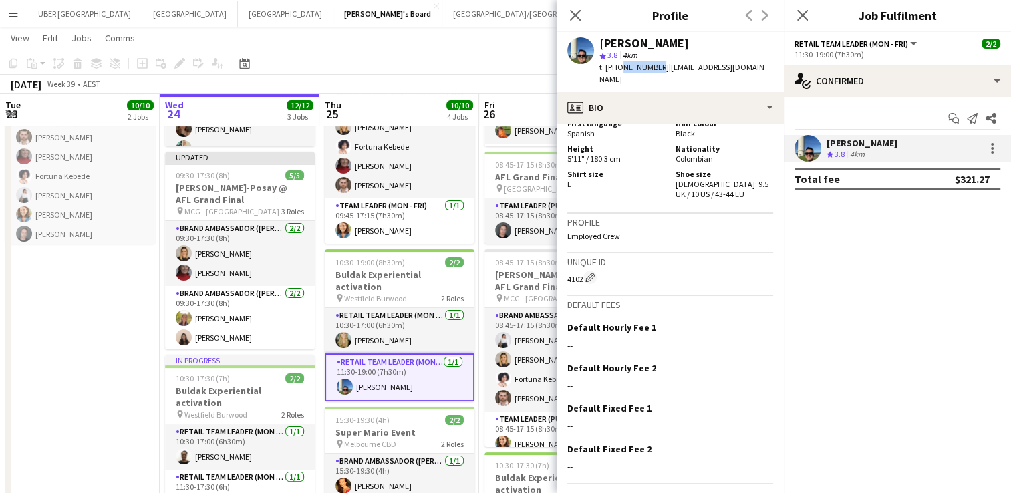
scroll to position [977, 0]
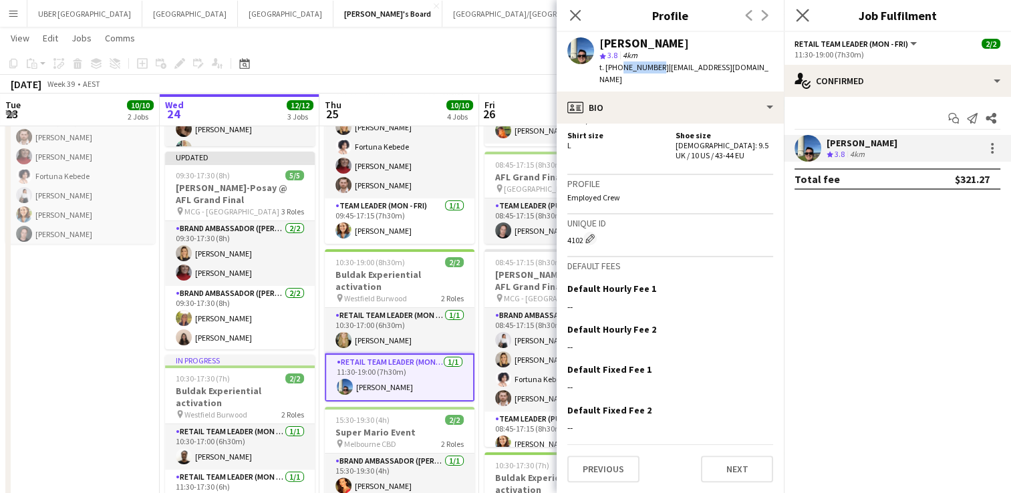
click at [799, 23] on app-icon "Close pop-in" at bounding box center [802, 15] width 19 height 19
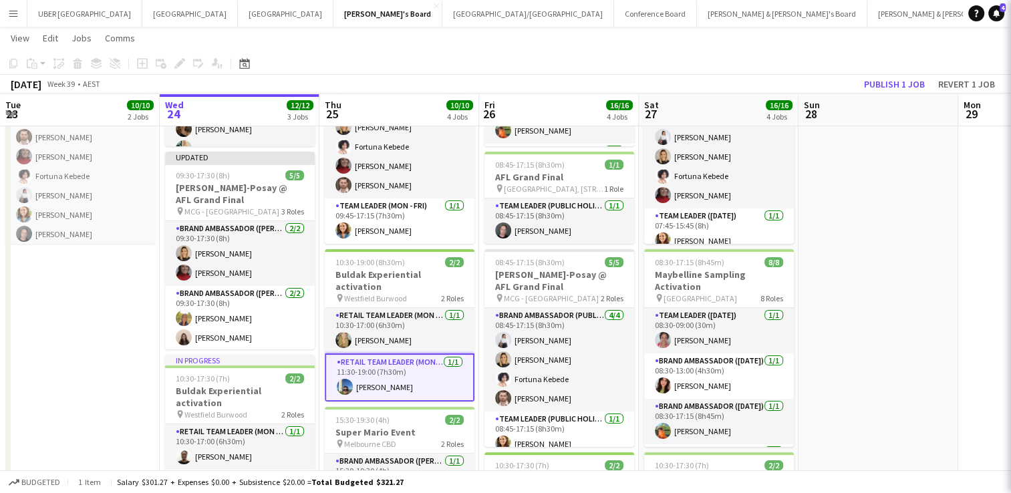
click at [799, 23] on app-navbar "Menu Boards Boards Boards All jobs Status Workforce Workforce My Workforce Recr…" at bounding box center [505, 13] width 1011 height 27
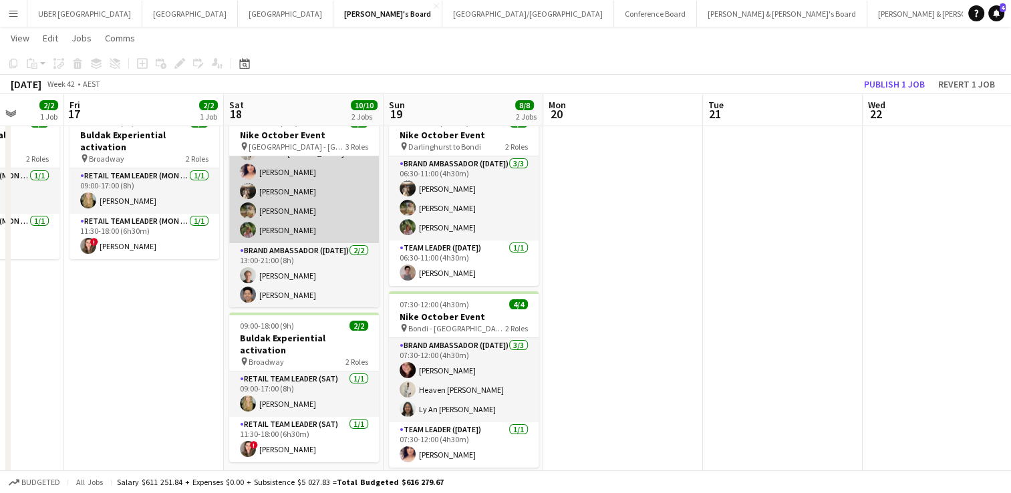
scroll to position [82, 0]
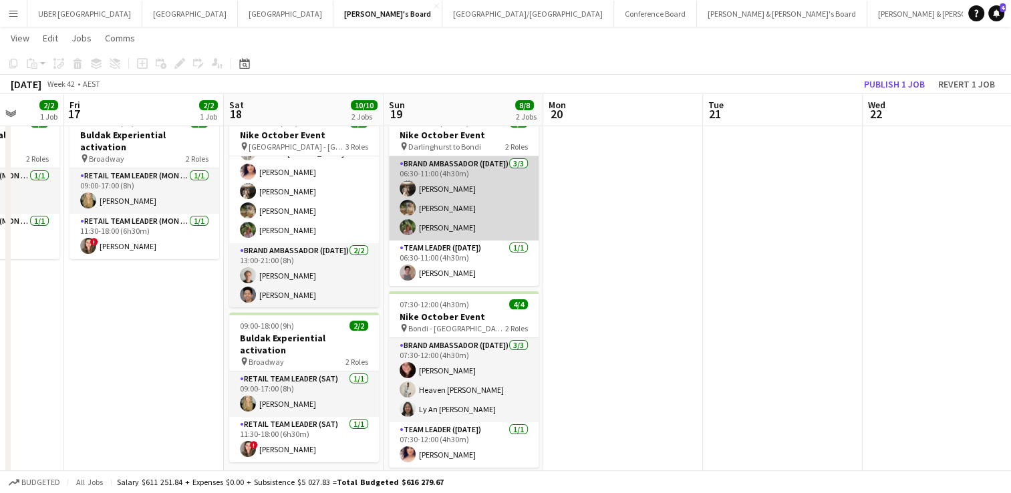
click at [442, 188] on app-card-role "Brand Ambassador ([DATE]) [DATE] 06:30-11:00 (4h30m) [PERSON_NAME] [PERSON_NAME…" at bounding box center [464, 198] width 150 height 84
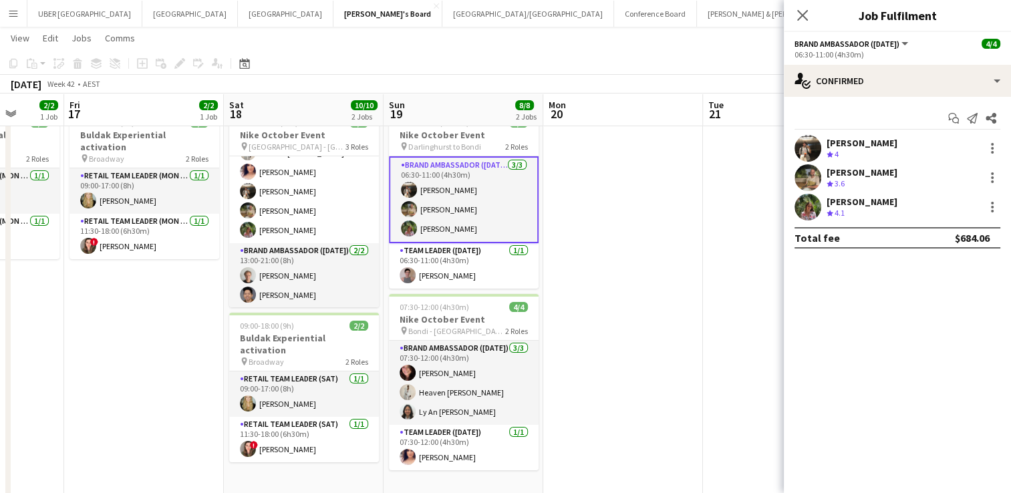
click at [853, 138] on div "[PERSON_NAME]" at bounding box center [861, 143] width 71 height 12
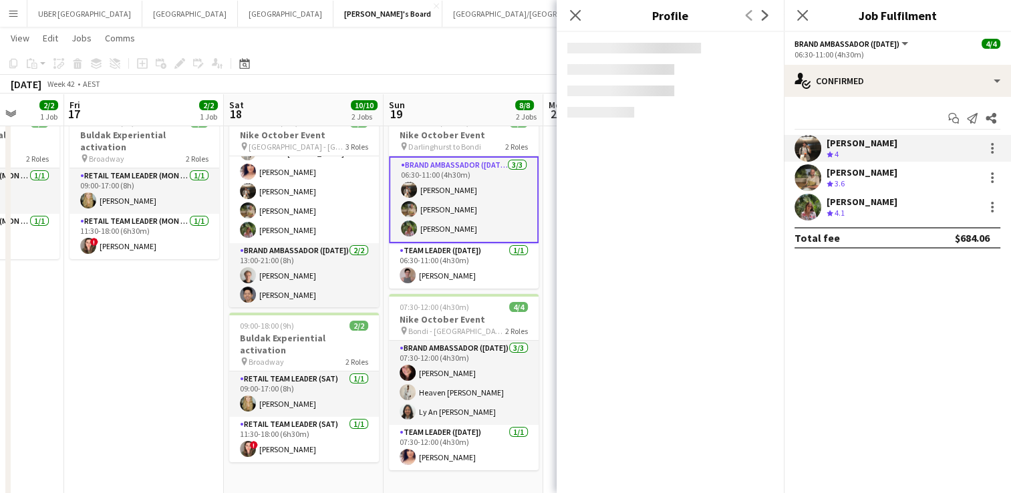
click at [837, 141] on div "[PERSON_NAME]" at bounding box center [861, 143] width 71 height 12
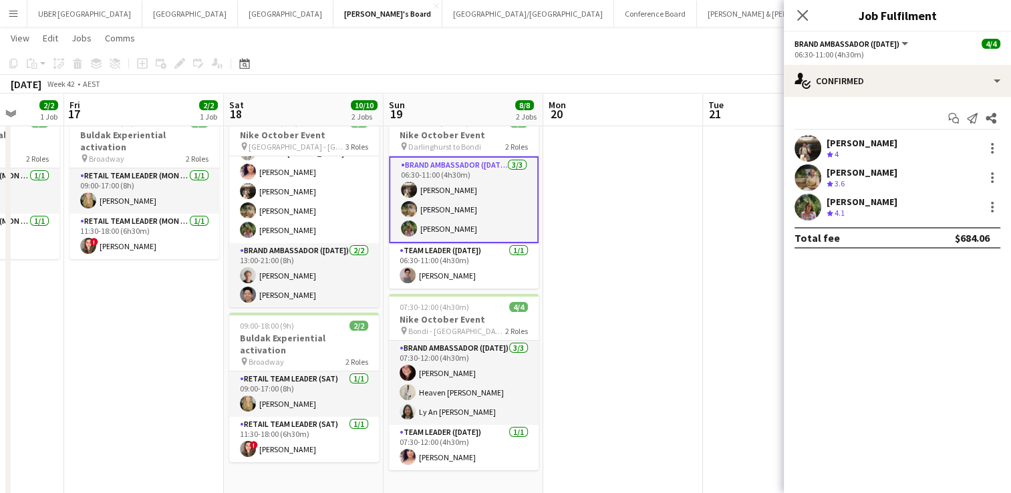
click at [837, 141] on div "[PERSON_NAME]" at bounding box center [861, 143] width 71 height 12
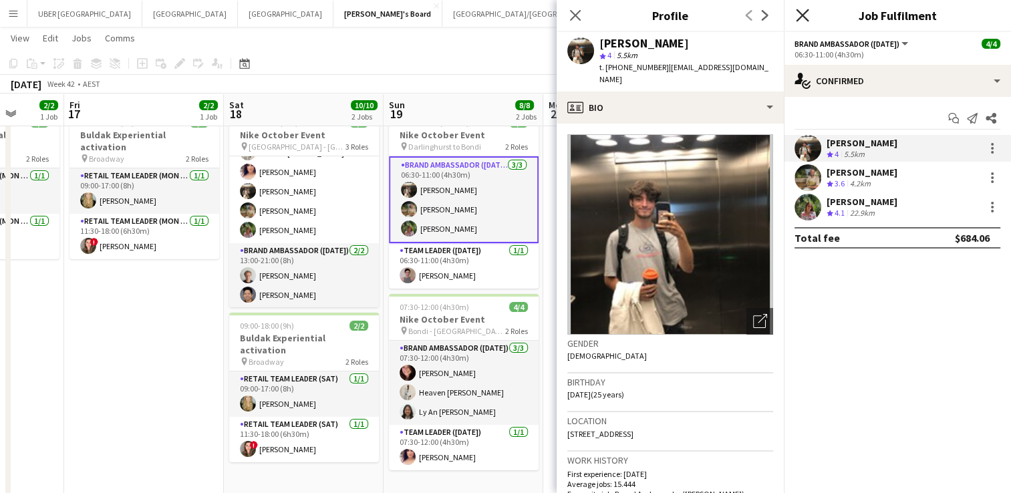
click at [796, 15] on icon "Close pop-in" at bounding box center [802, 15] width 13 height 13
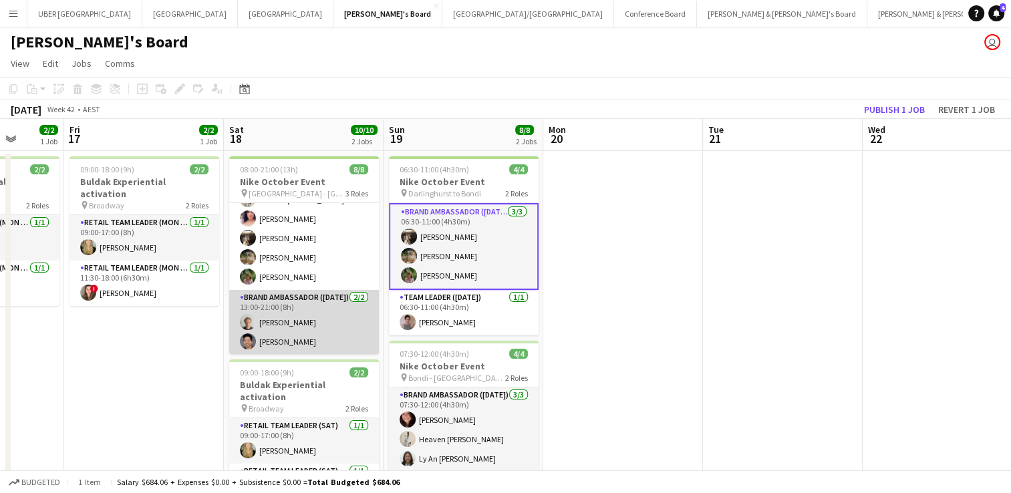
click at [327, 304] on app-card-role "Brand Ambassador ([DATE]) [DATE] 13:00-21:00 (8h) [PERSON_NAME] [PERSON_NAME]" at bounding box center [304, 322] width 150 height 65
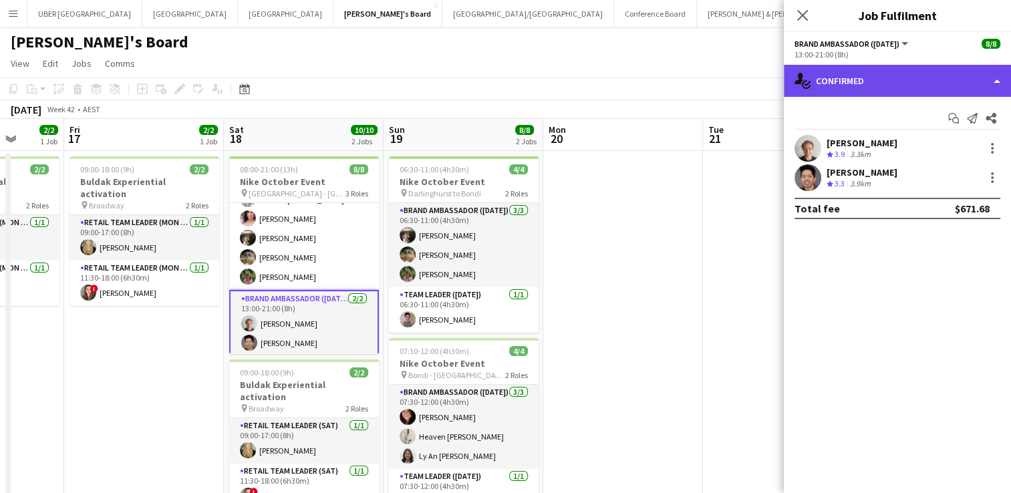
click at [902, 69] on div "single-neutral-actions-check-2 Confirmed" at bounding box center [897, 81] width 227 height 32
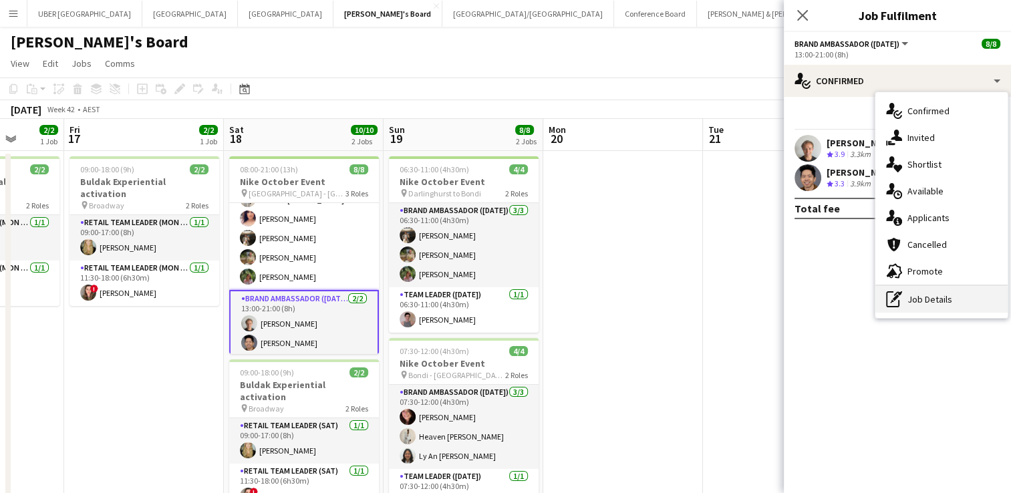
click at [943, 306] on div "pen-write Job Details" at bounding box center [941, 299] width 132 height 27
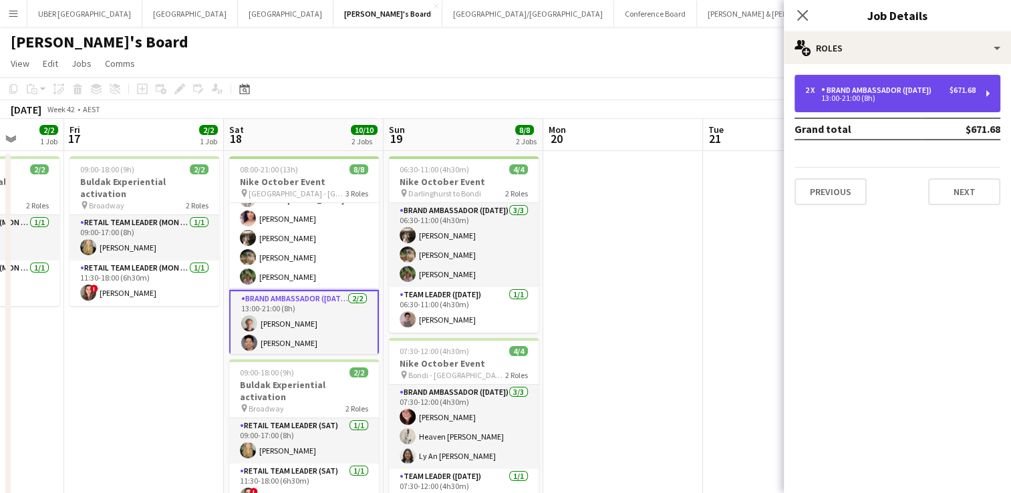
click at [874, 92] on div "Brand Ambassador ([DATE])" at bounding box center [879, 90] width 116 height 9
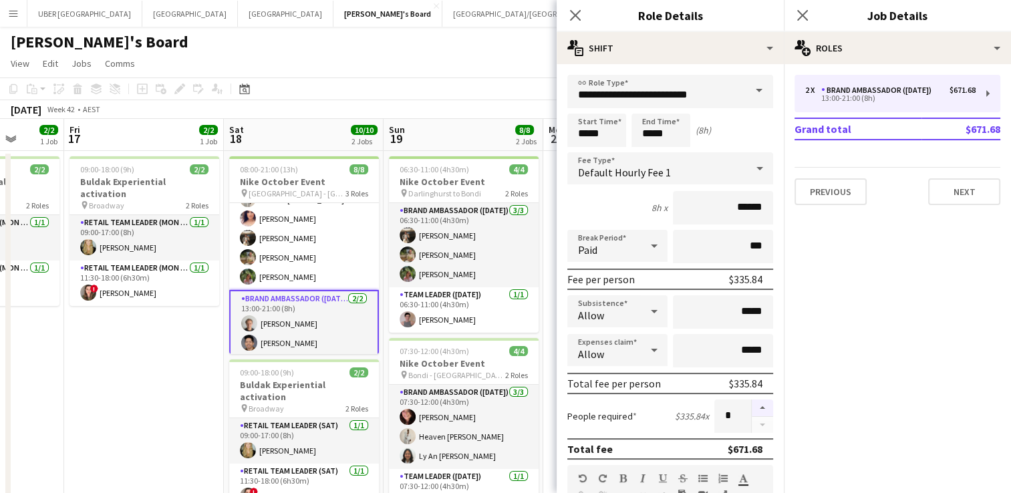
click at [753, 405] on button "button" at bounding box center [762, 408] width 21 height 17
type input "*"
click at [804, 16] on icon "Close pop-in" at bounding box center [802, 15] width 13 height 13
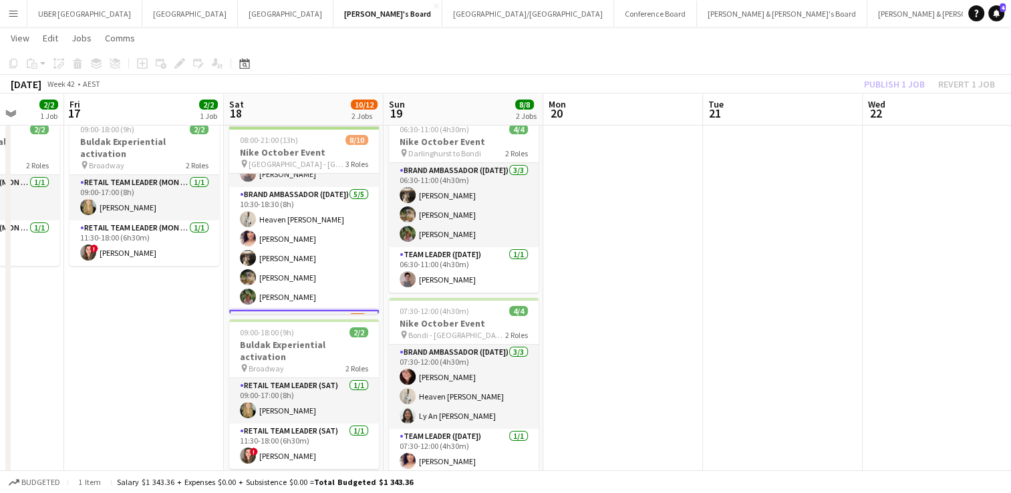
scroll to position [134, 0]
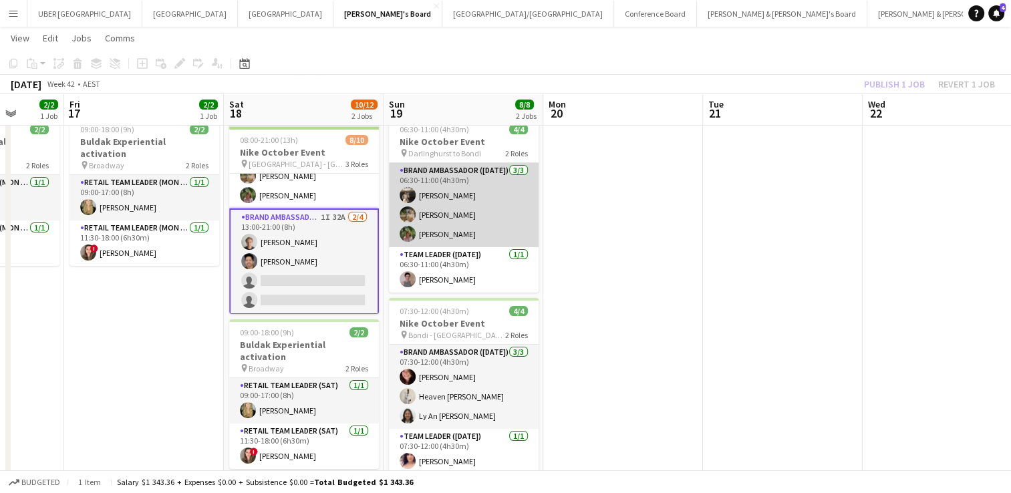
click at [500, 198] on app-card-role "Brand Ambassador ([DATE]) [DATE] 06:30-11:00 (4h30m) [PERSON_NAME] [PERSON_NAME…" at bounding box center [464, 205] width 150 height 84
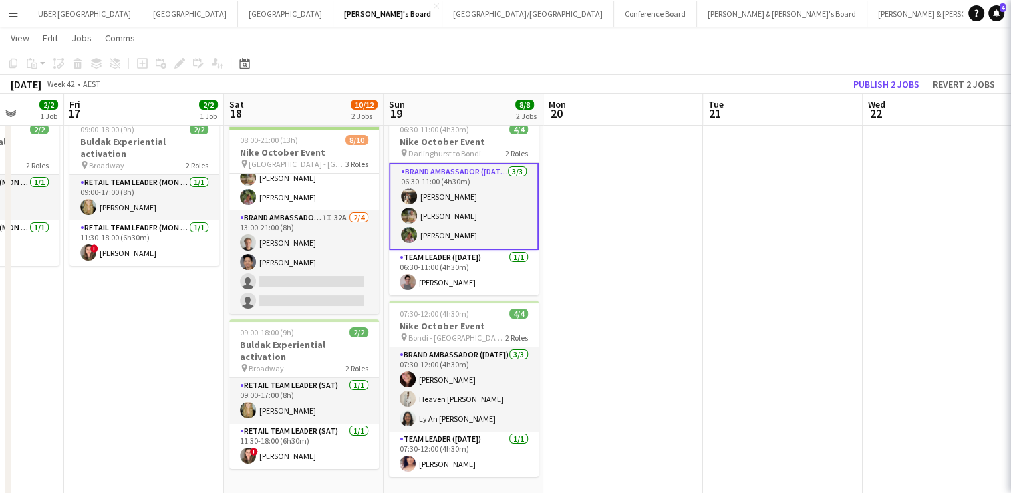
scroll to position [131, 0]
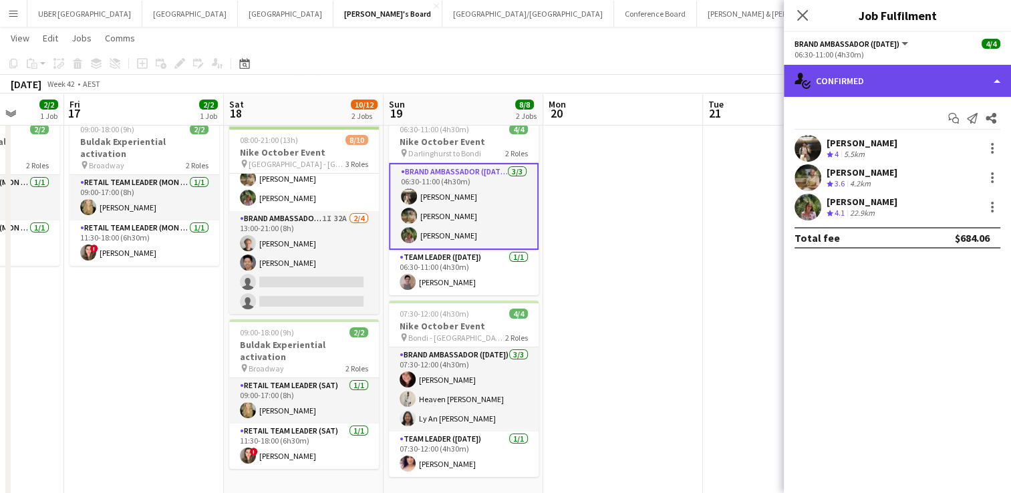
click at [898, 67] on div "single-neutral-actions-check-2 Confirmed" at bounding box center [897, 81] width 227 height 32
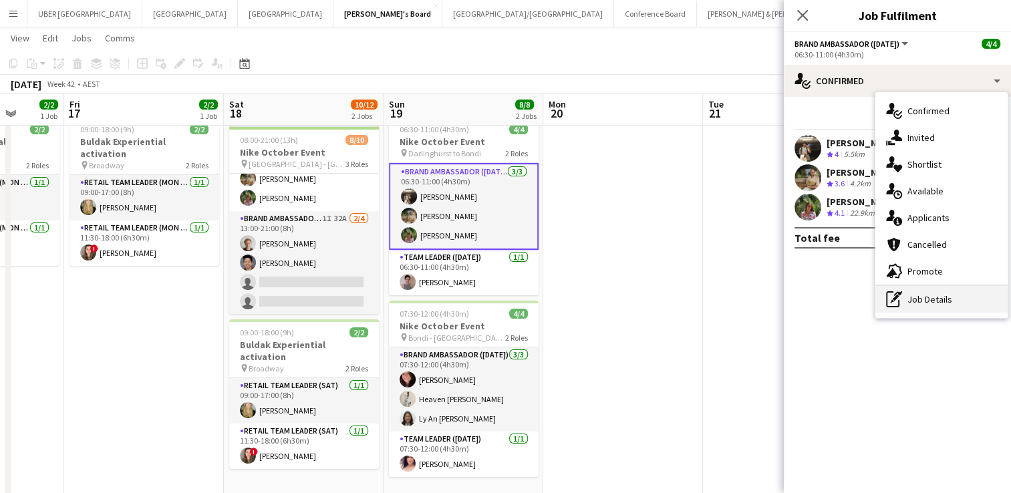
click at [903, 301] on div "pen-write Job Details" at bounding box center [941, 299] width 132 height 27
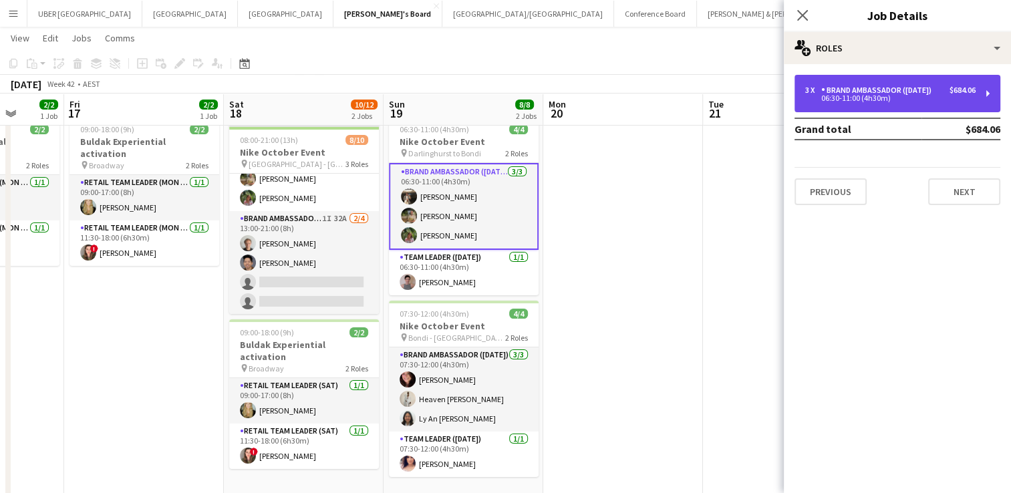
click at [895, 94] on div "Brand Ambassador ([DATE])" at bounding box center [879, 90] width 116 height 9
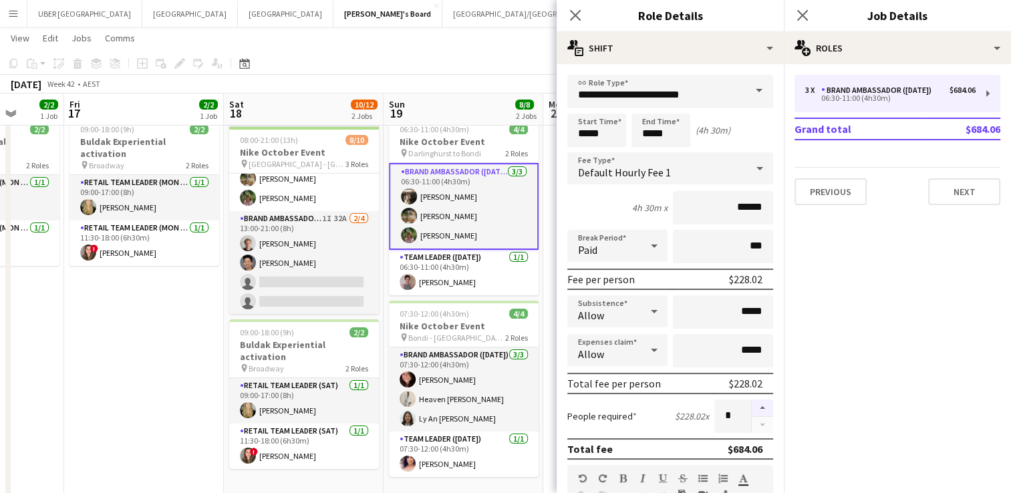
click at [754, 402] on button "button" at bounding box center [762, 408] width 21 height 17
type input "*"
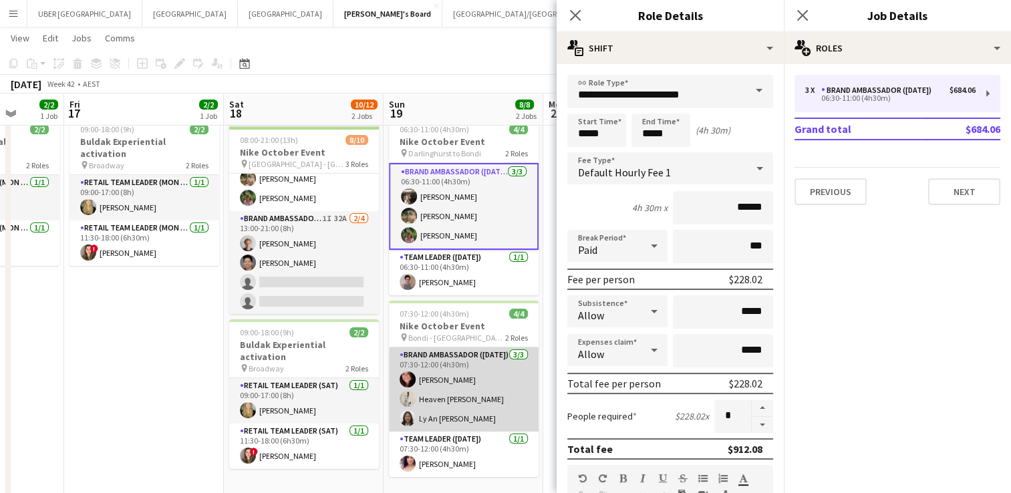
click at [458, 399] on app-card-role "Brand Ambassador ([DATE]) [DATE] 07:30-12:00 (4h30m) [PERSON_NAME] Heaven [PERS…" at bounding box center [464, 389] width 150 height 84
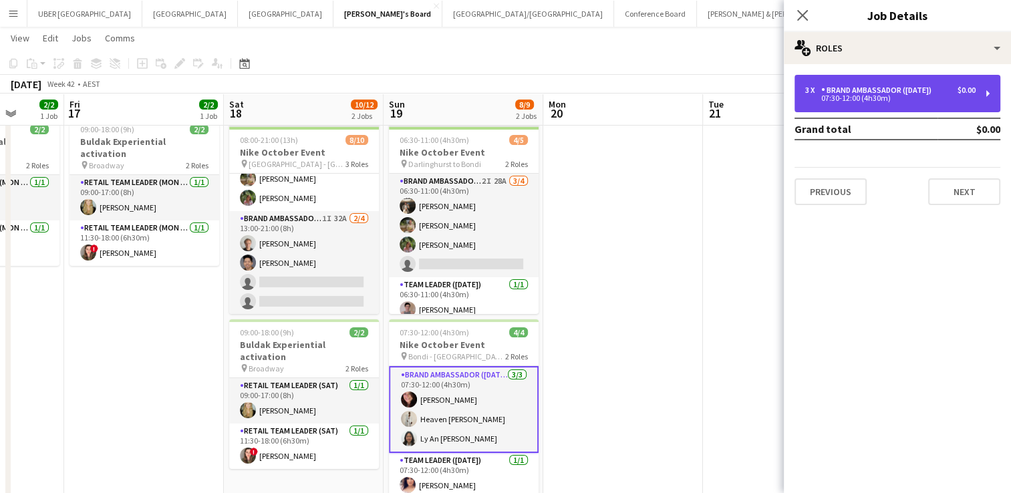
click at [909, 98] on div "07:30-12:00 (4h30m)" at bounding box center [890, 98] width 170 height 7
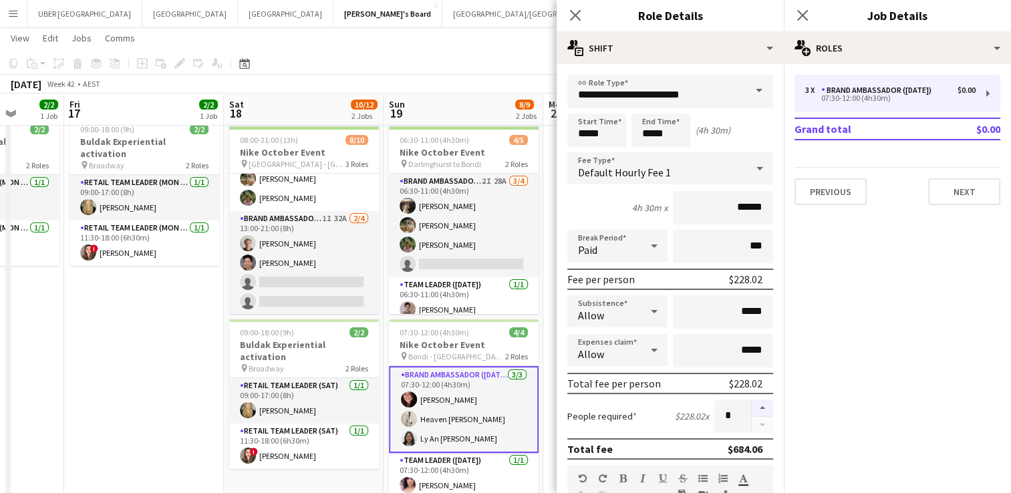
click at [754, 403] on button "button" at bounding box center [762, 408] width 21 height 17
type input "*"
click at [796, 9] on icon at bounding box center [802, 15] width 13 height 13
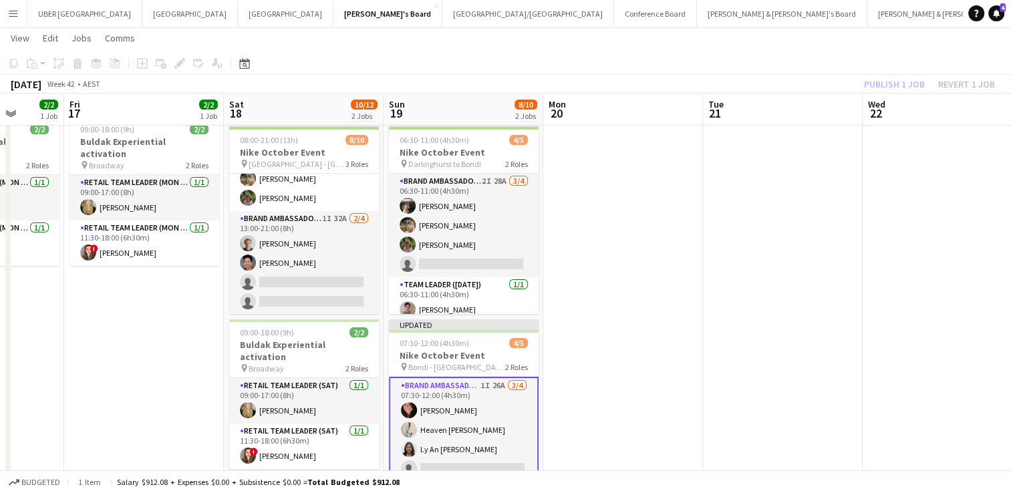
click at [681, 293] on app-date-cell at bounding box center [623, 454] width 160 height 687
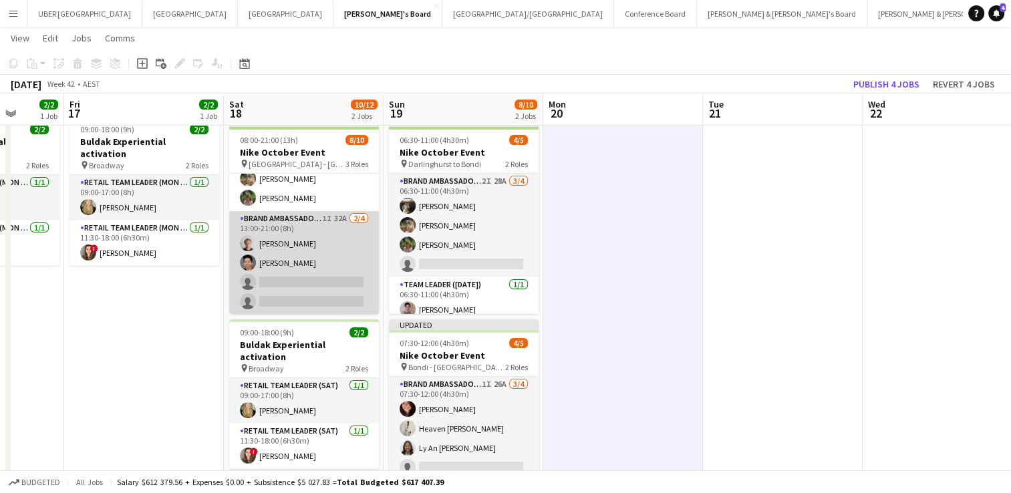
click at [305, 279] on app-card-role "Brand Ambassador ([DATE]) 1I 32A [DATE] 13:00-21:00 (8h) [PERSON_NAME] [PERSON_…" at bounding box center [304, 263] width 150 height 104
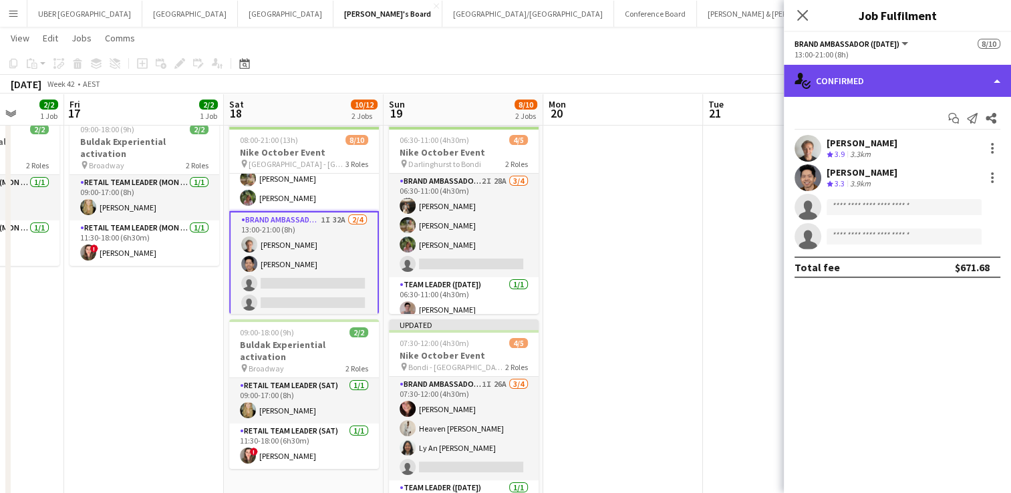
click at [841, 82] on div "single-neutral-actions-check-2 Confirmed" at bounding box center [897, 81] width 227 height 32
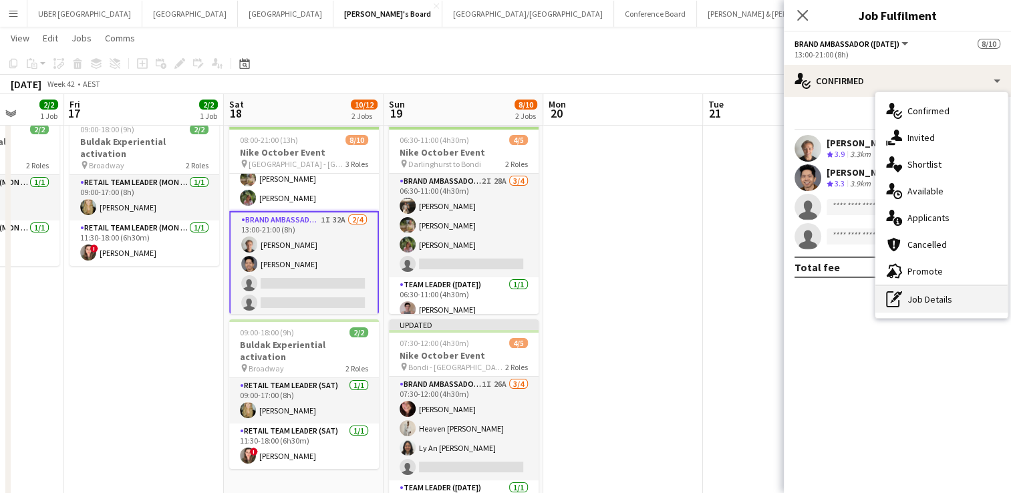
click at [898, 309] on div "pen-write Job Details" at bounding box center [941, 299] width 132 height 27
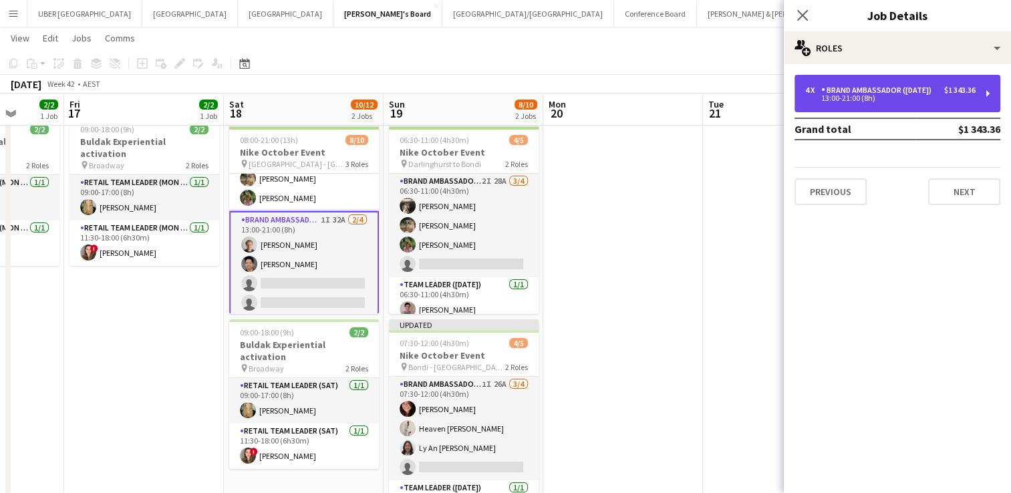
click at [885, 92] on div "Brand Ambassador ([DATE])" at bounding box center [879, 90] width 116 height 9
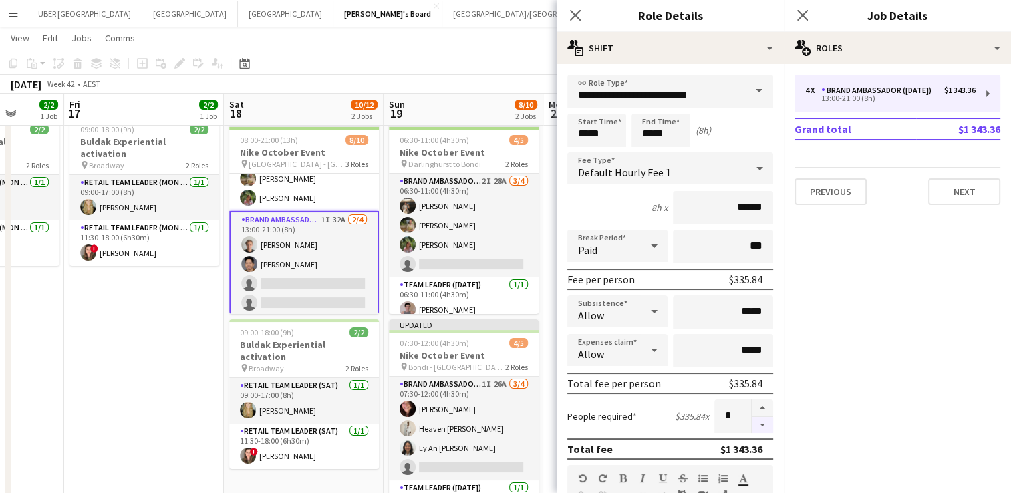
click at [752, 426] on button "button" at bounding box center [762, 425] width 21 height 17
type input "*"
click at [799, 16] on icon "Close pop-in" at bounding box center [802, 15] width 13 height 13
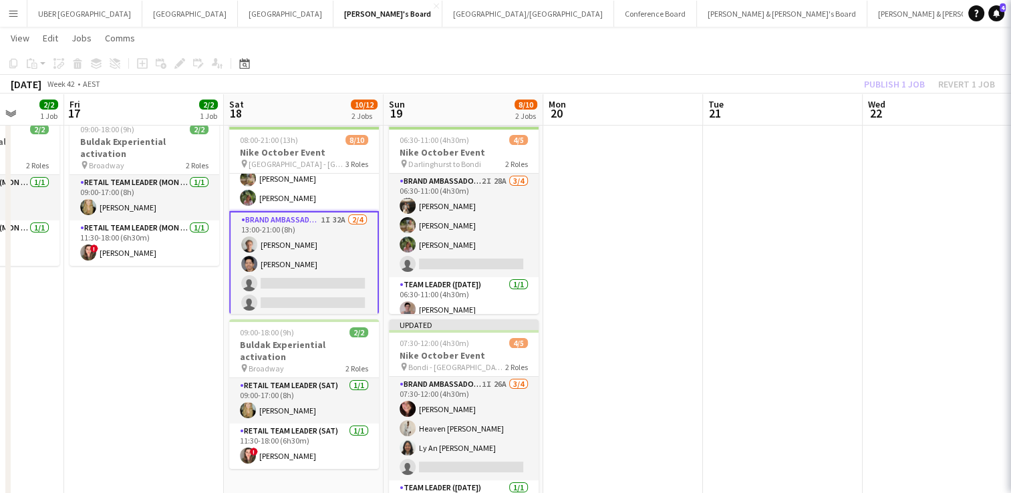
scroll to position [114, 0]
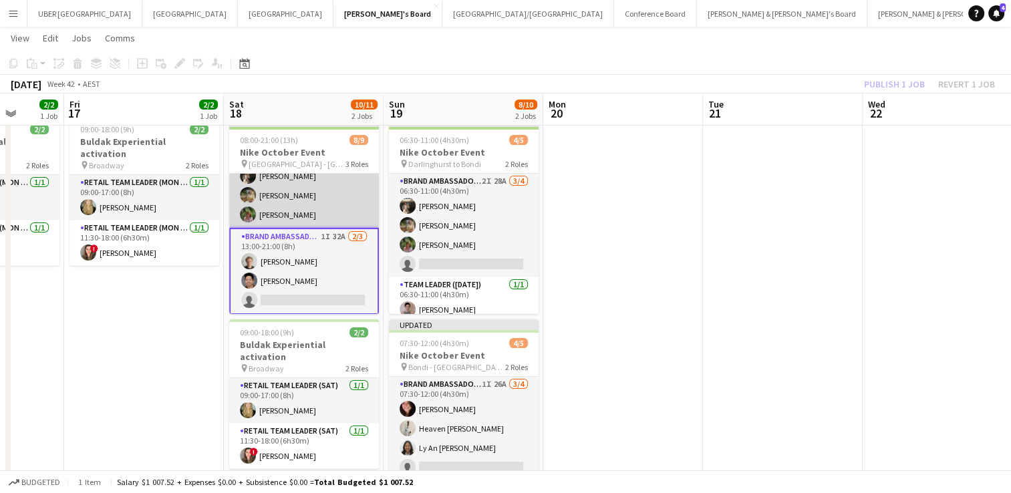
click at [323, 179] on app-card-role "Brand Ambassador ([DATE]) [DATE] 10:30-18:30 (8h) Heaven [PERSON_NAME] [PERSON_…" at bounding box center [304, 166] width 150 height 123
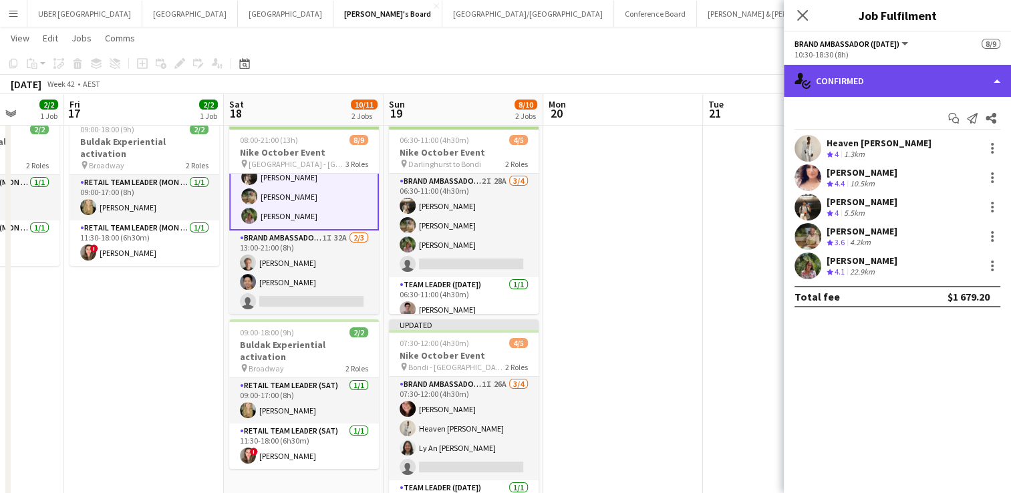
click at [828, 84] on div "single-neutral-actions-check-2 Confirmed" at bounding box center [897, 81] width 227 height 32
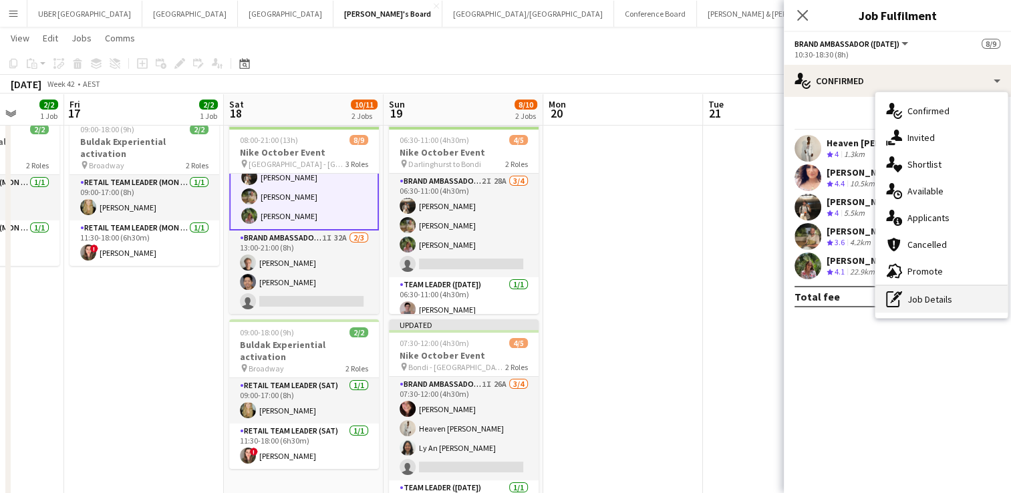
click at [907, 302] on div "pen-write Job Details" at bounding box center [941, 299] width 132 height 27
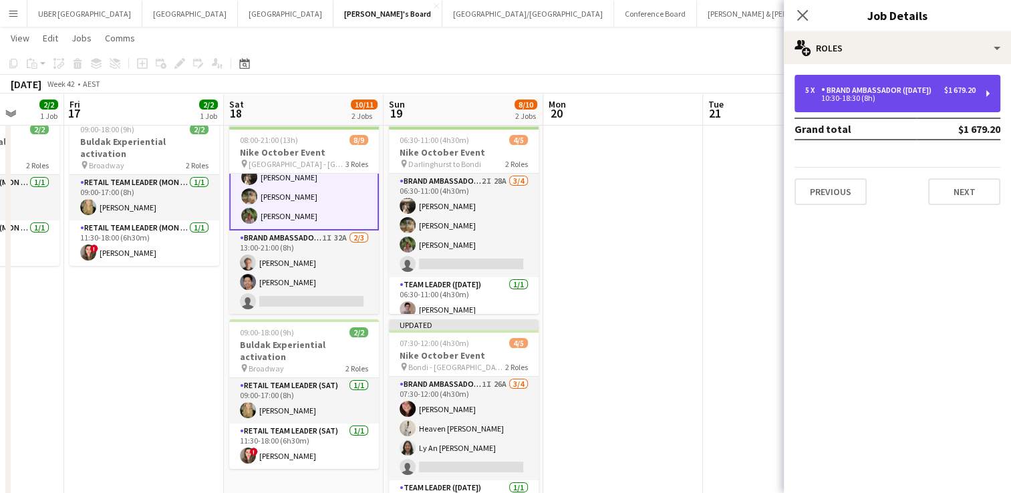
click at [867, 92] on div "Brand Ambassador ([DATE])" at bounding box center [879, 90] width 116 height 9
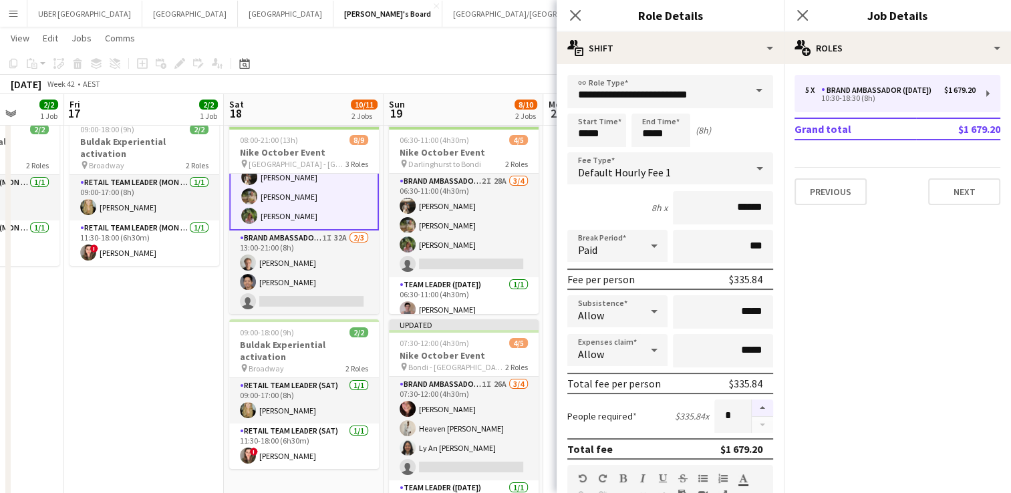
click at [752, 405] on button "button" at bounding box center [762, 408] width 21 height 17
type input "*"
click at [805, 16] on icon "Close pop-in" at bounding box center [802, 15] width 13 height 13
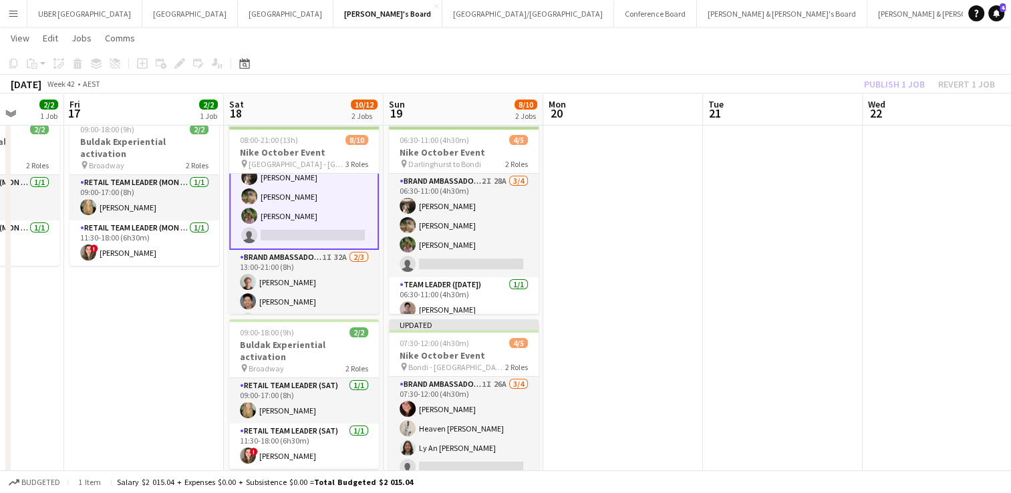
click at [697, 294] on app-date-cell at bounding box center [623, 454] width 160 height 687
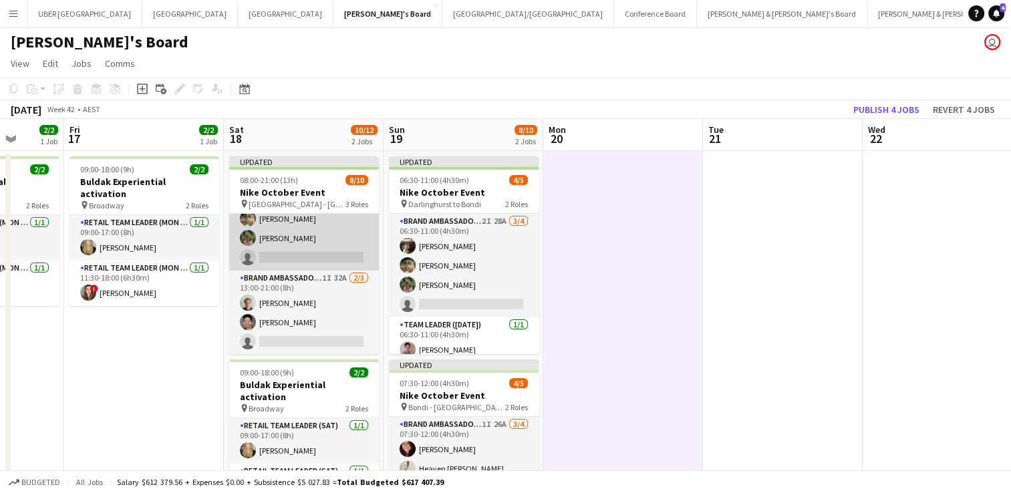
scroll to position [130, 0]
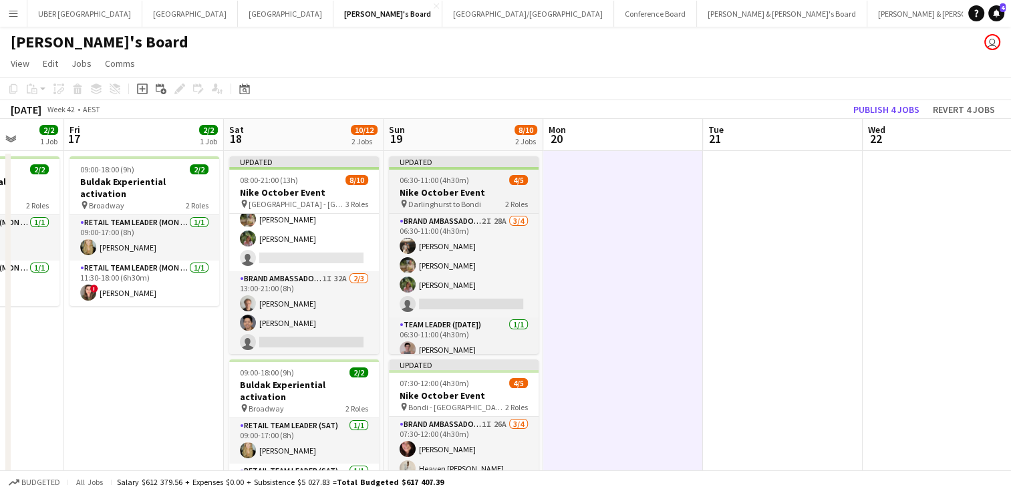
click at [484, 207] on div "pin Darlinghurst to Bondi 2 Roles" at bounding box center [464, 203] width 150 height 11
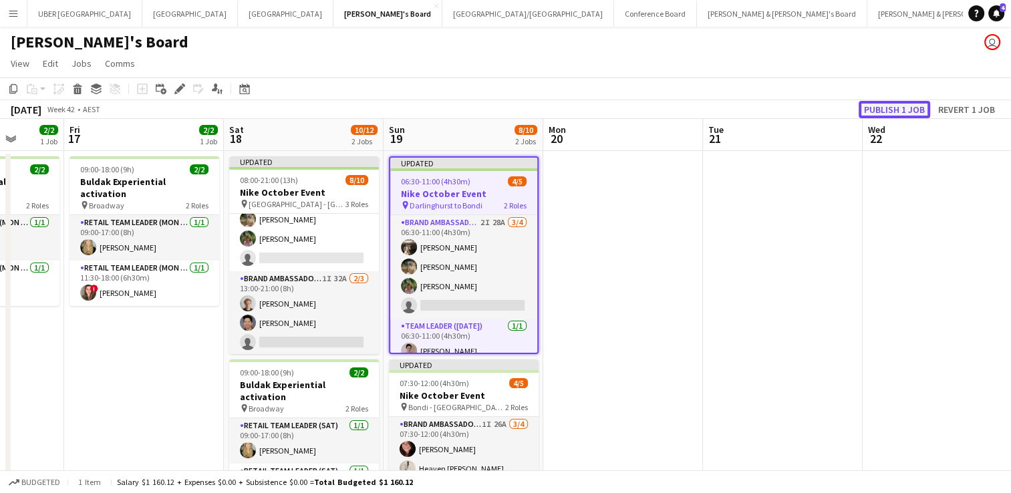
click at [877, 114] on button "Publish 1 job" at bounding box center [893, 109] width 71 height 17
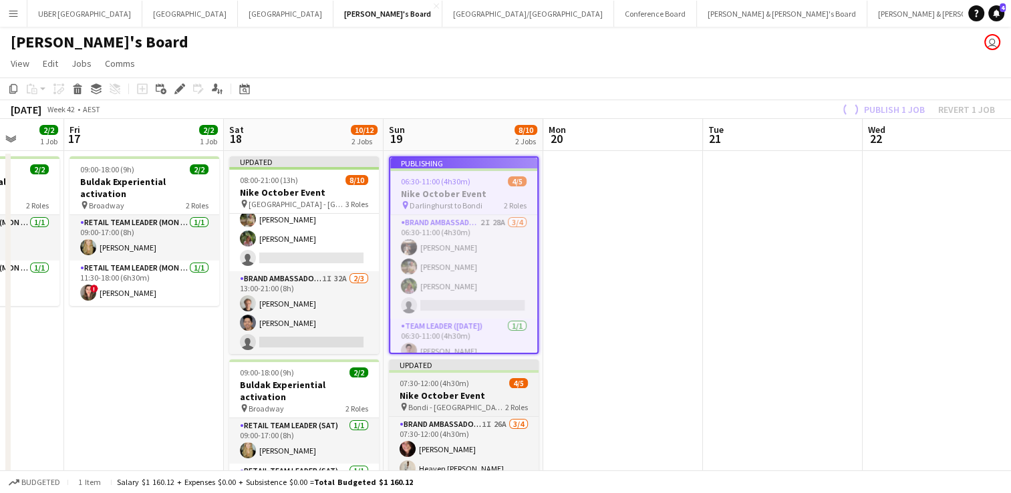
click at [454, 393] on h3 "Nike October Event" at bounding box center [464, 395] width 150 height 12
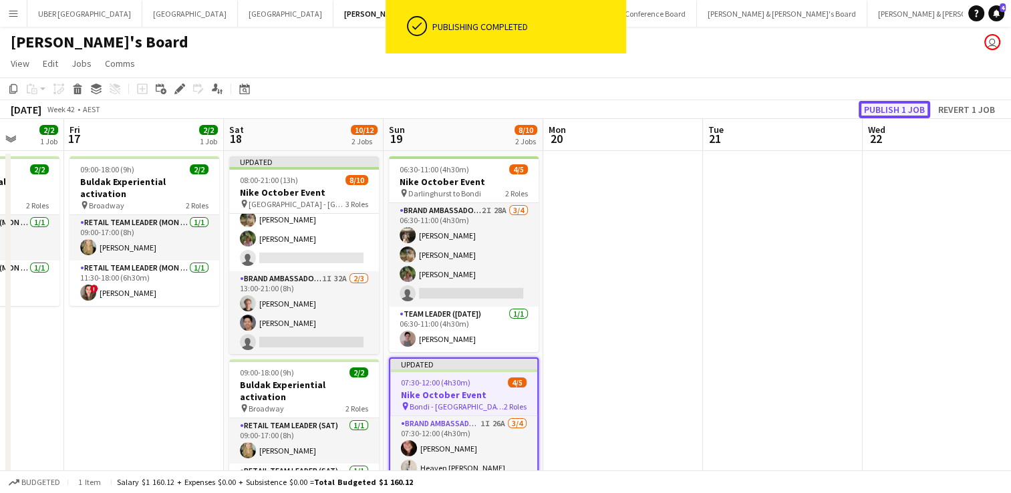
click at [873, 103] on button "Publish 1 job" at bounding box center [893, 109] width 71 height 17
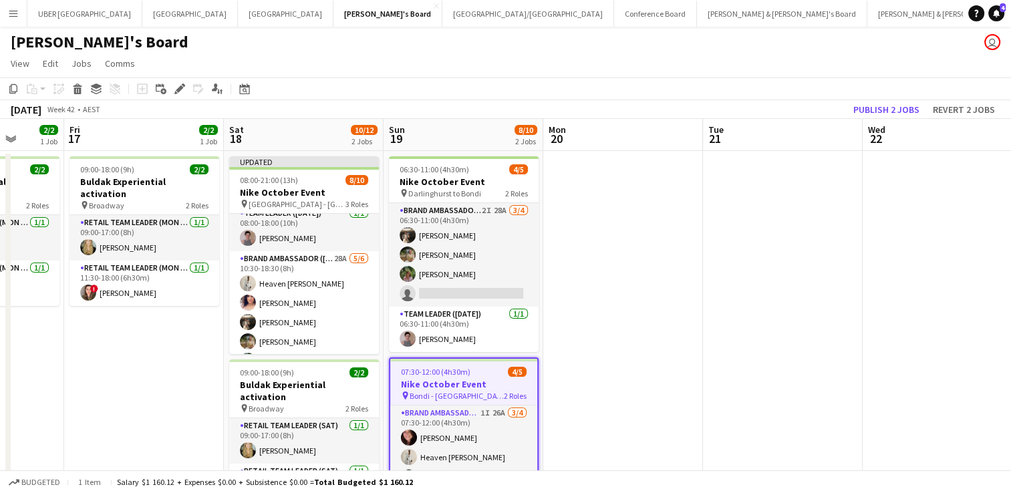
scroll to position [0, 0]
